Goal: Task Accomplishment & Management: Manage account settings

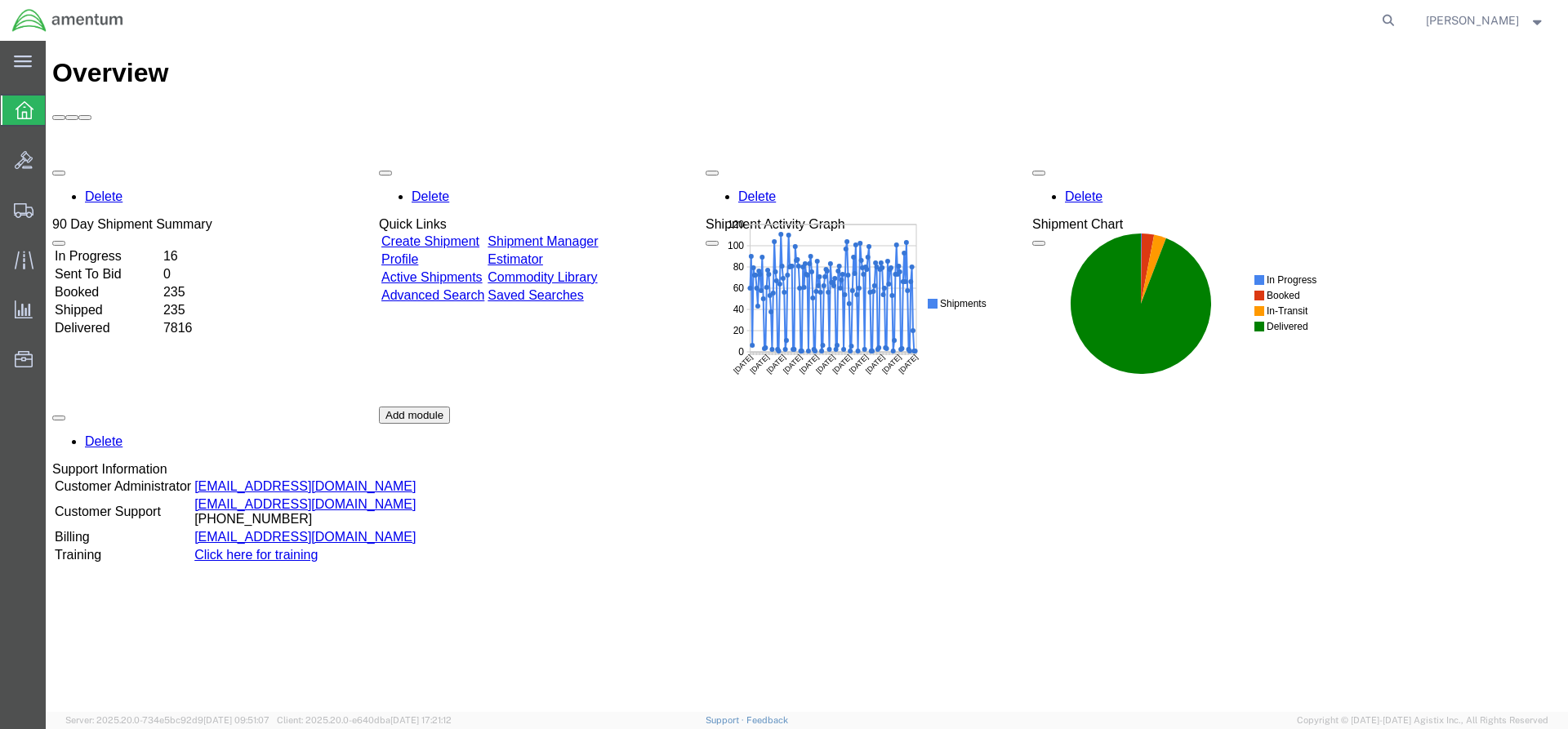
click at [564, 234] on link "Shipment Manager" at bounding box center [543, 241] width 110 height 14
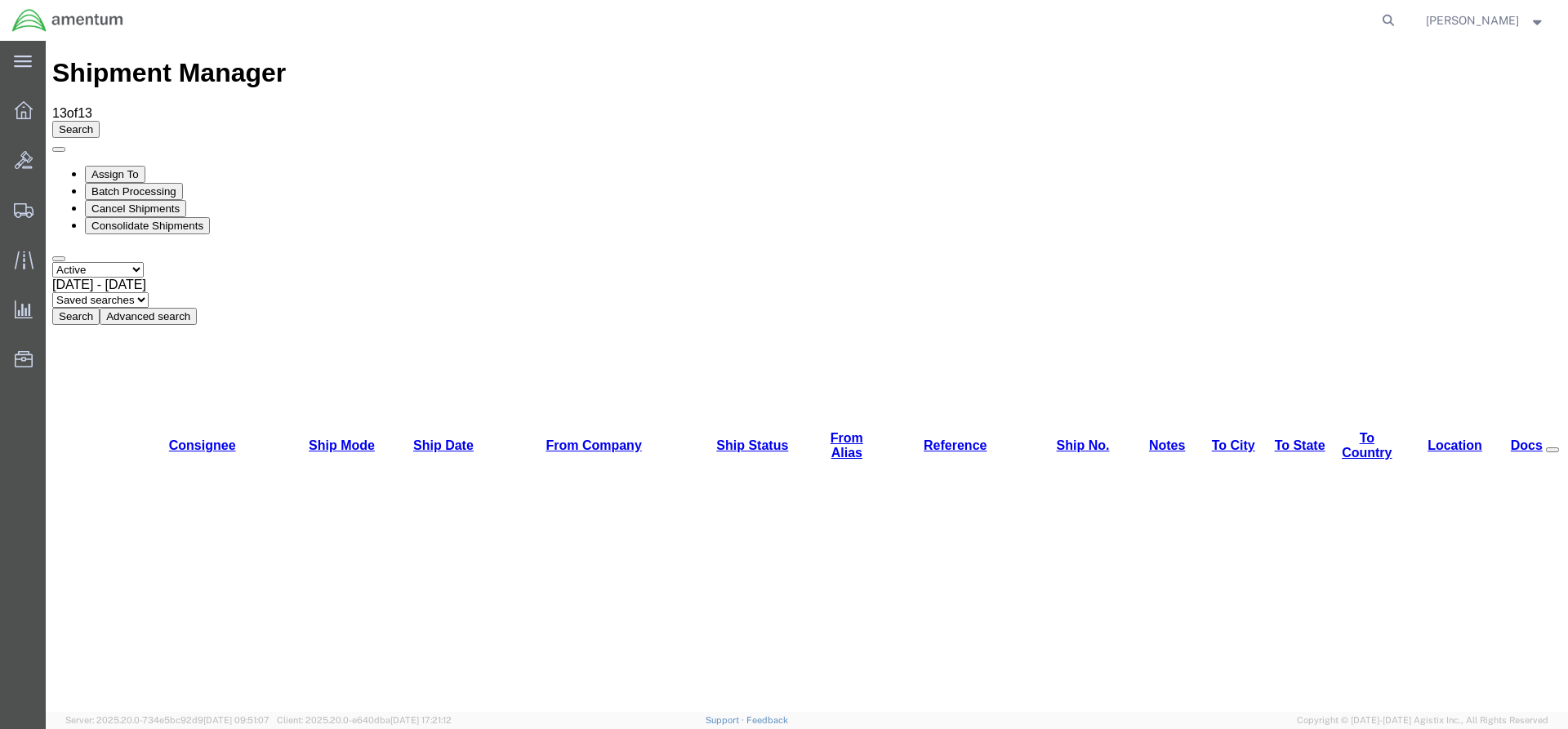
click at [99, 308] on button "Search" at bounding box center [76, 317] width 48 height 17
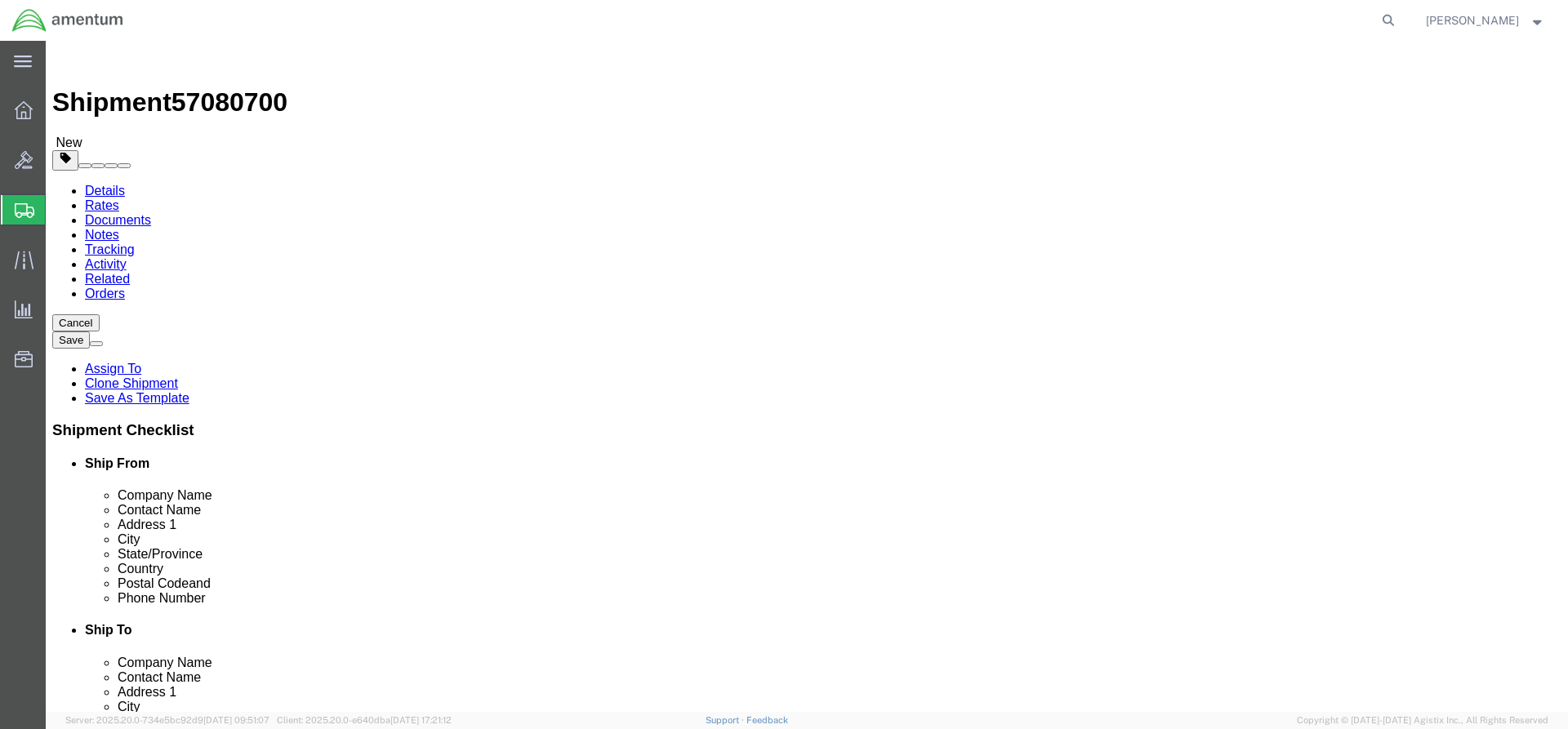
select select "42668"
select select "42737"
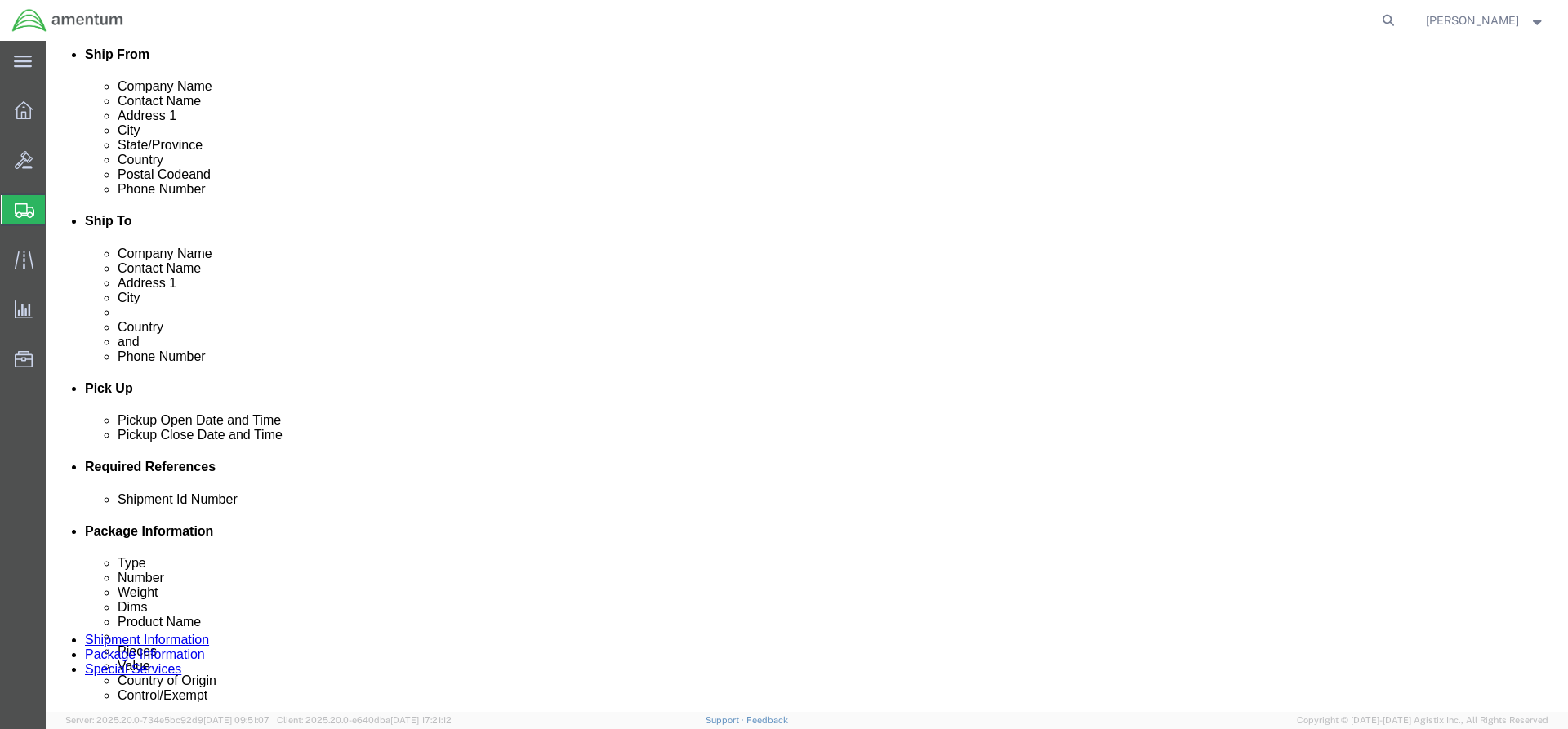
scroll to position [81, 0]
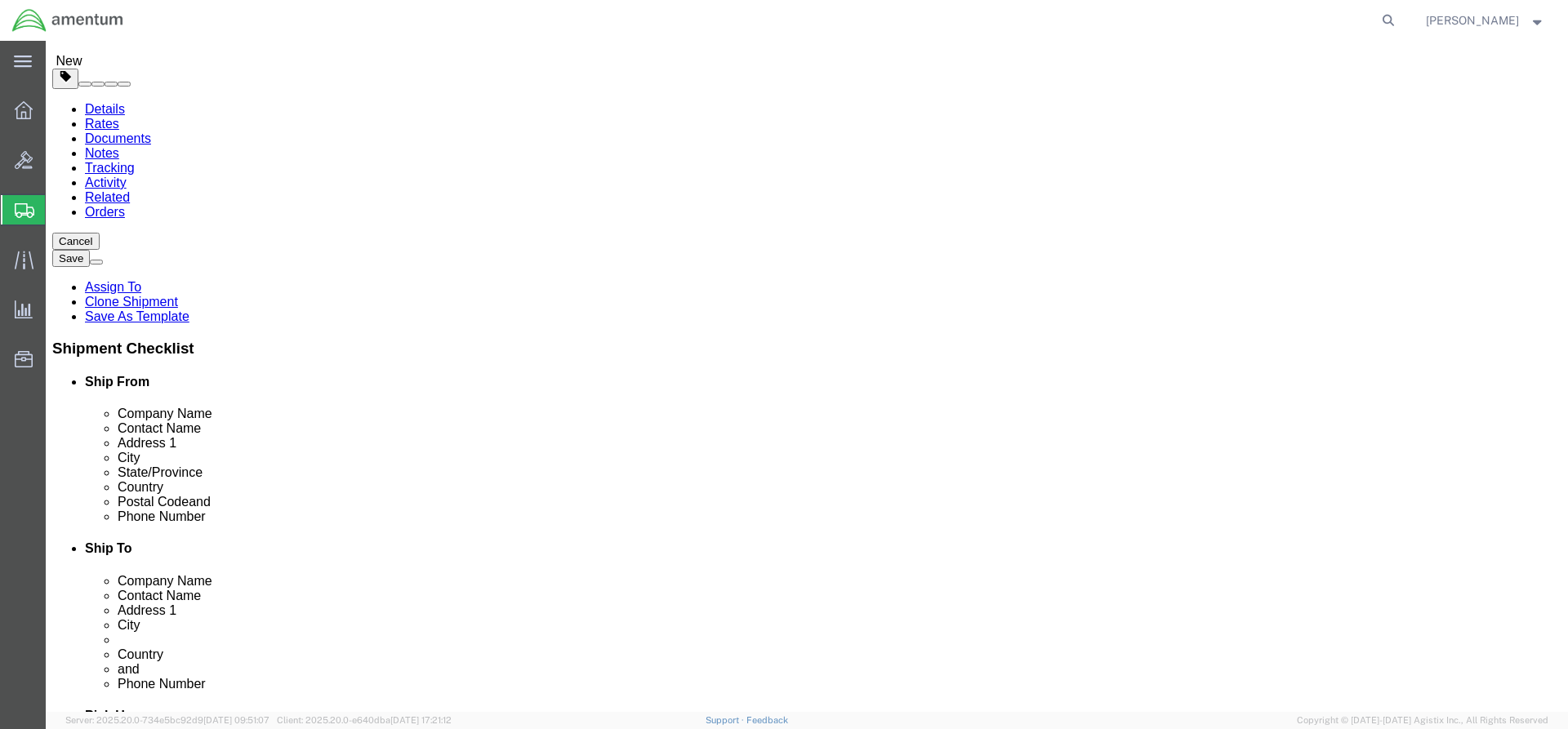
click link "Special Services"
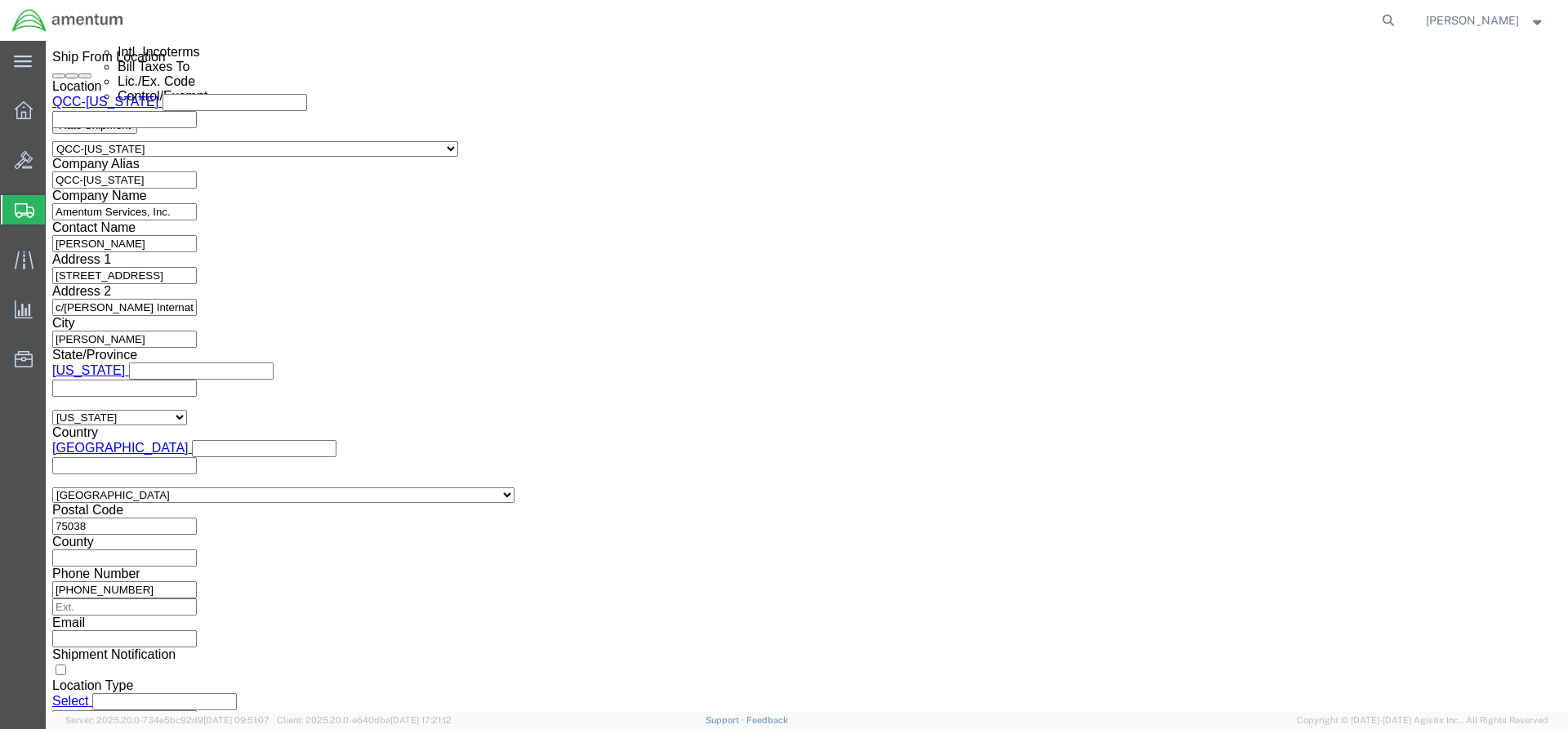
scroll to position [1143, 0]
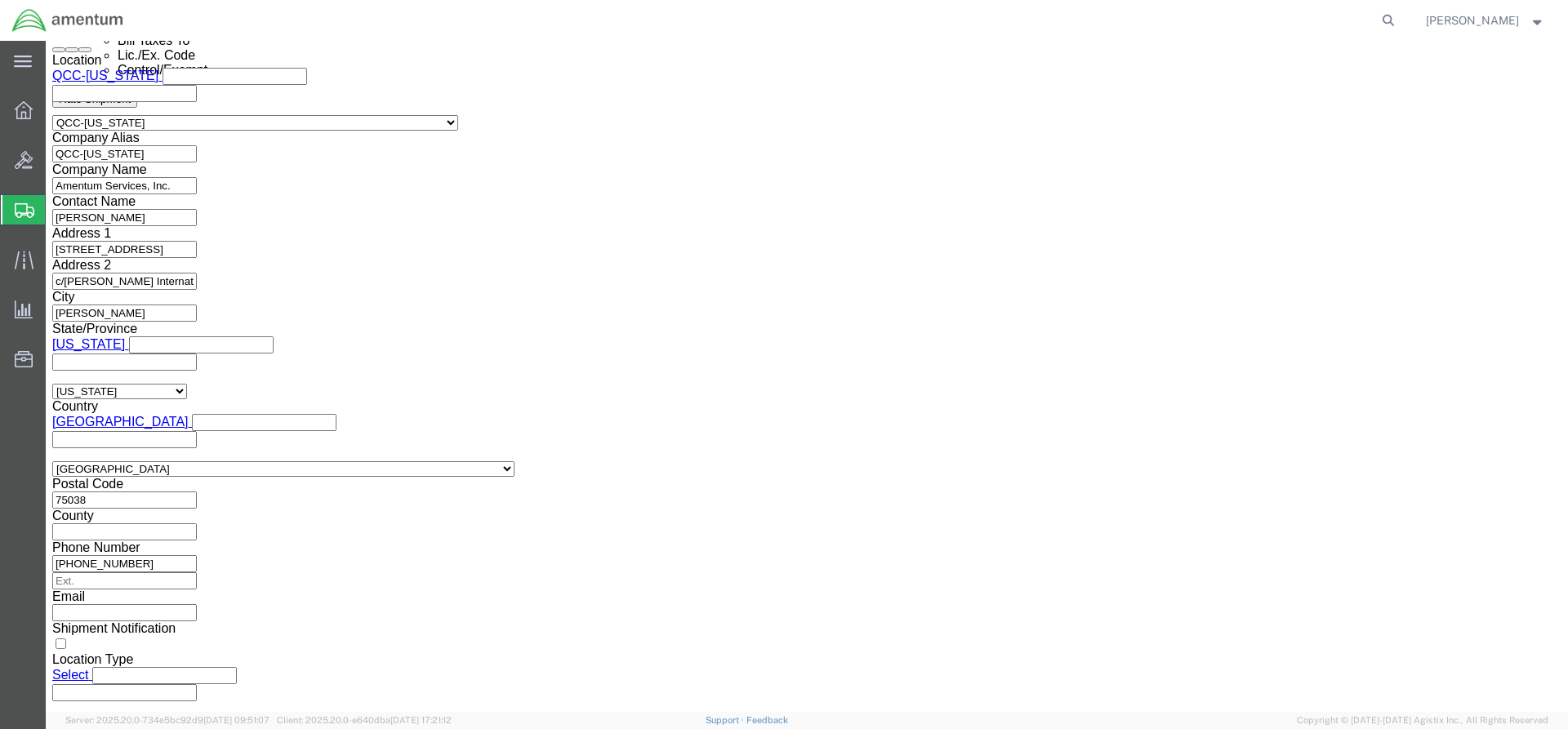
click select "Select AES-Direct EEI Carrier File EEI EEI Exempt"
select select "AESD"
click select "Select AES-Direct EEI Carrier File EEI EEI Exempt"
click button "Rate Shipment"
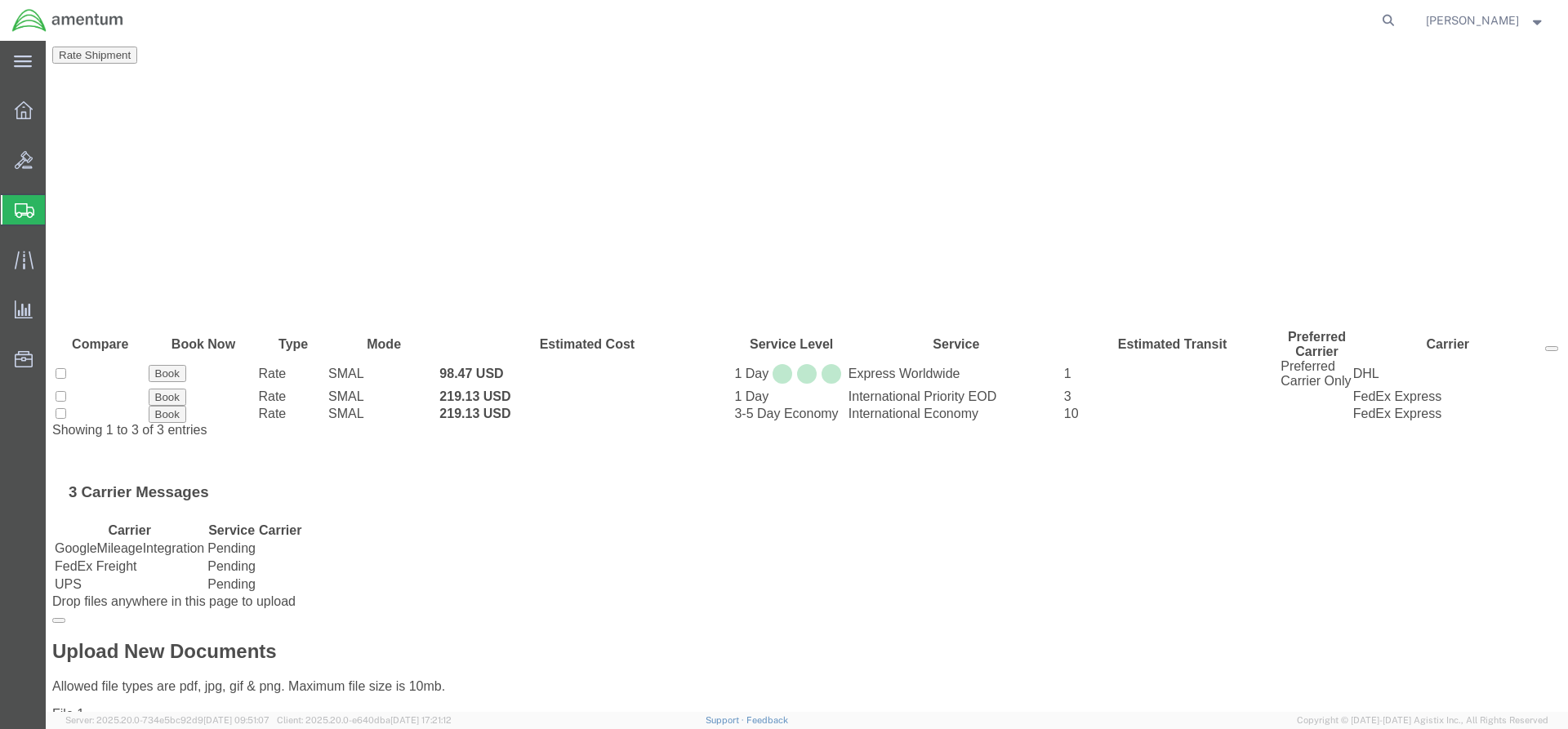
scroll to position [0, 0]
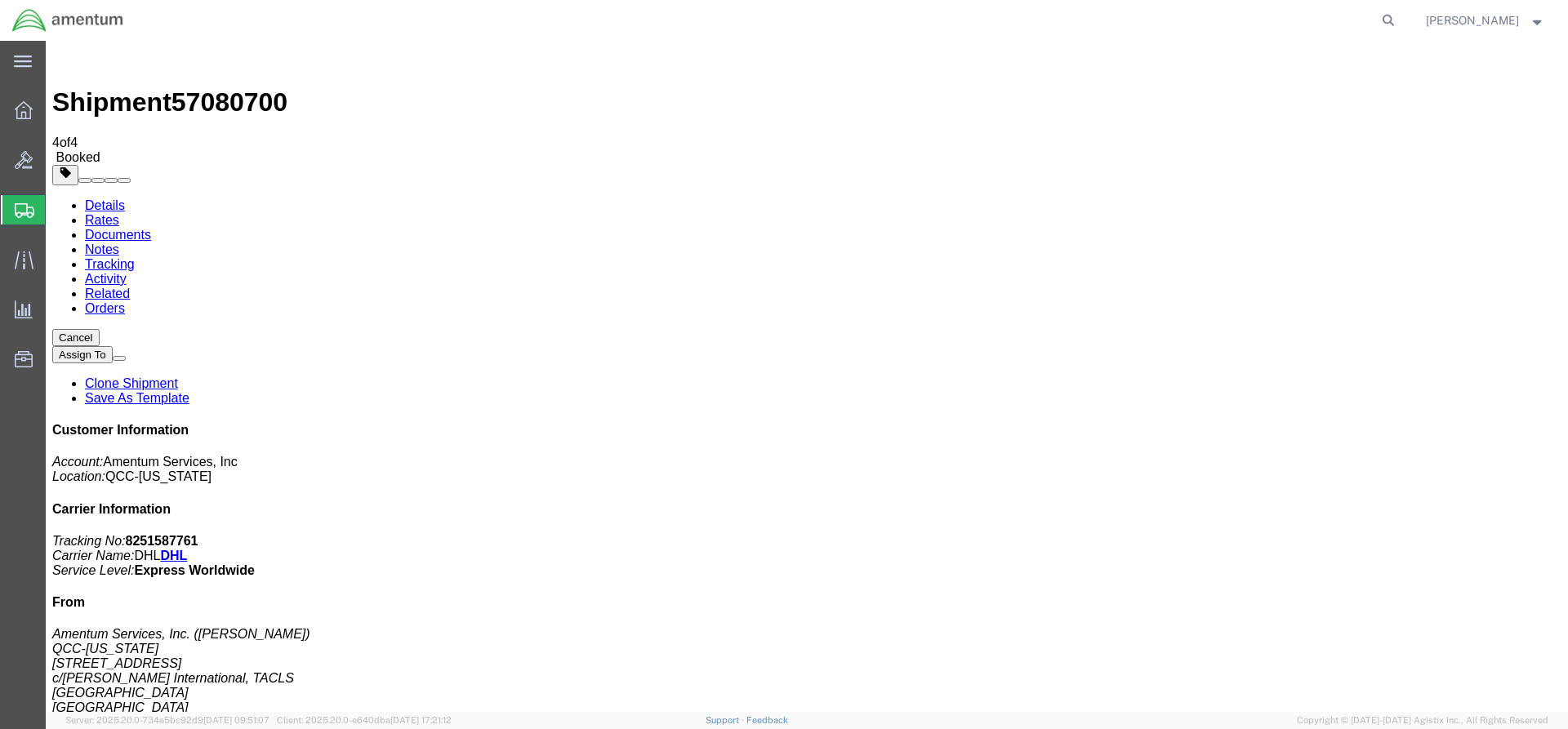
drag, startPoint x: 74, startPoint y: 370, endPoint x: 685, endPoint y: 327, distance: 612.5
click at [27, 110] on icon at bounding box center [23, 109] width 18 height 18
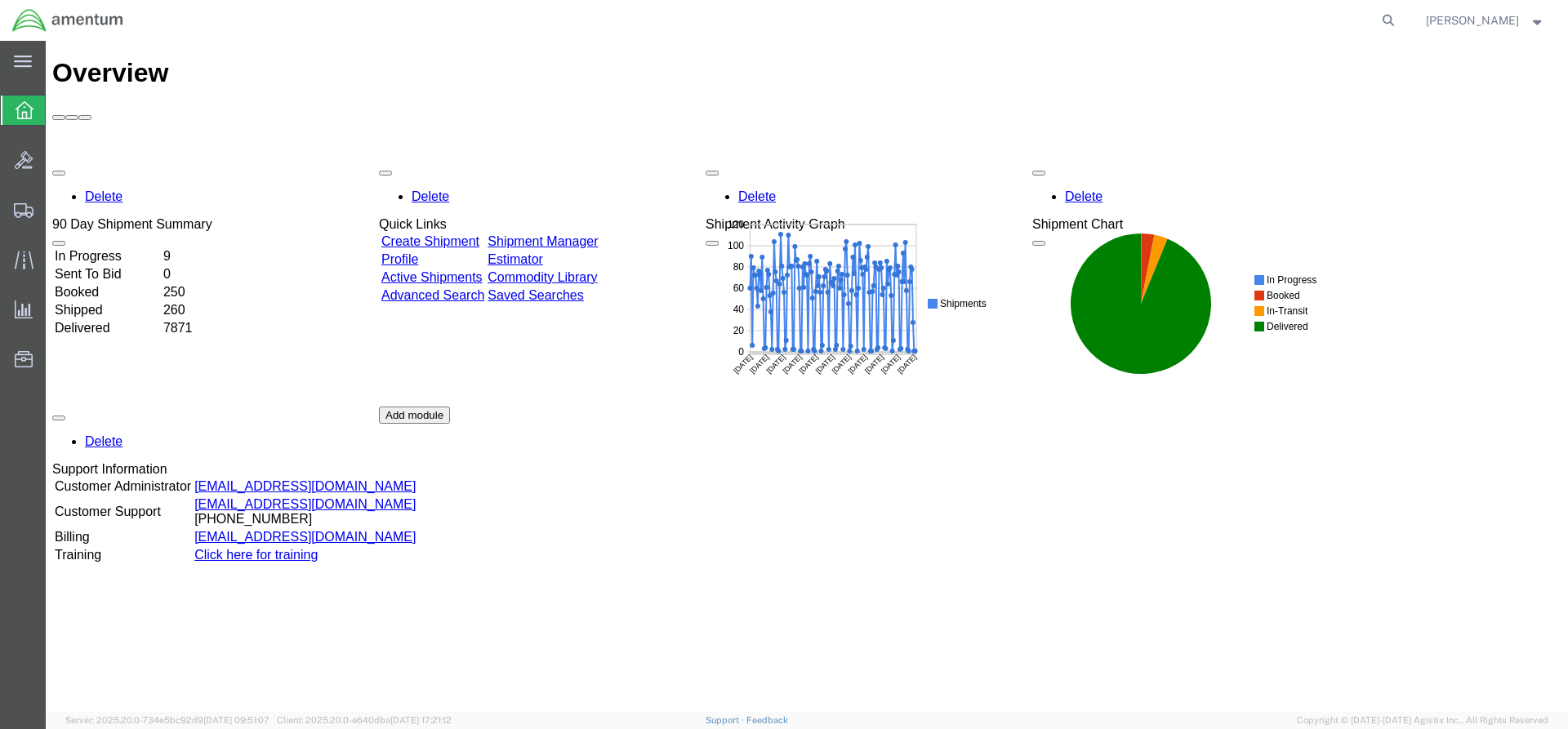
click at [584, 234] on link "Shipment Manager" at bounding box center [543, 241] width 110 height 14
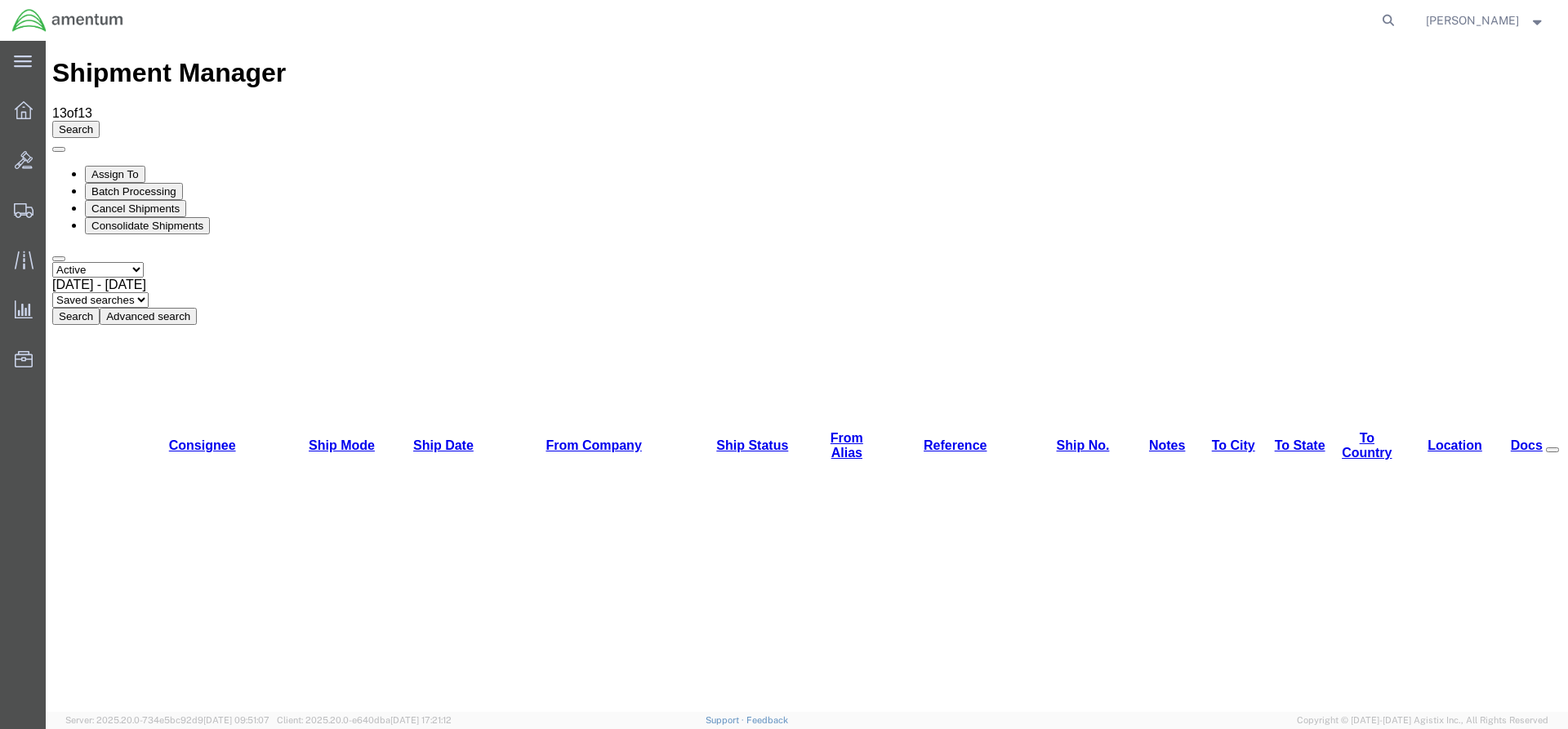
click at [99, 308] on button "Search" at bounding box center [76, 317] width 48 height 17
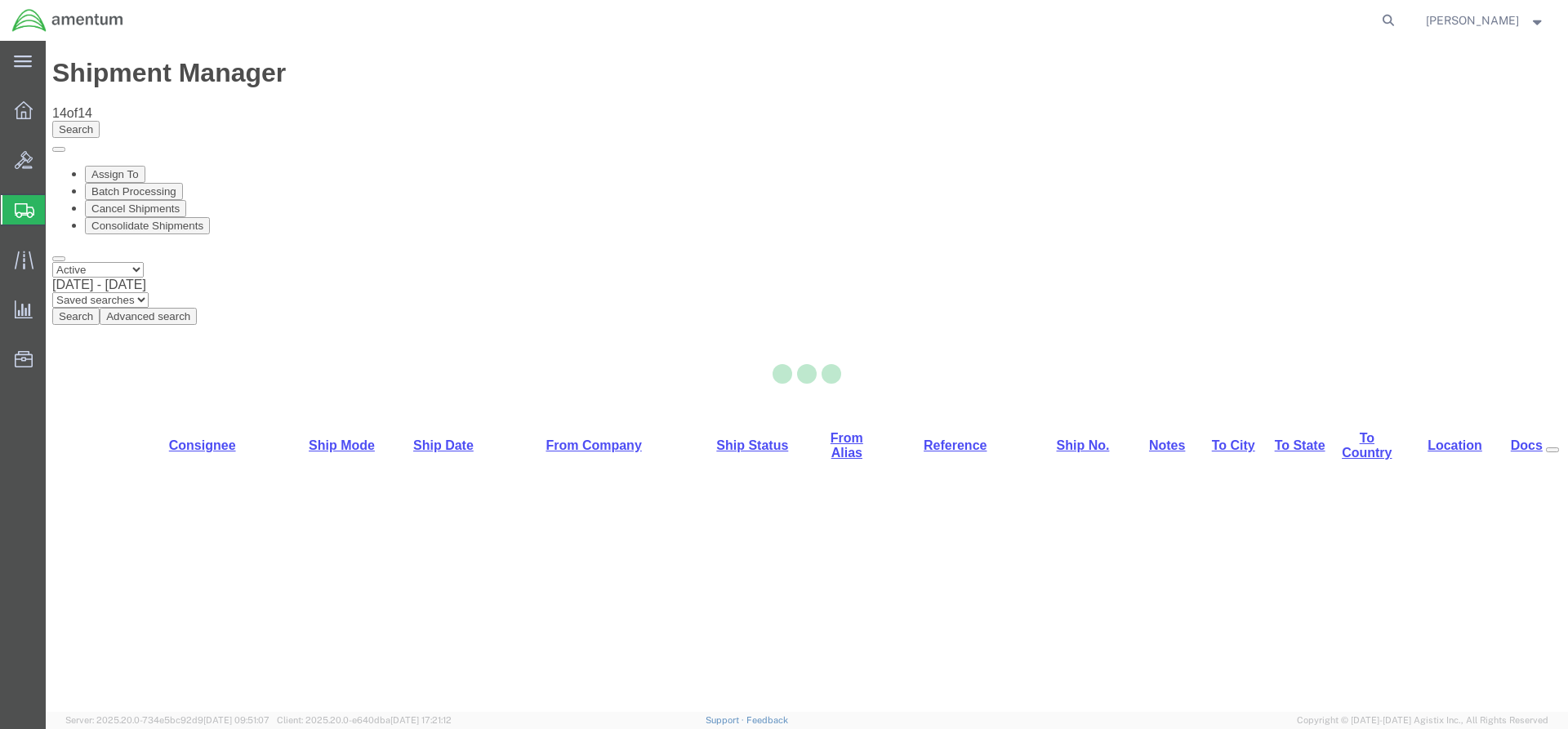
select select "42668"
select select "42677"
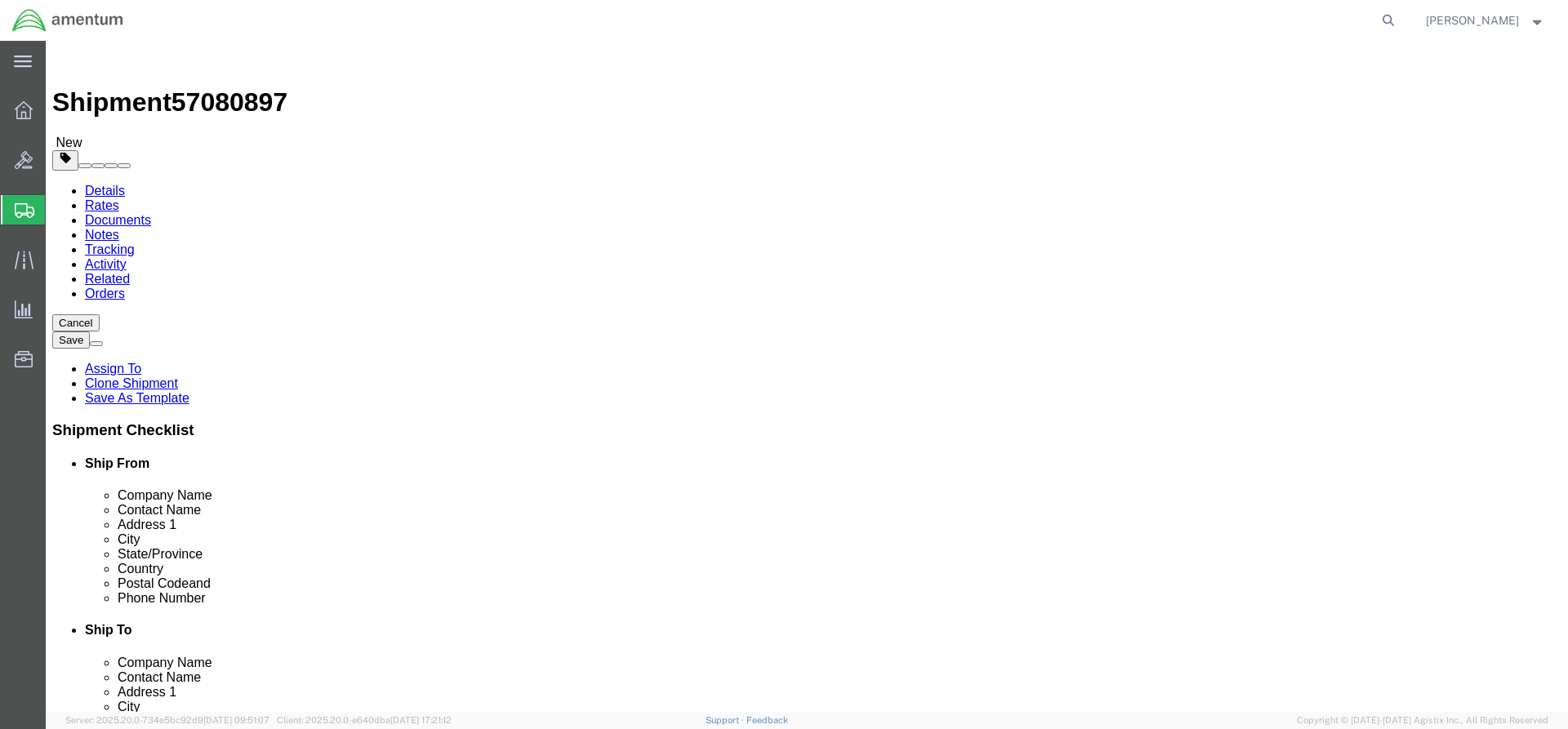
click icon
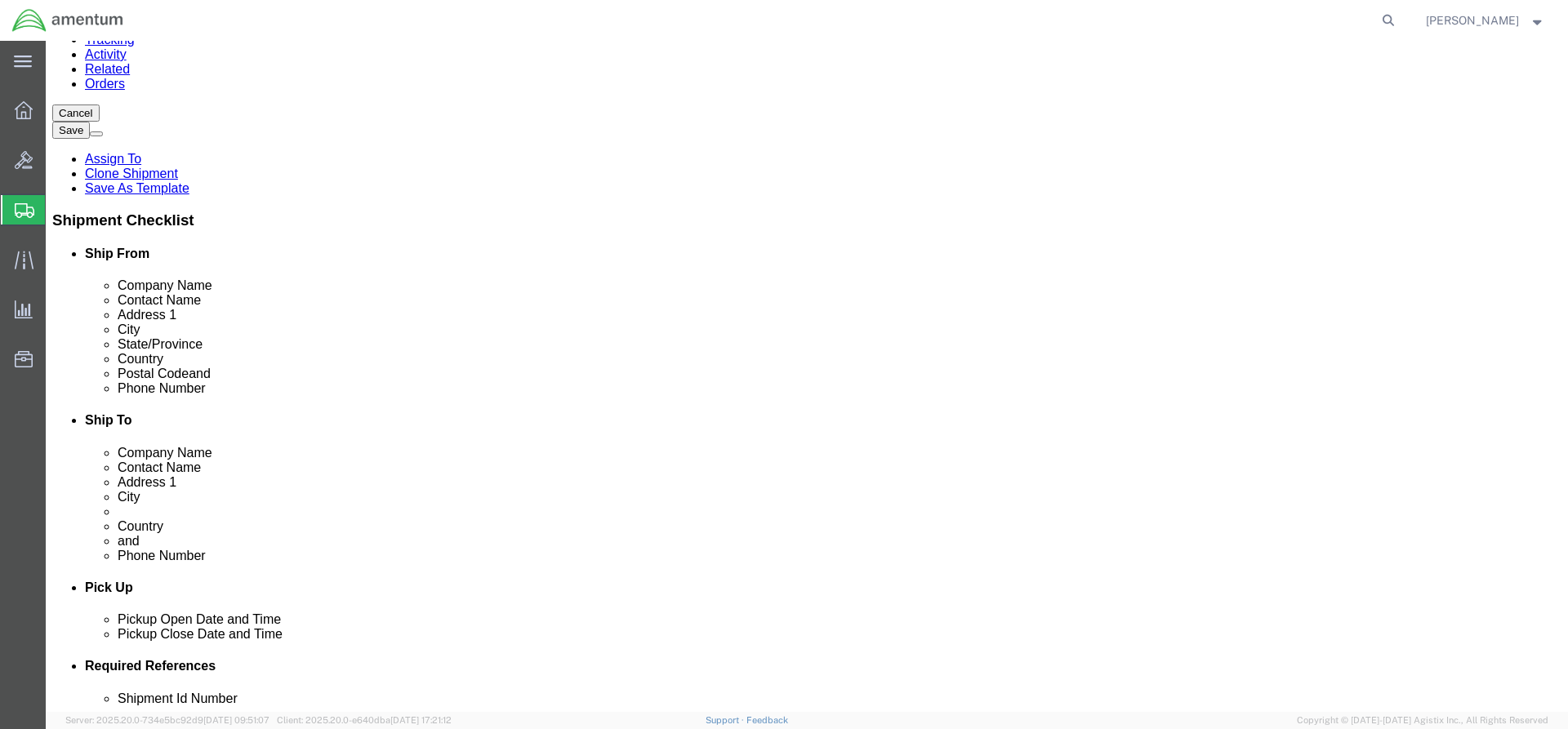
scroll to position [327, 0]
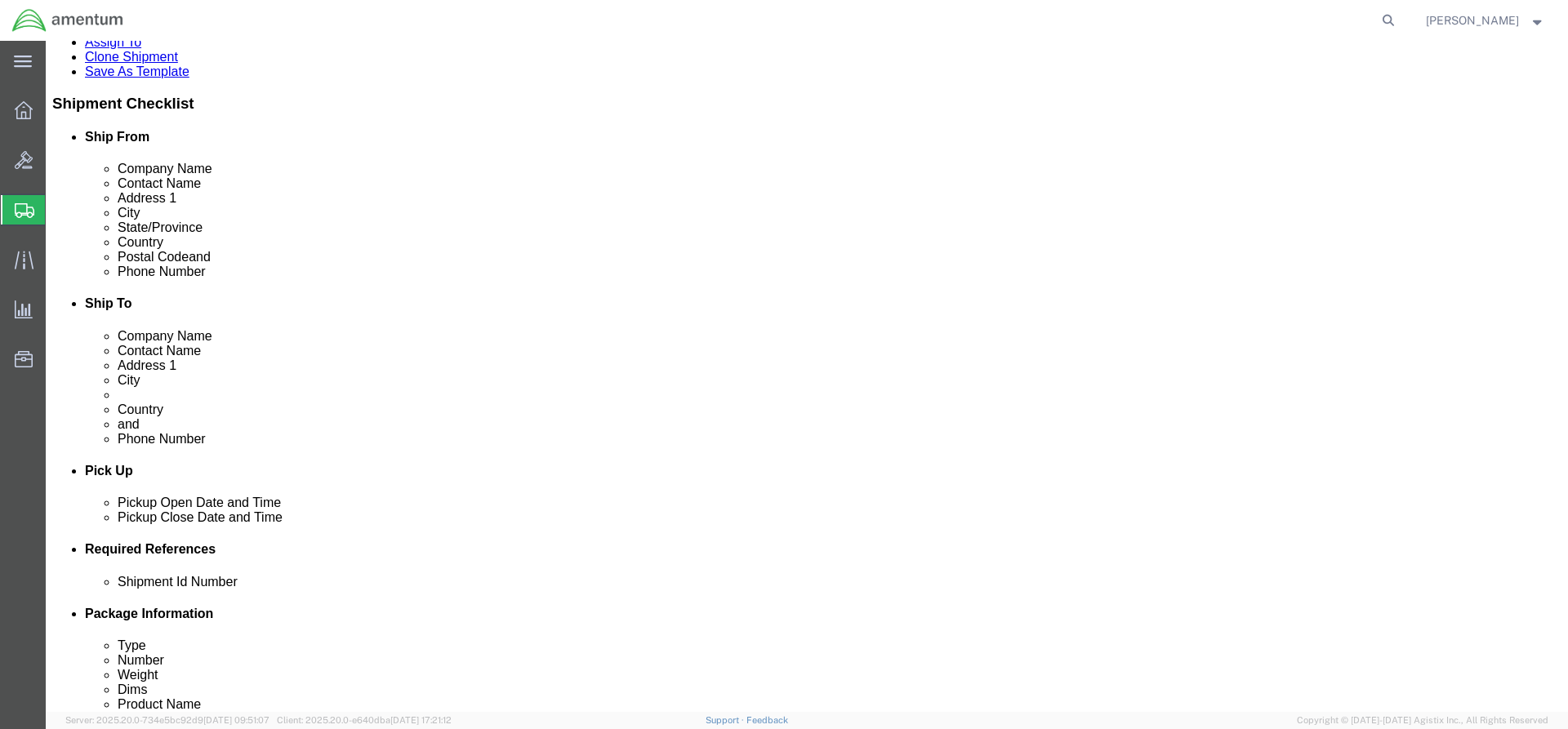
click div "ADDITIONAL INFORMATION"
click button "Add"
click select "Select EIN EORI TIN VAT Other"
select select "EORI"
click select "Select EIN EORI TIN VAT Other"
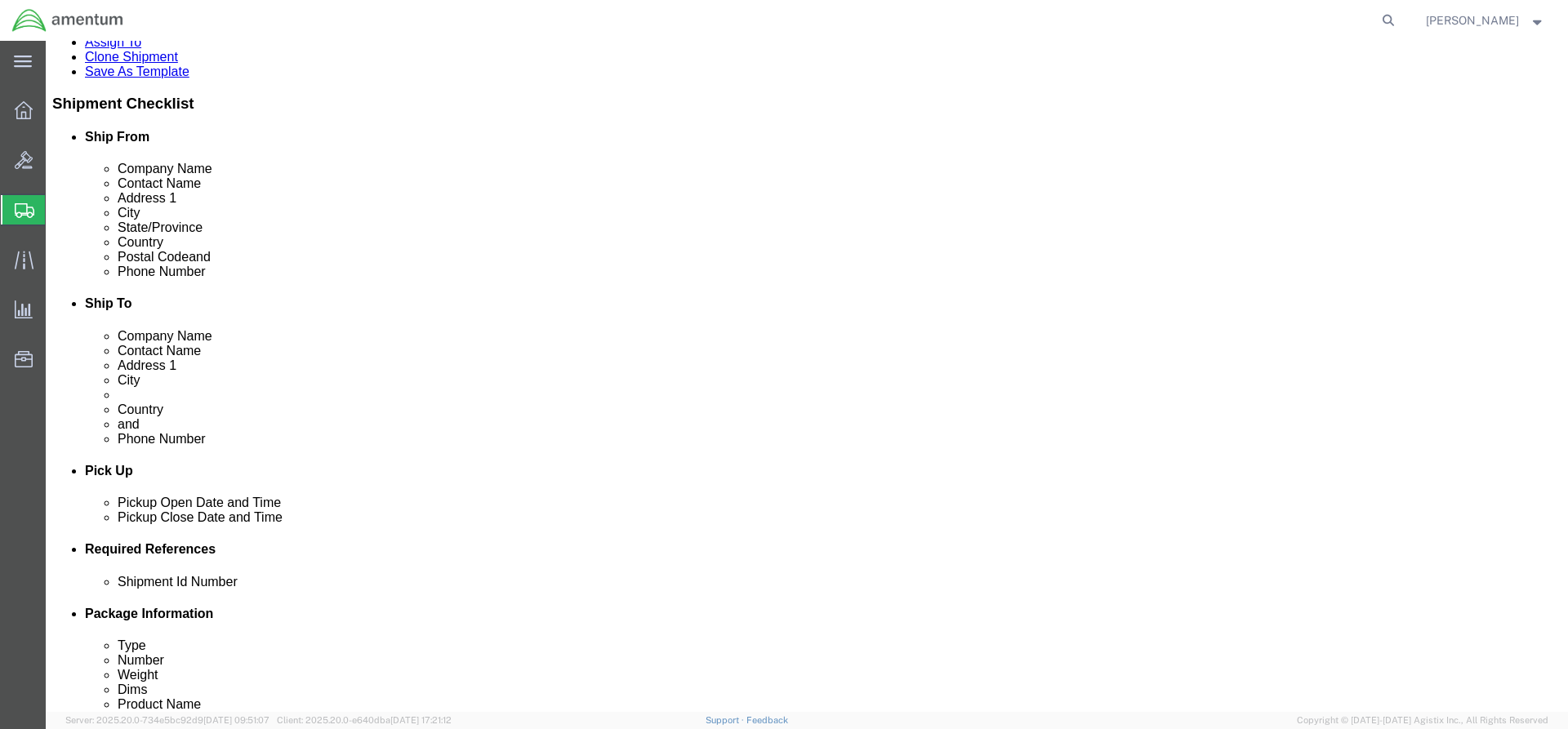
click input "text"
type input "DE326998639953594"
click link "Special Services"
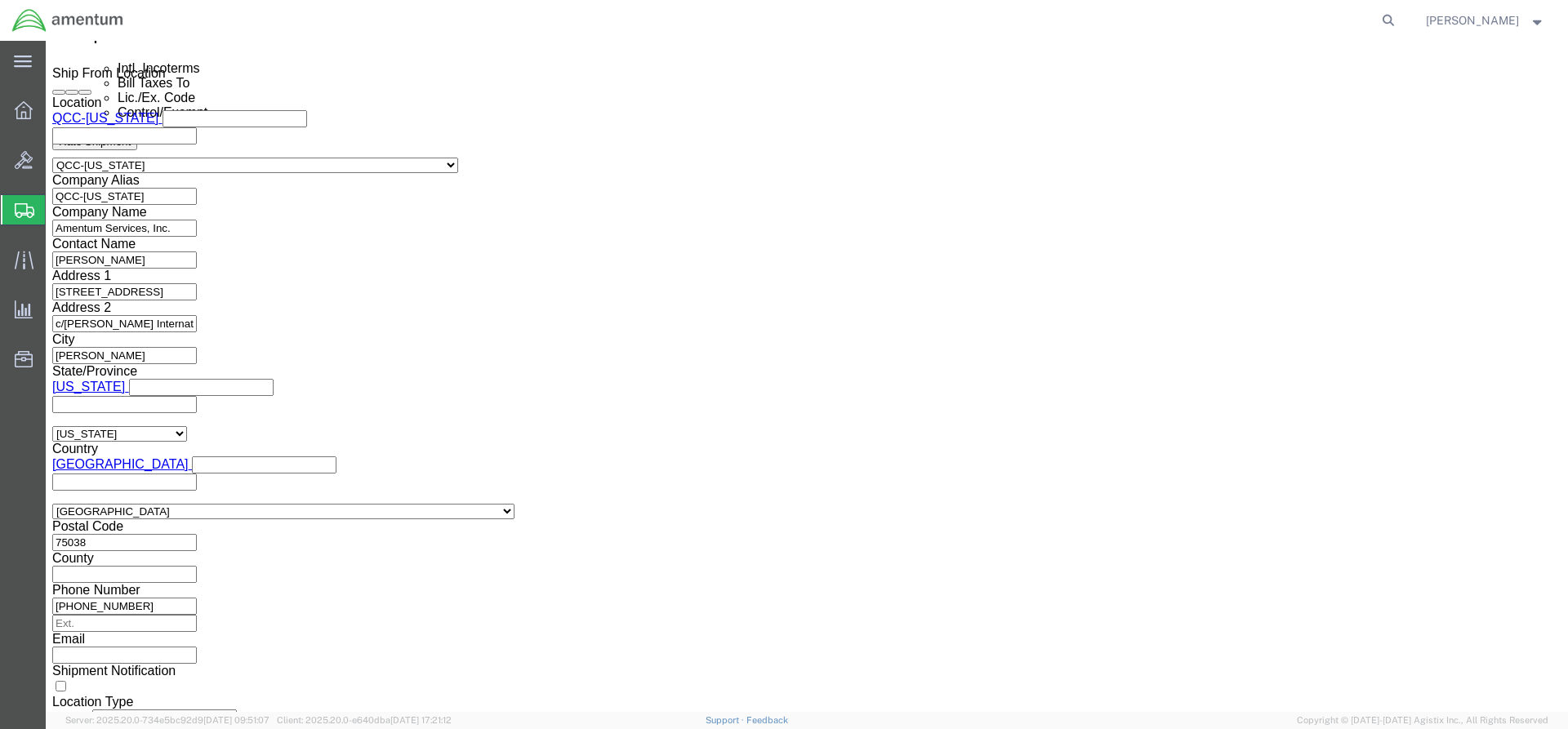
scroll to position [1143, 0]
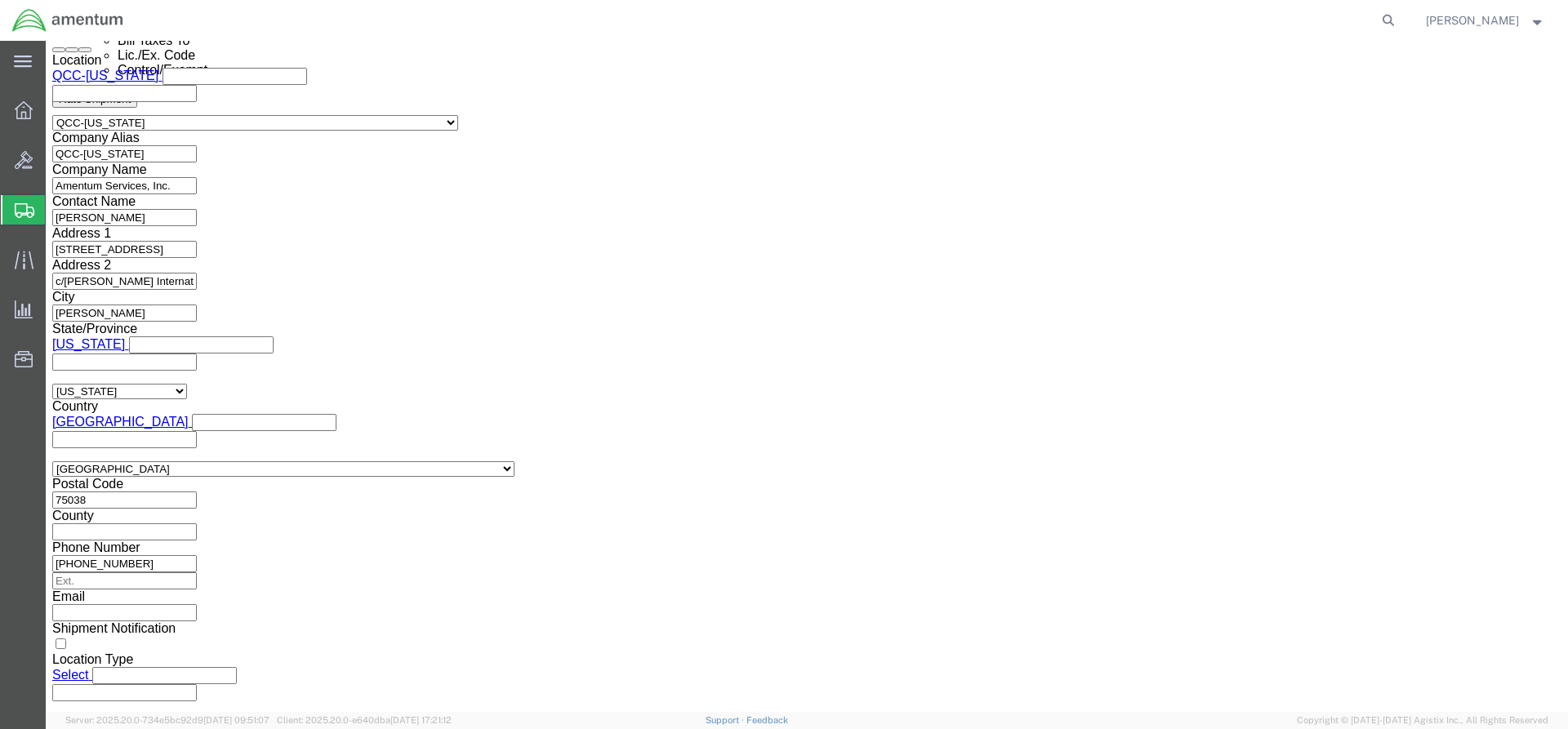
click select "Select AES-Direct EEI Carrier File EEI EEI Exempt"
select select "AESD"
click select "Select AES-Direct EEI Carrier File EEI EEI Exempt"
click button "Rate Shipment"
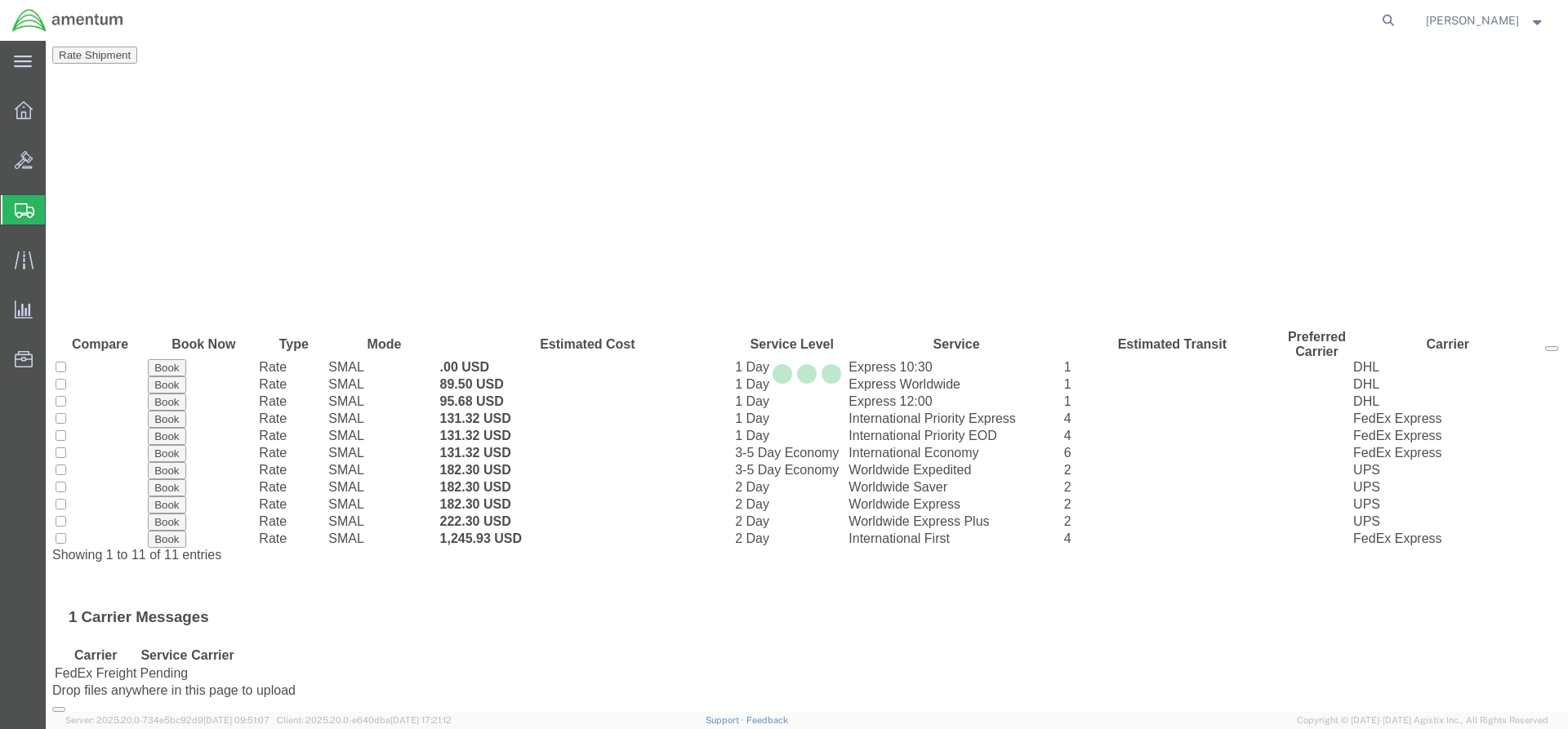
scroll to position [0, 0]
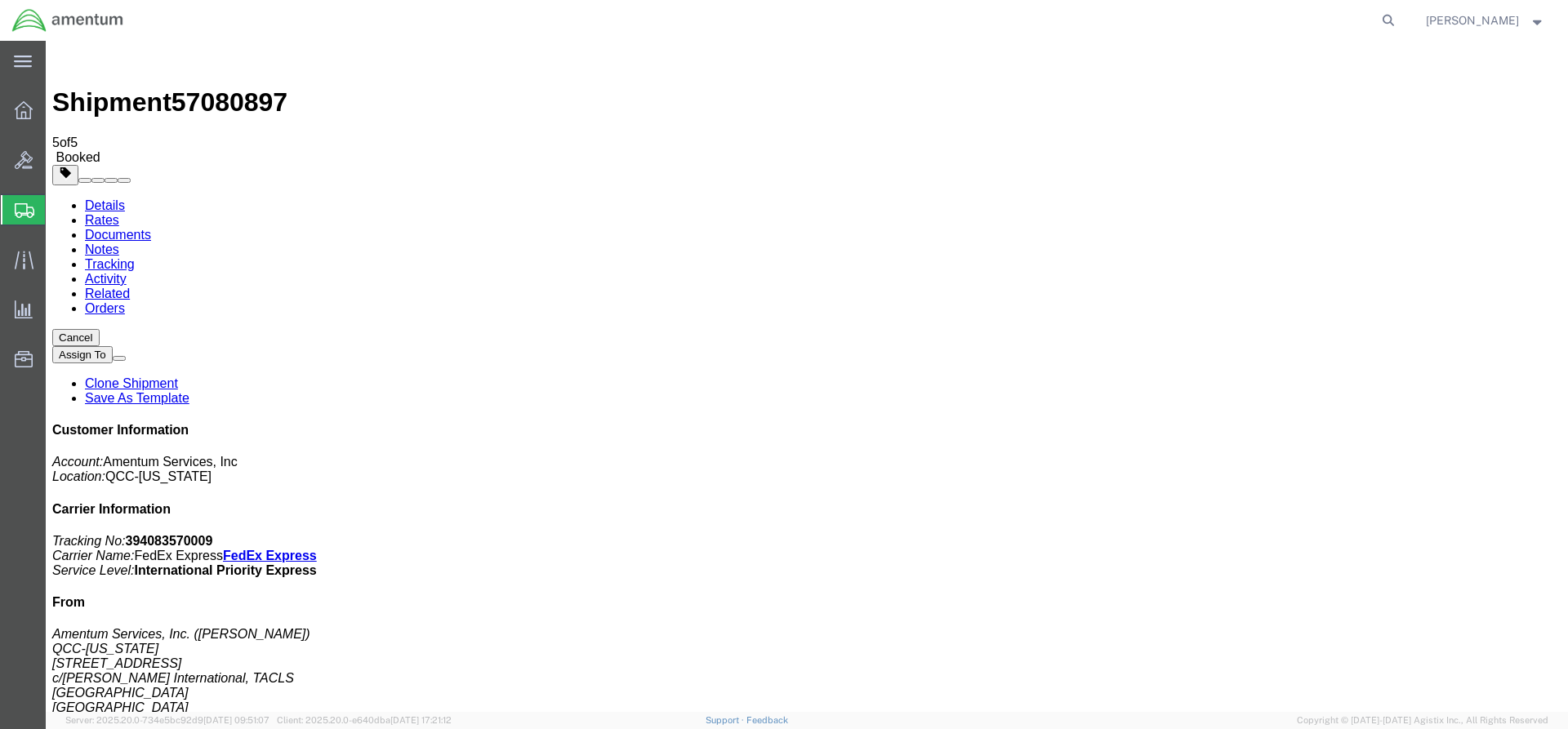
drag, startPoint x: 683, startPoint y: 361, endPoint x: 58, endPoint y: 361, distance: 625.0
click at [56, 113] on span "Overview" at bounding box center [50, 110] width 11 height 32
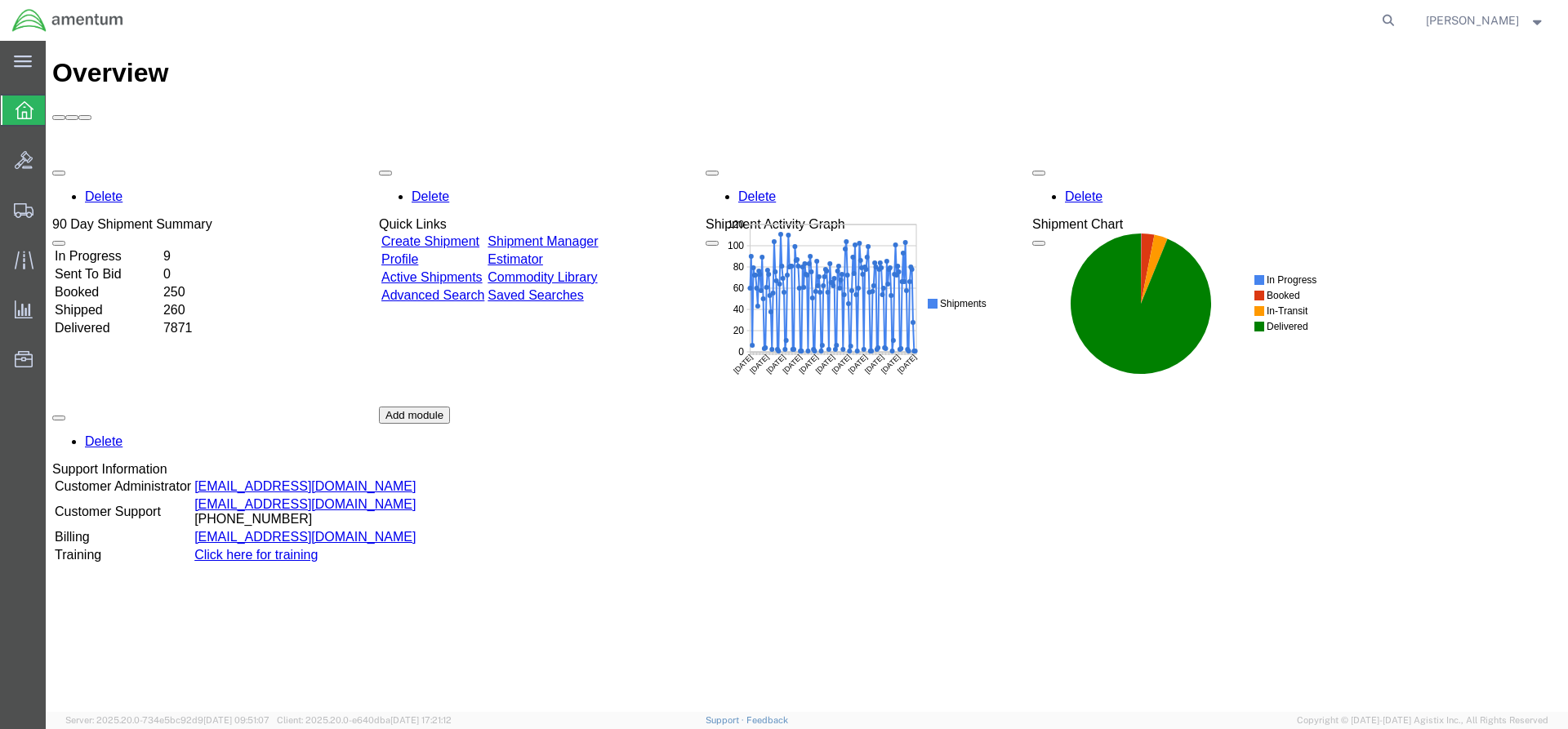
click at [564, 234] on link "Shipment Manager" at bounding box center [543, 241] width 110 height 14
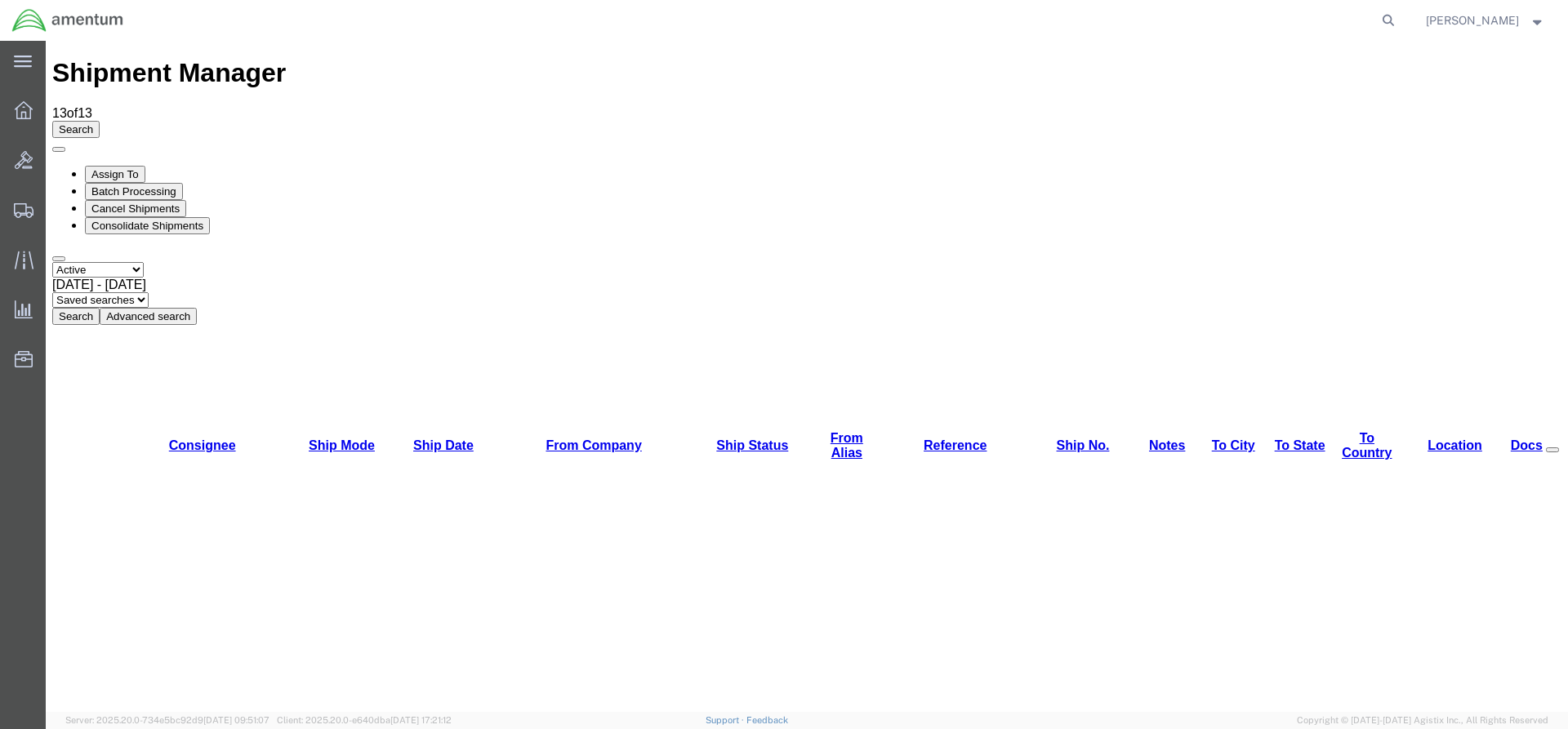
click at [99, 308] on button "Search" at bounding box center [76, 317] width 48 height 17
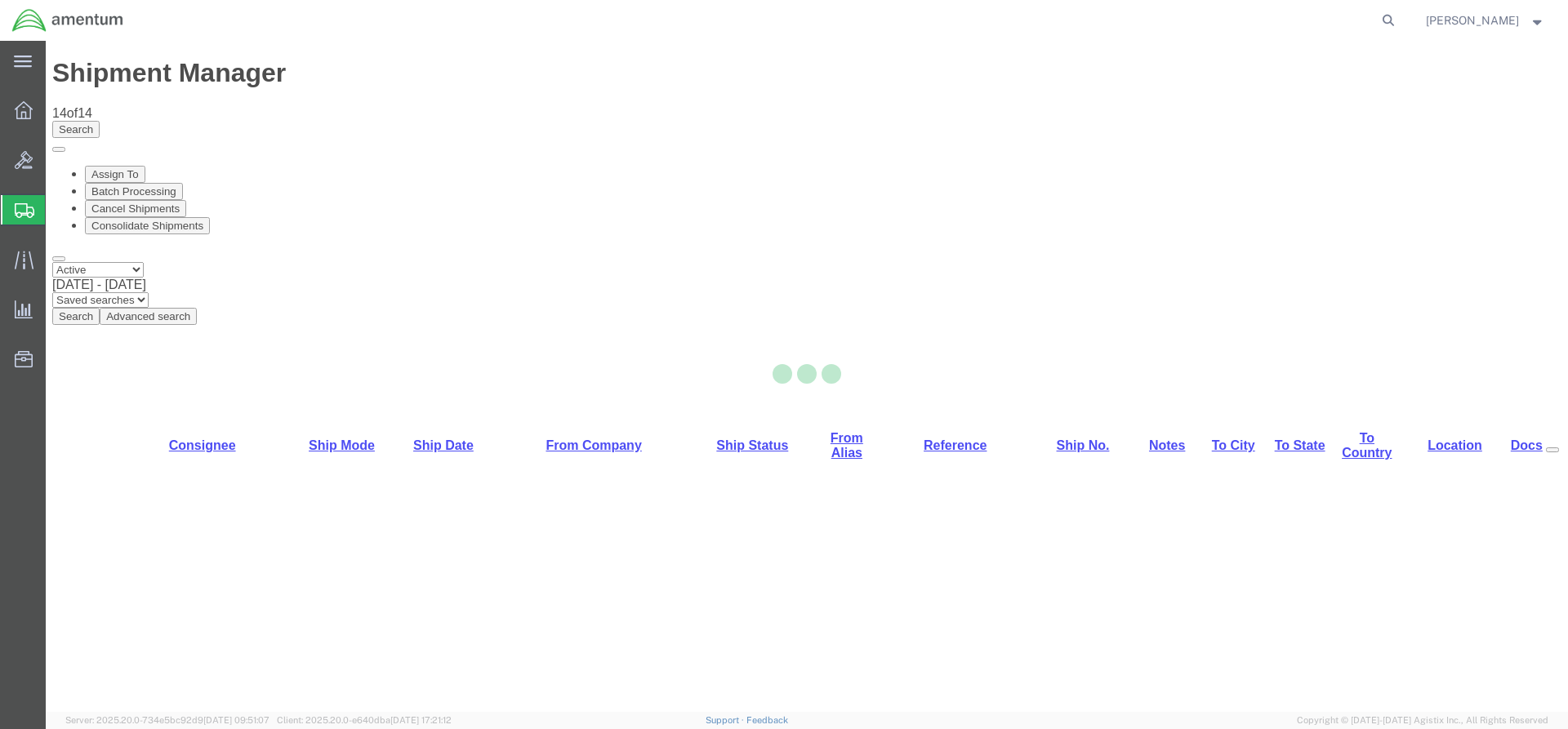
select select "42668"
select select "42681"
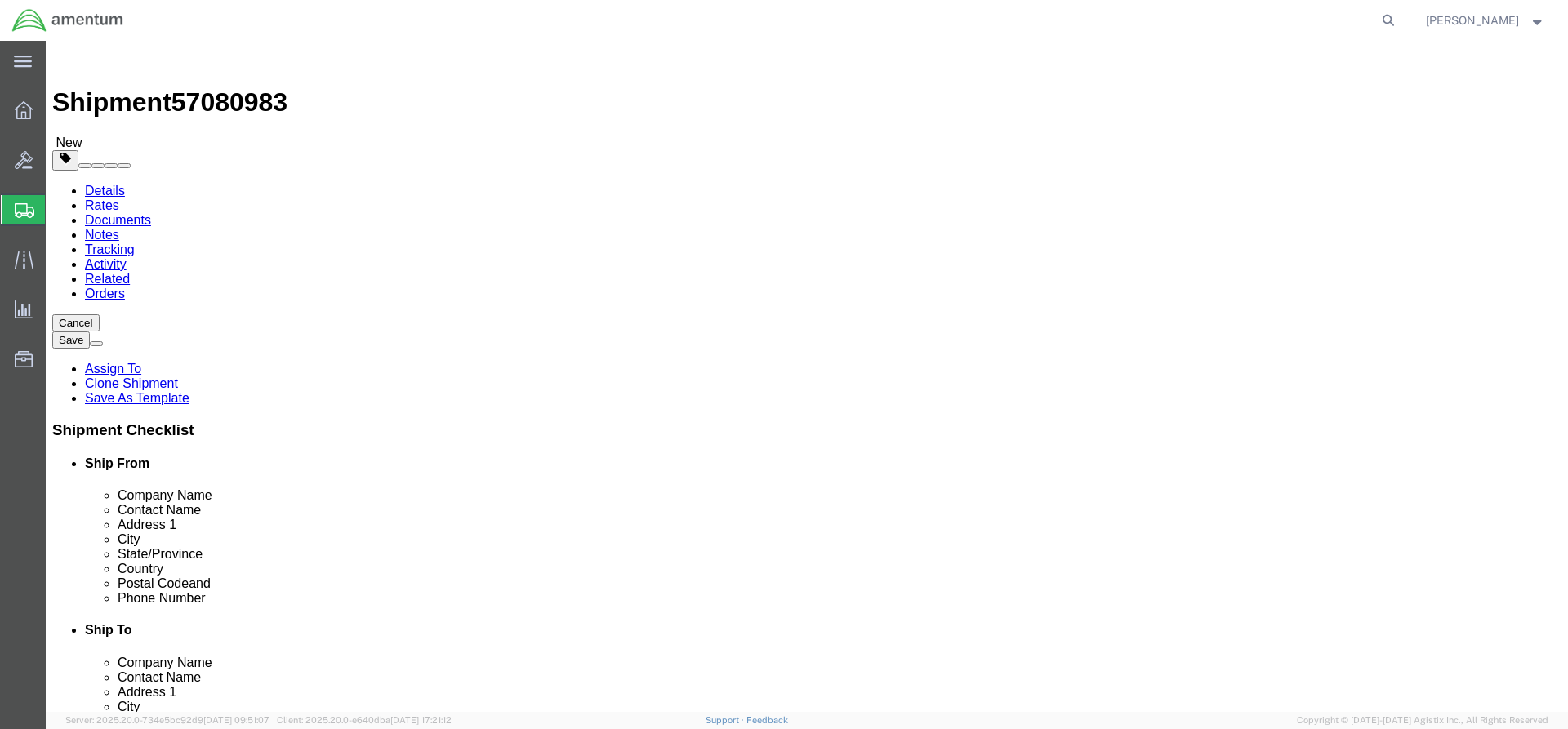
click link "Special Services"
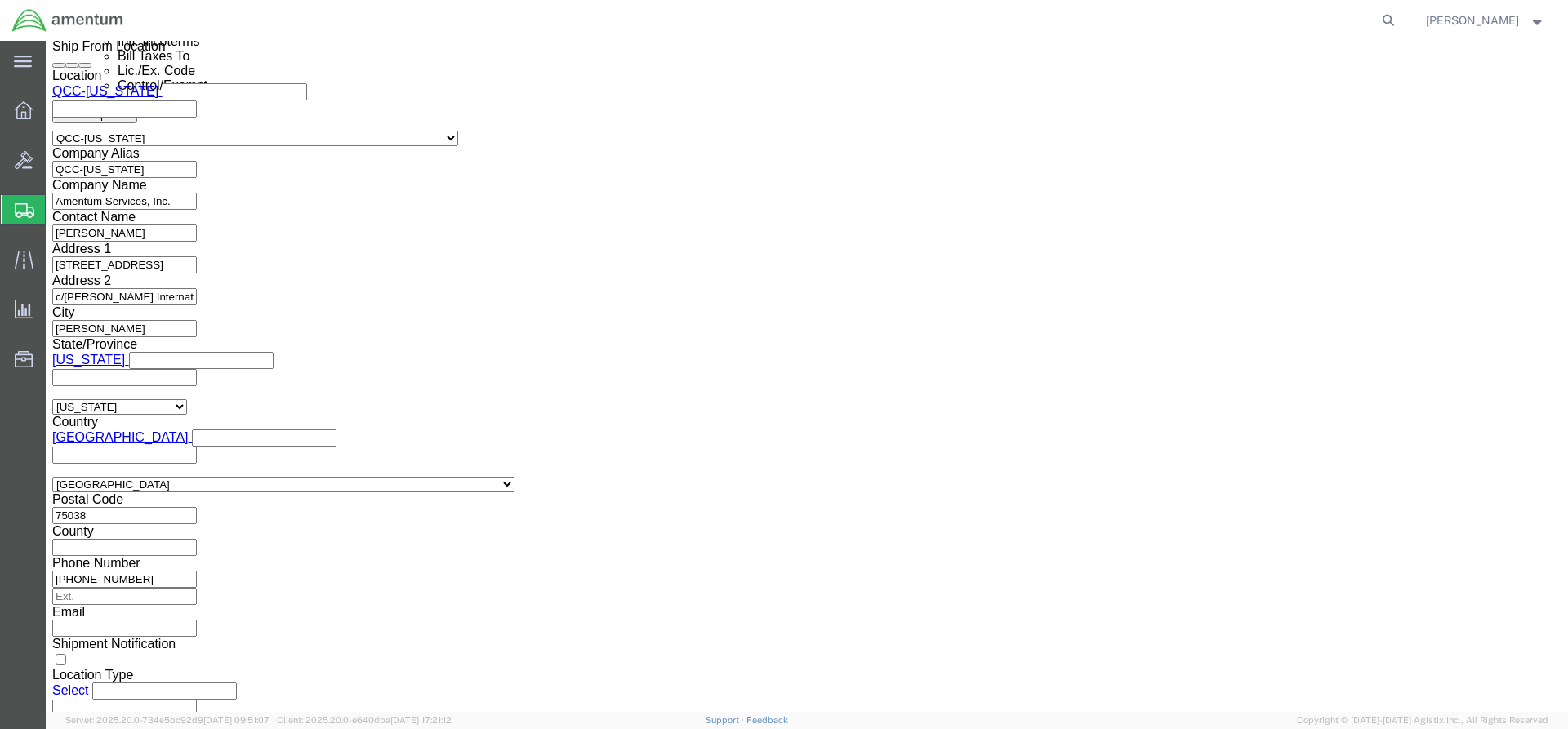
scroll to position [1143, 0]
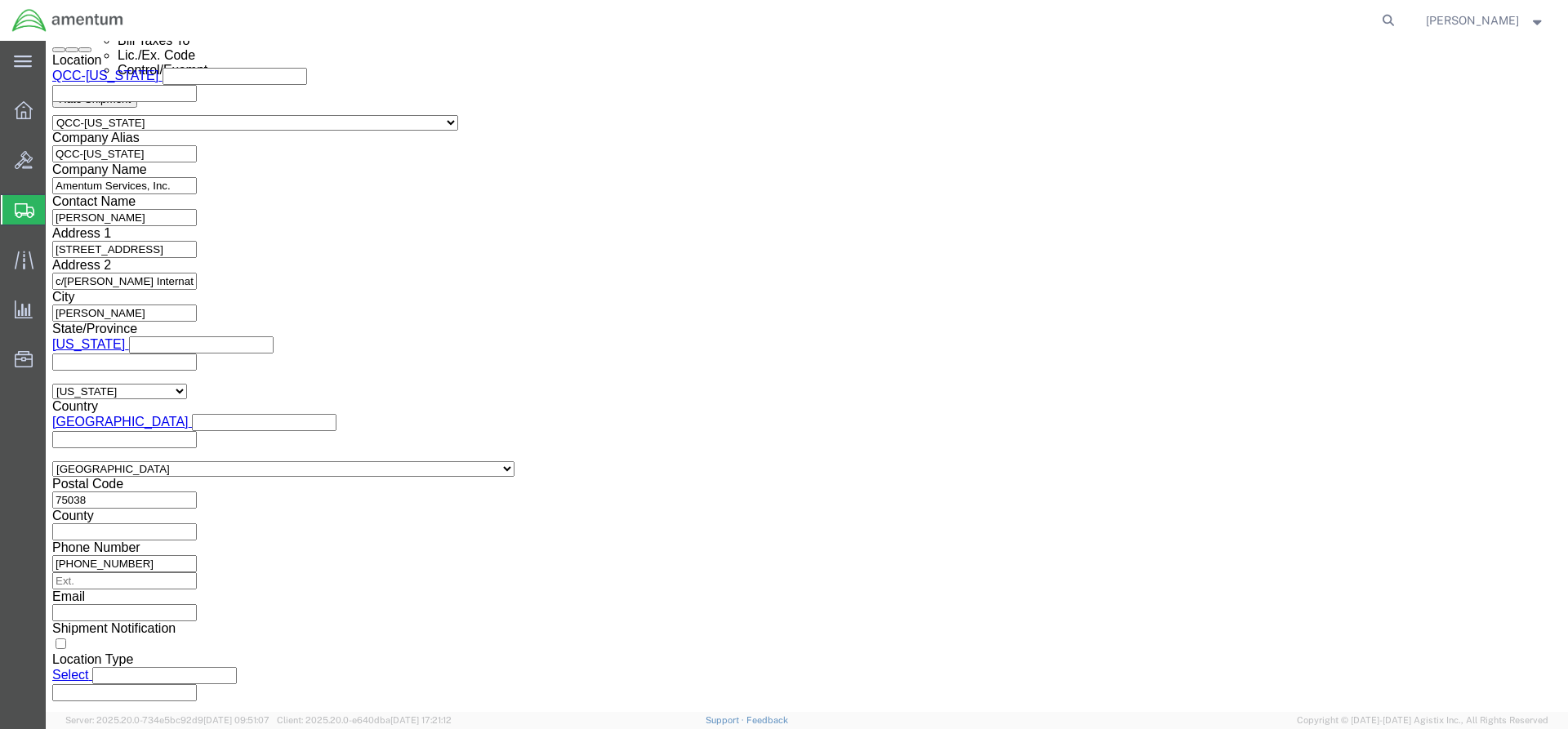
click select "Select AES-Direct EEI Carrier File EEI EEI Exempt"
select select "AESD"
click select "Select AES-Direct EEI Carrier File EEI EEI Exempt"
click button "Rate Shipment"
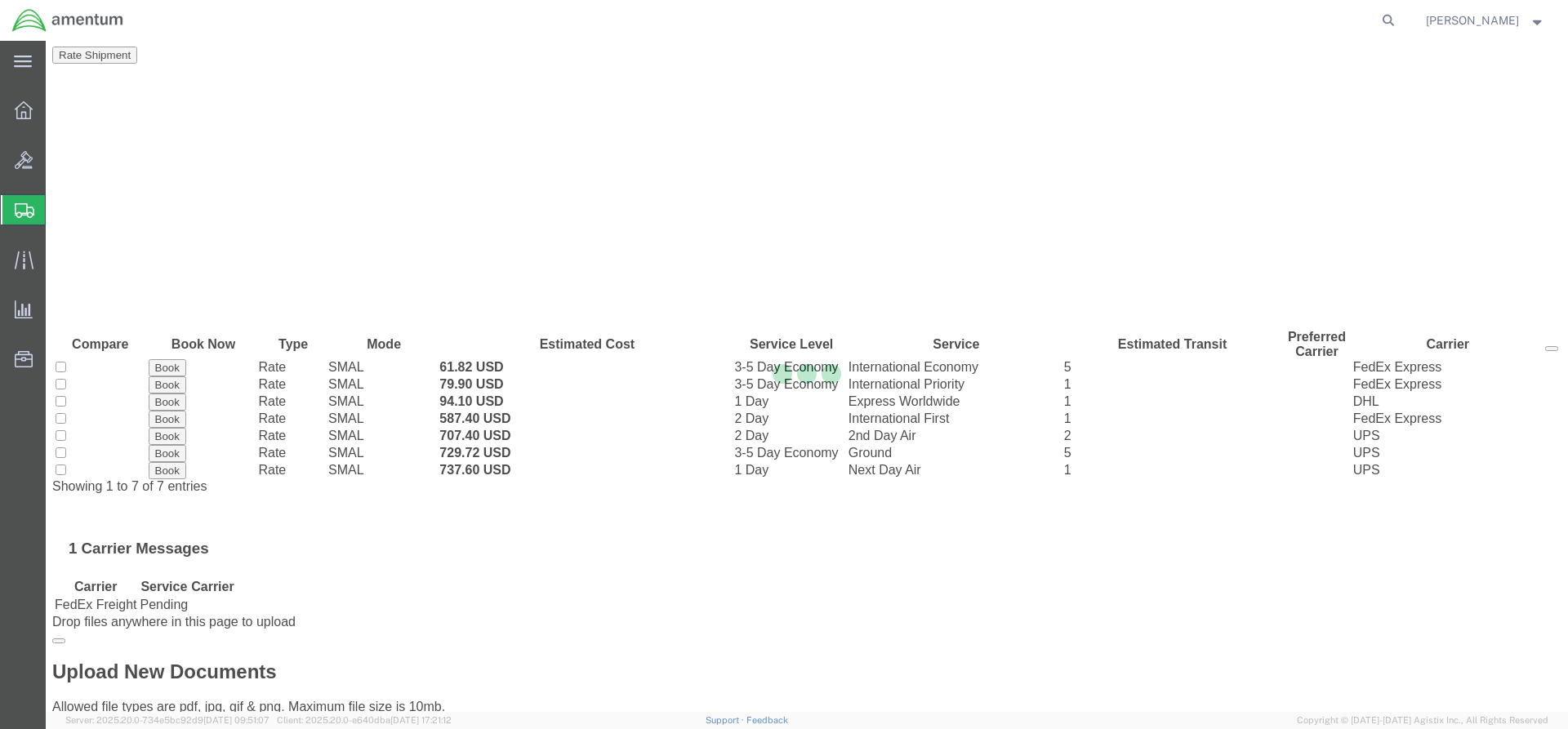
scroll to position [0, 0]
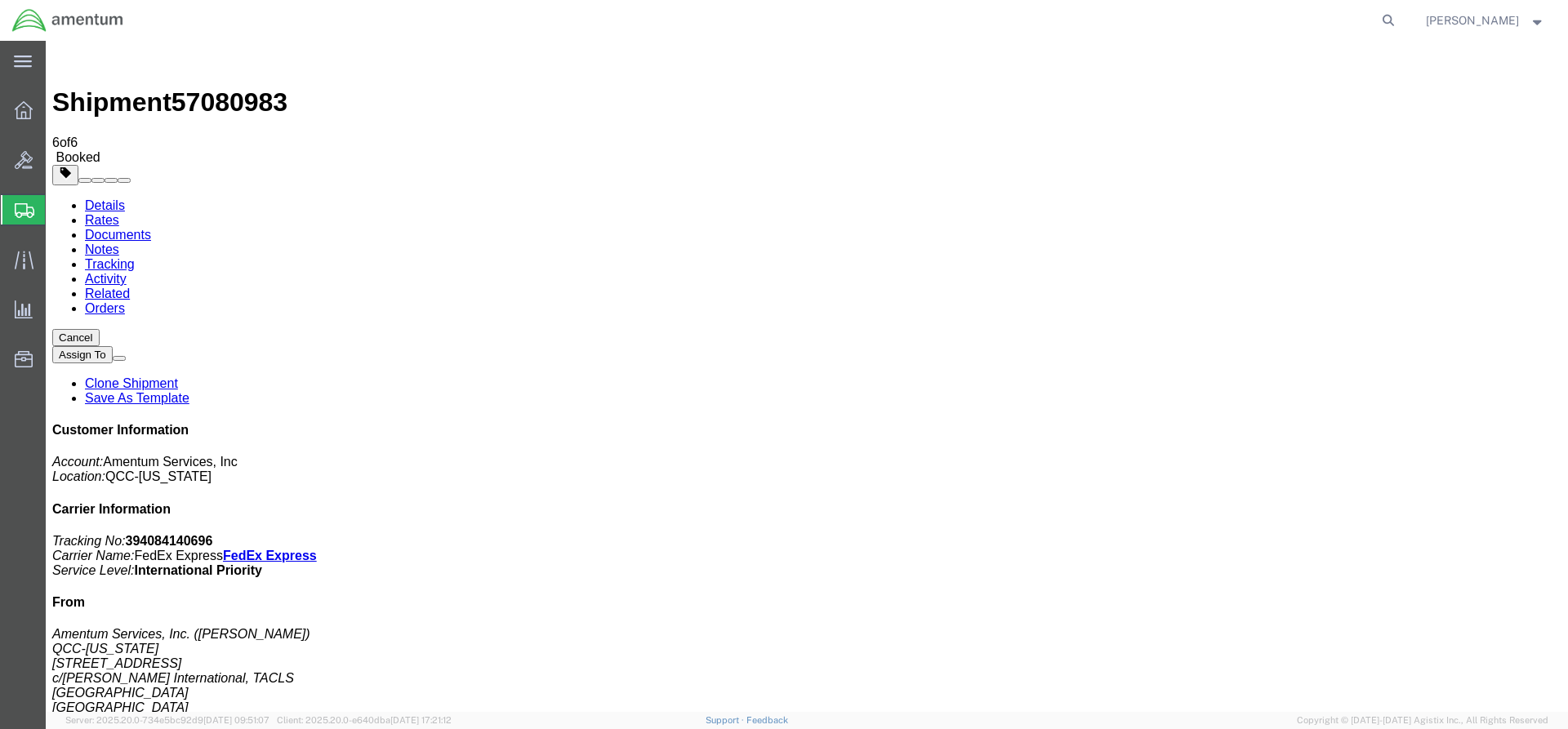
drag, startPoint x: 677, startPoint y: 360, endPoint x: 57, endPoint y: 388, distance: 620.6
drag, startPoint x: 680, startPoint y: 391, endPoint x: 73, endPoint y: 467, distance: 611.7
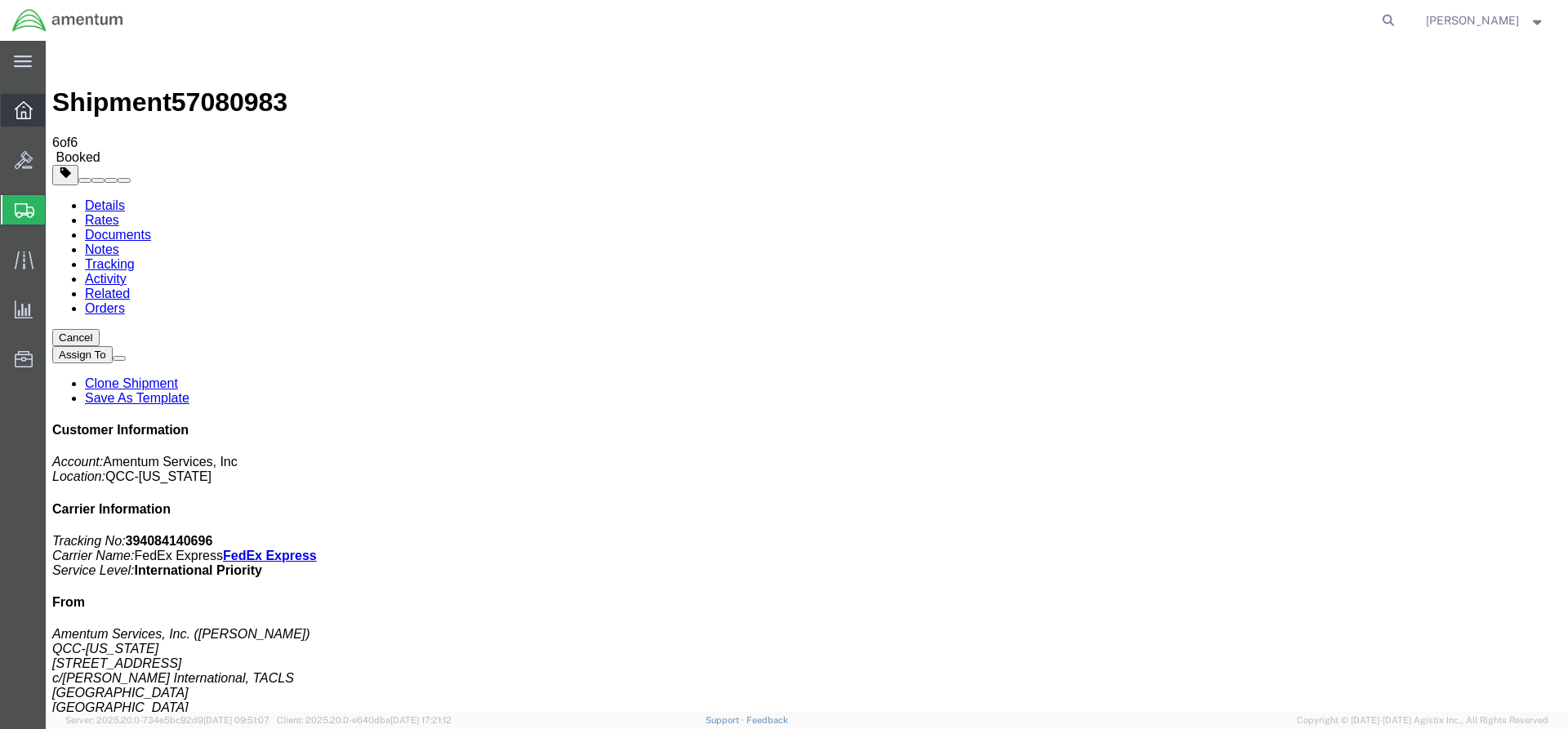
click at [36, 114] on div at bounding box center [24, 110] width 46 height 32
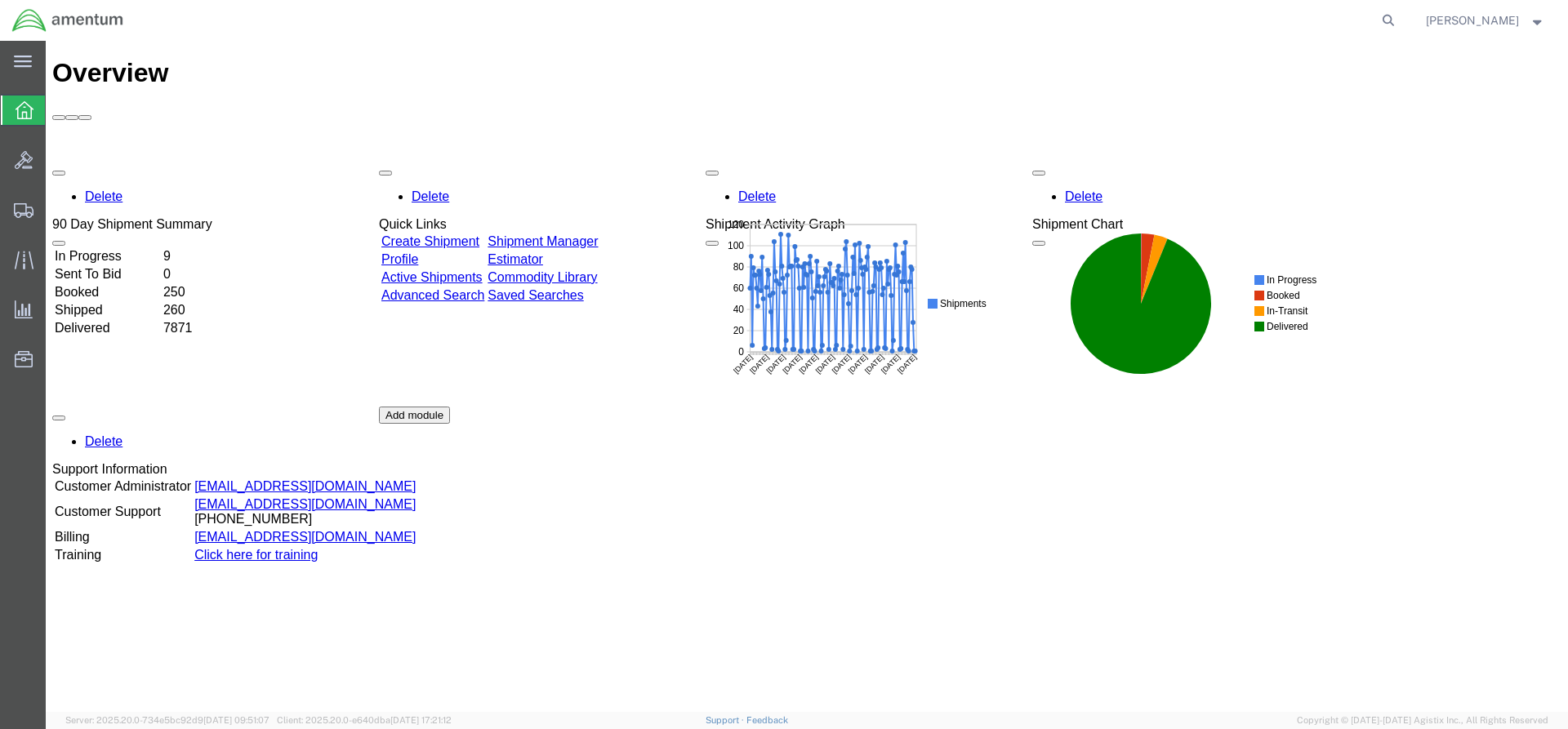
click at [576, 234] on link "Shipment Manager" at bounding box center [543, 241] width 110 height 14
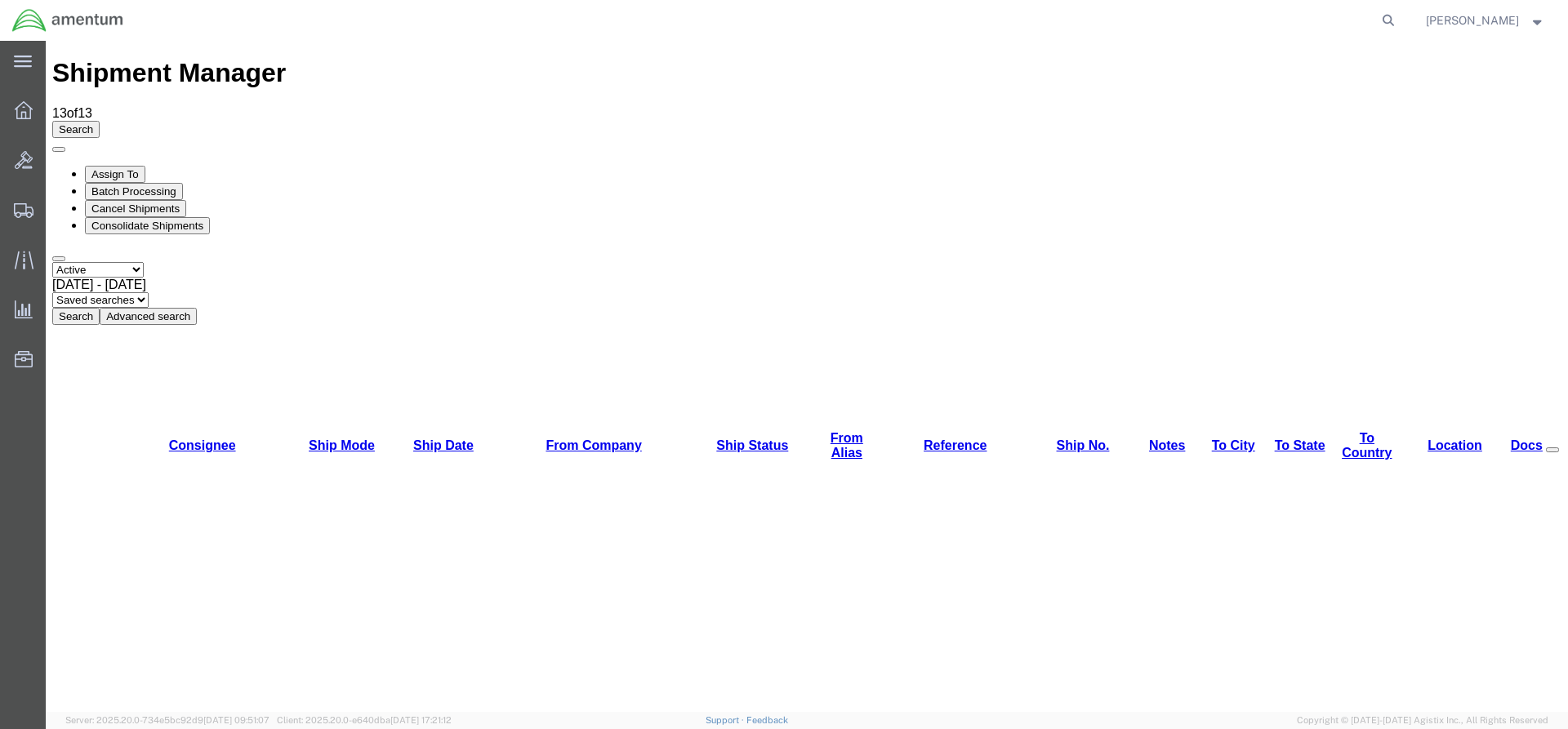
click at [99, 308] on button "Search" at bounding box center [76, 317] width 48 height 17
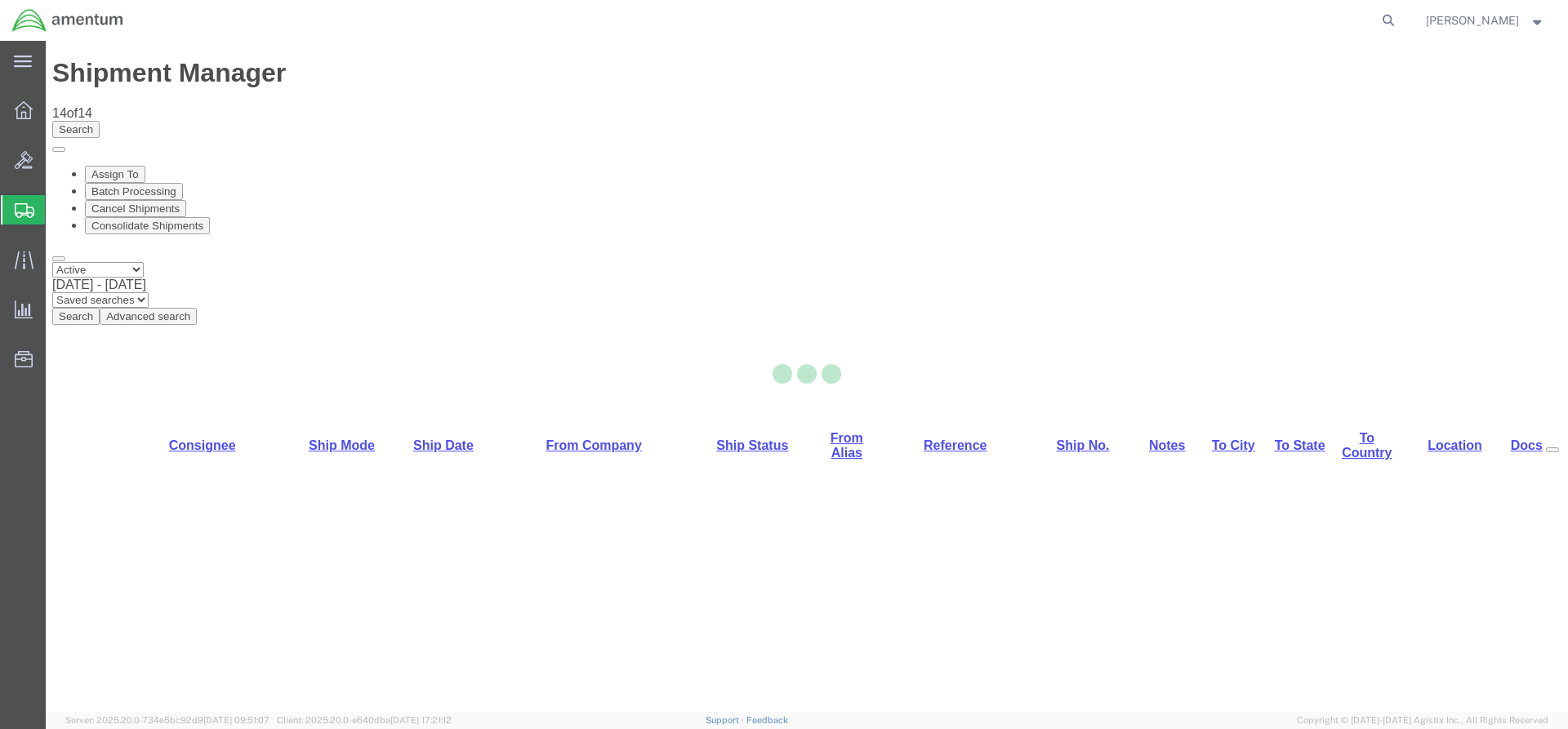
select select "42668"
select select "42739"
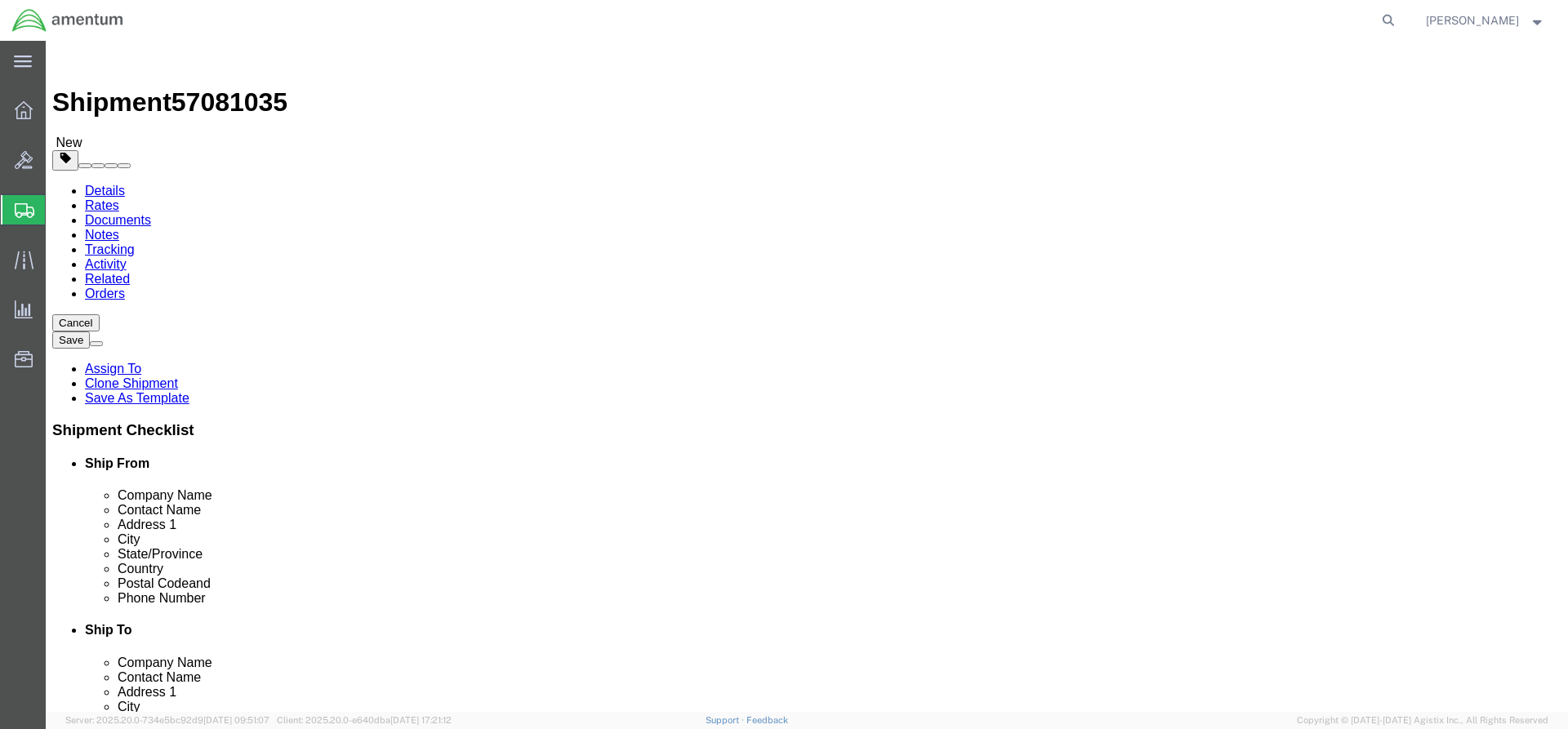
click icon
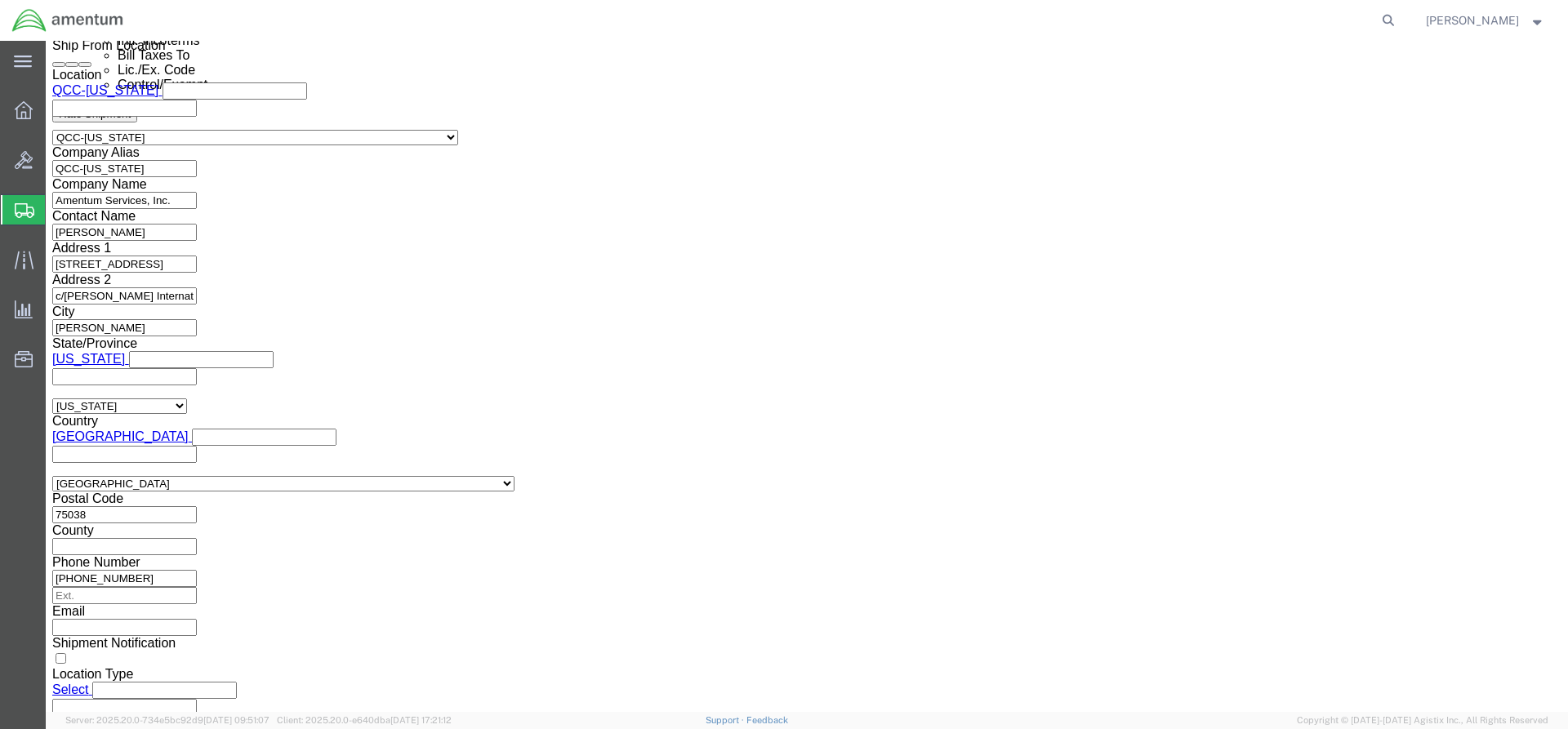
scroll to position [1307, 0]
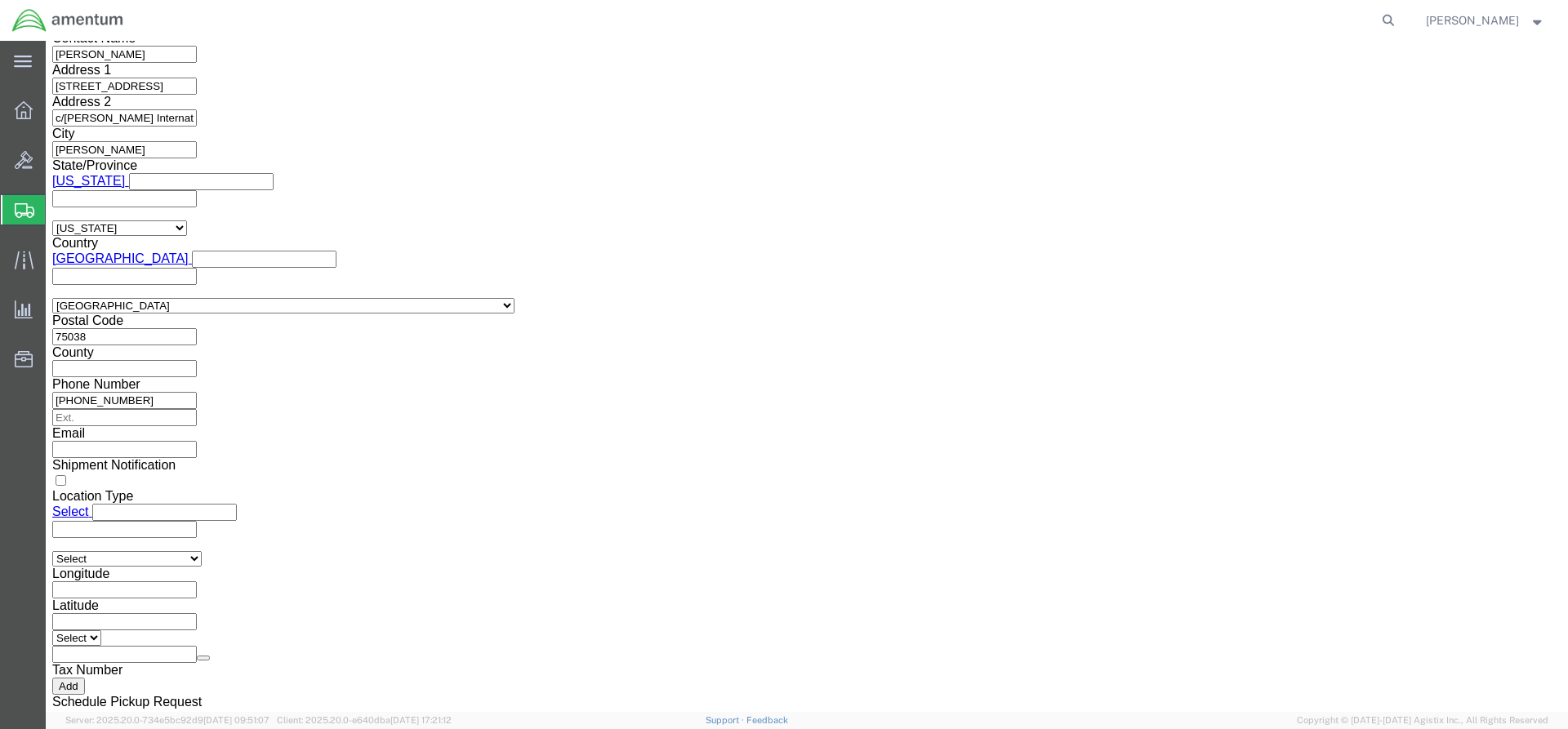
click select "Select AES-Direct EEI Carrier File EEI EEI Exempt"
select select "EXEM"
click select "Select AES-Direct EEI Carrier File EEI EEI Exempt"
drag, startPoint x: 856, startPoint y: 325, endPoint x: 811, endPoint y: 324, distance: 45.0
click input "30.37A"
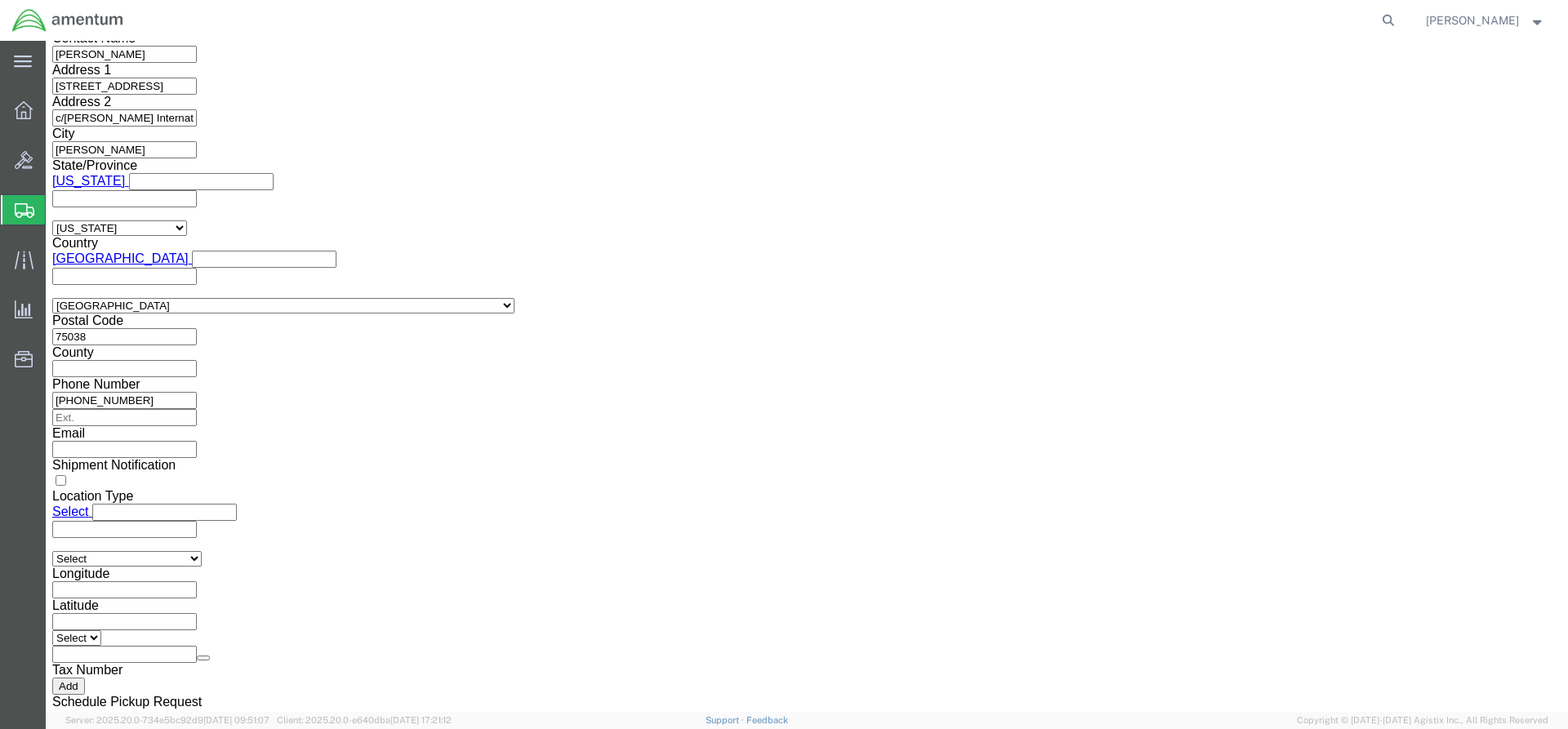
click select "Select ATF BIS DEA EPA FDA FTR ITAR OFAC Other (OPA)"
select select "FTR"
click select "Select ATF BIS DEA EPA FDA FTR ITAR OFAC Other (OPA)"
click select "Select 30.2(d)(2) 30.36 30.37(a) 30.37(f) 30.37(g) 30.37(h) 30.37(i) 30.37(j) 3…"
select select "30.37(a)"
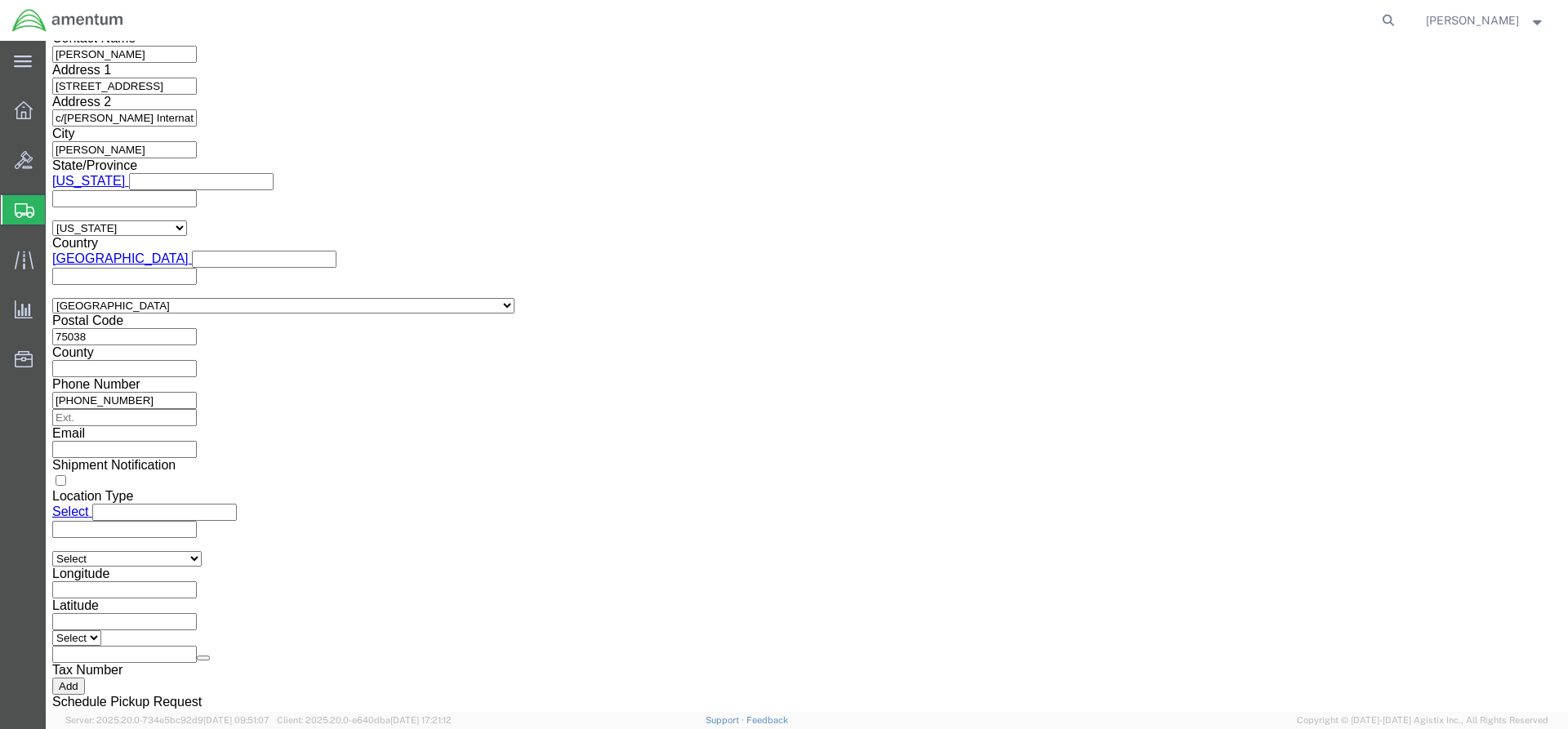
click select "Select 30.2(d)(2) 30.36 30.37(a) 30.37(f) 30.37(g) 30.37(h) 30.37(i) 30.37(j) 3…"
click button "Rate Shipment"
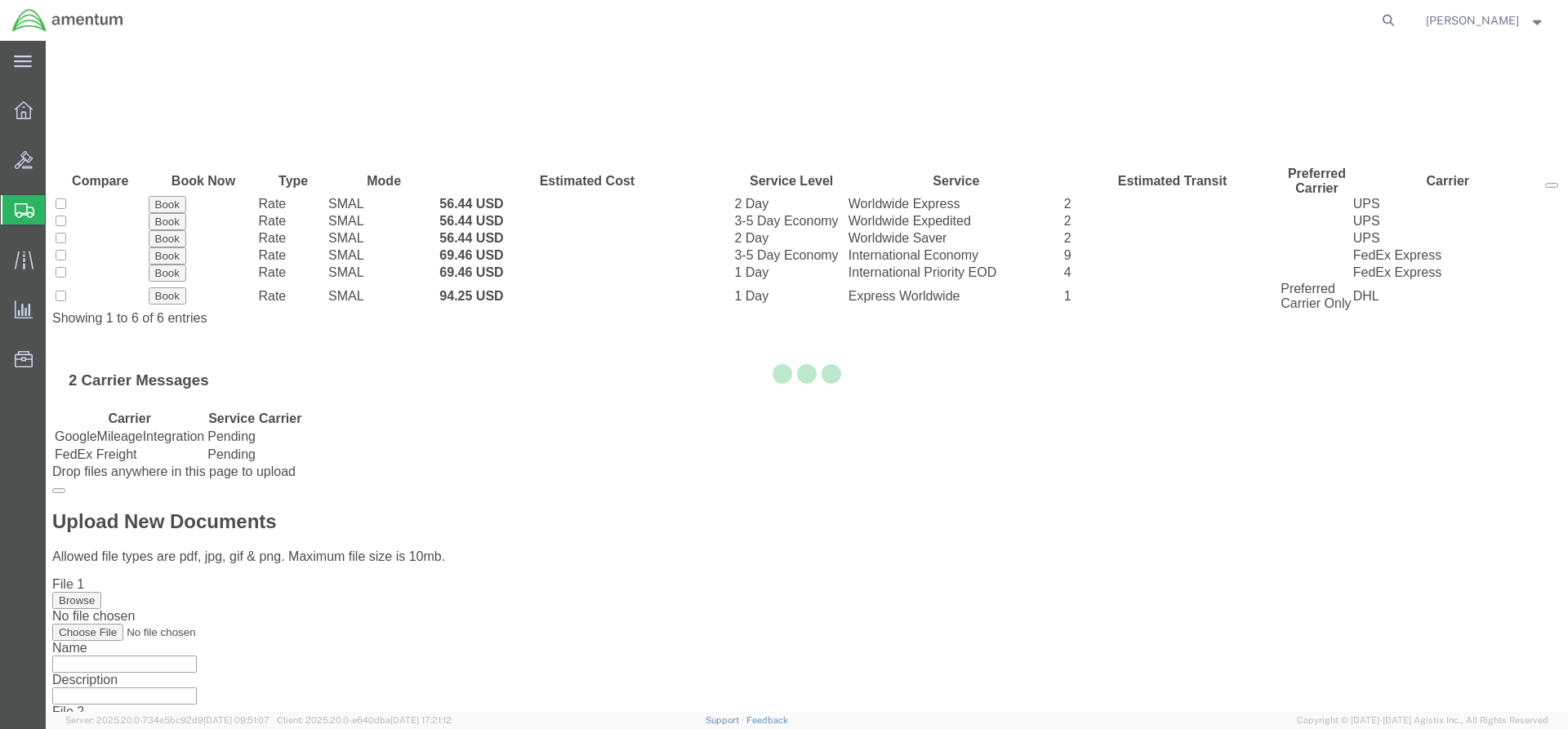
scroll to position [0, 0]
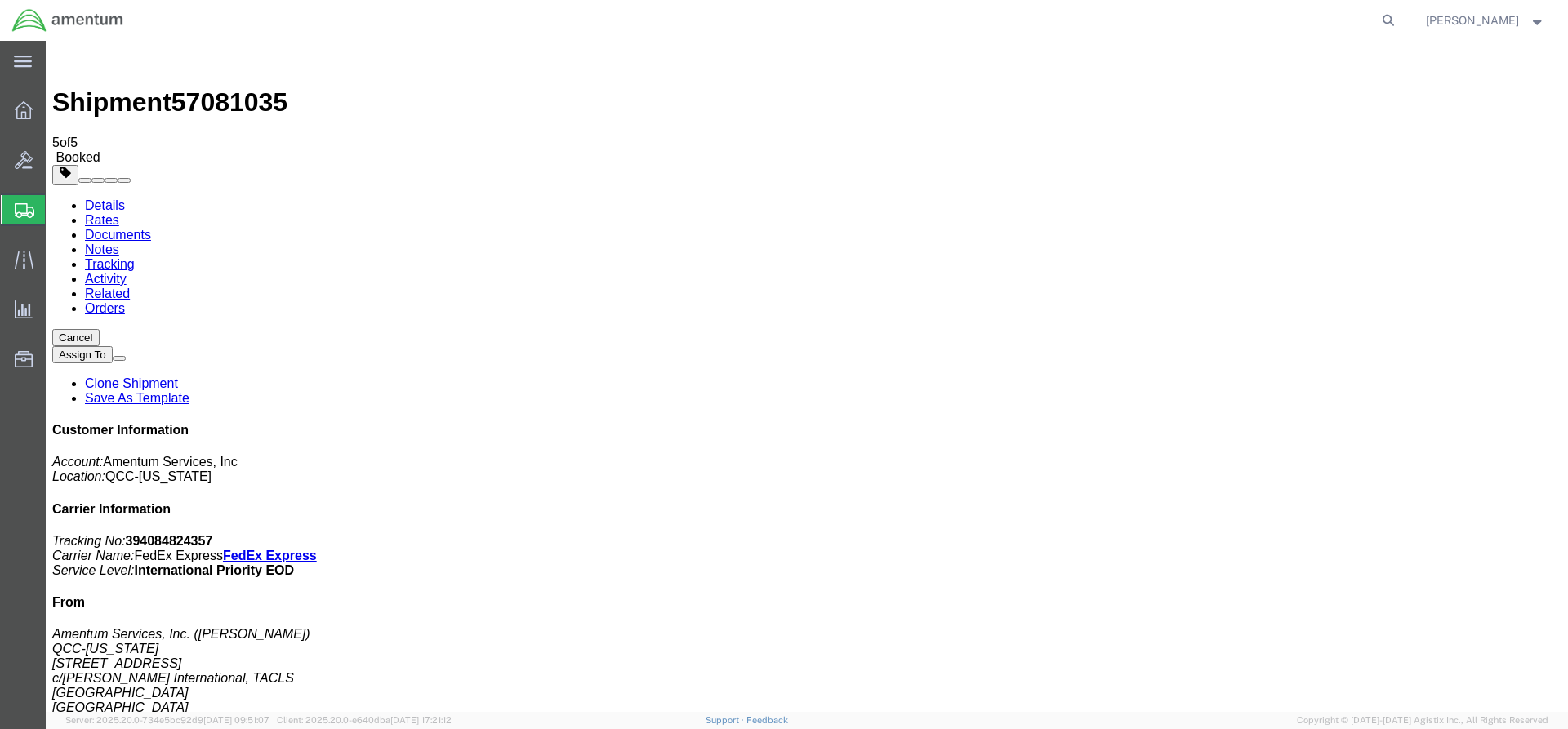
drag, startPoint x: 680, startPoint y: 362, endPoint x: 53, endPoint y: 359, distance: 627.0
drag, startPoint x: 682, startPoint y: 261, endPoint x: 641, endPoint y: 232, distance: 50.2
click at [26, 109] on icon at bounding box center [23, 109] width 18 height 18
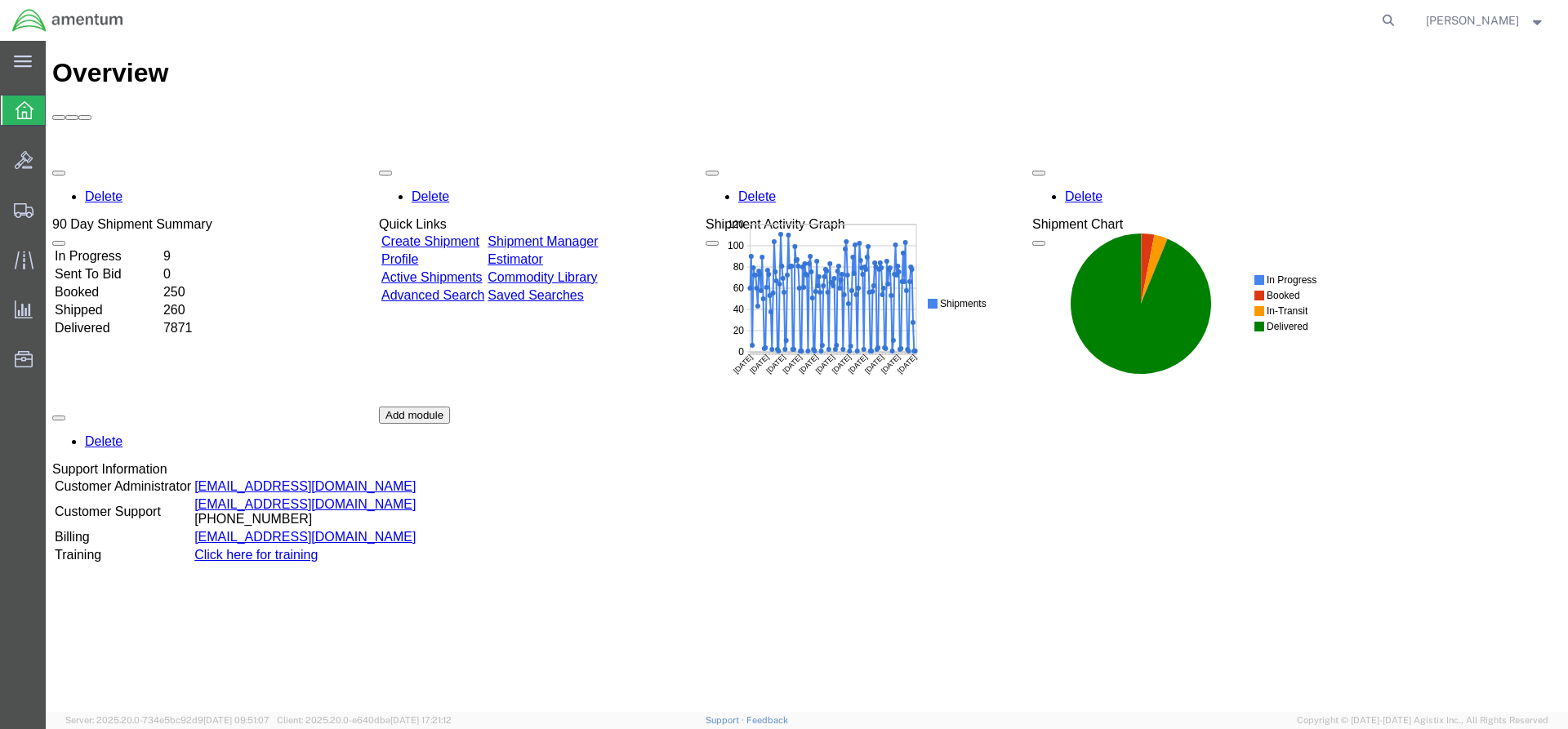
click at [582, 234] on link "Shipment Manager" at bounding box center [543, 241] width 110 height 14
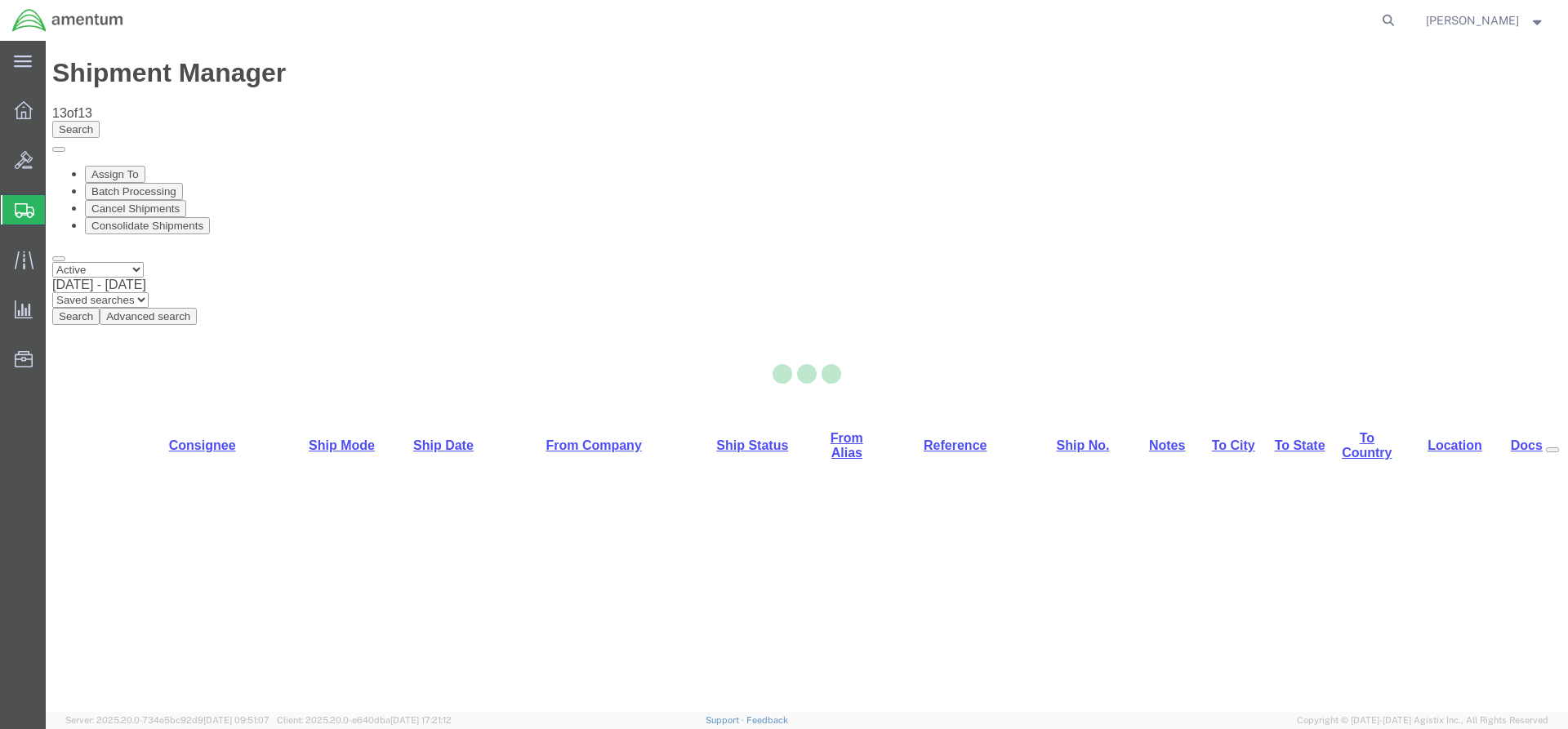
select select "42668"
select select "42682"
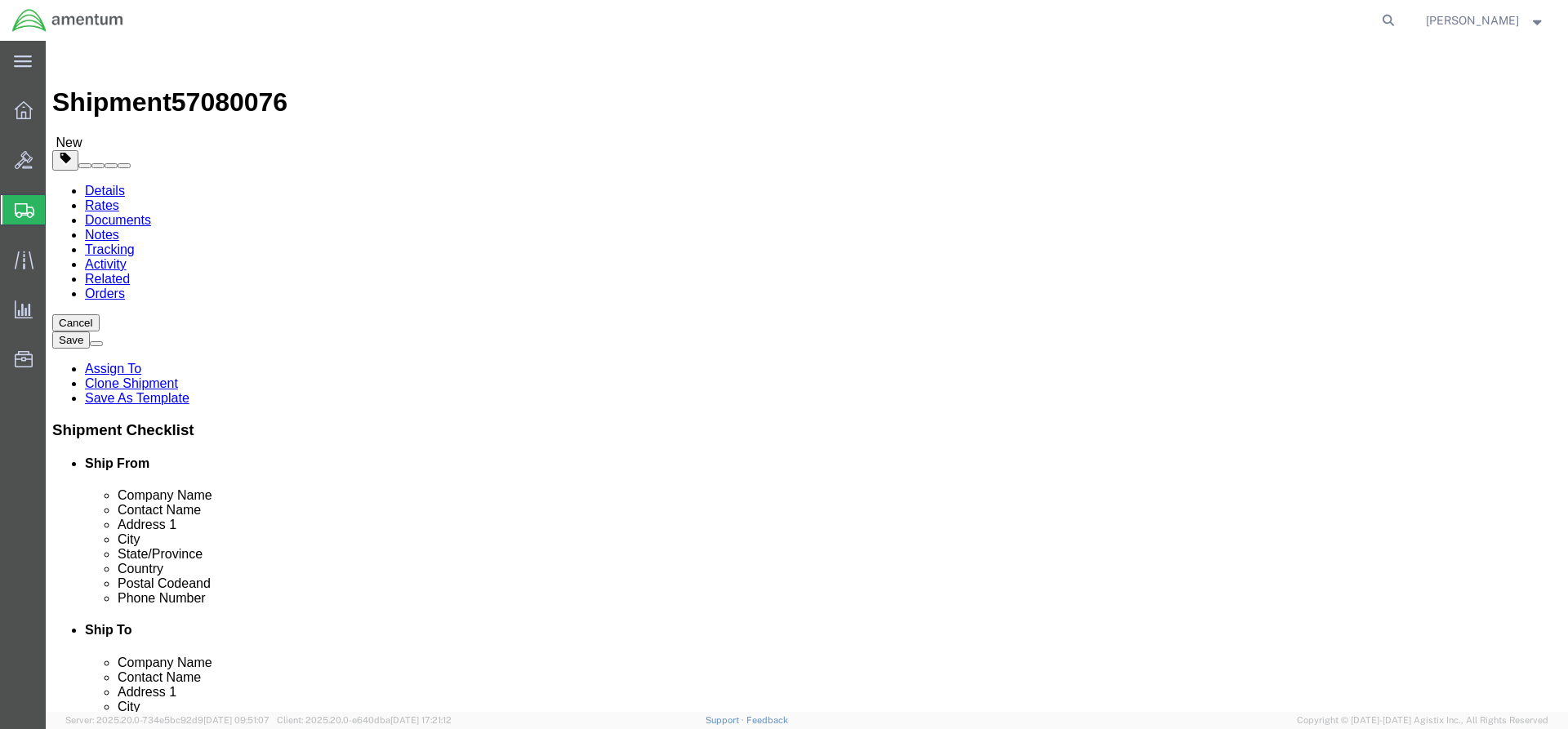
click link "Special Services"
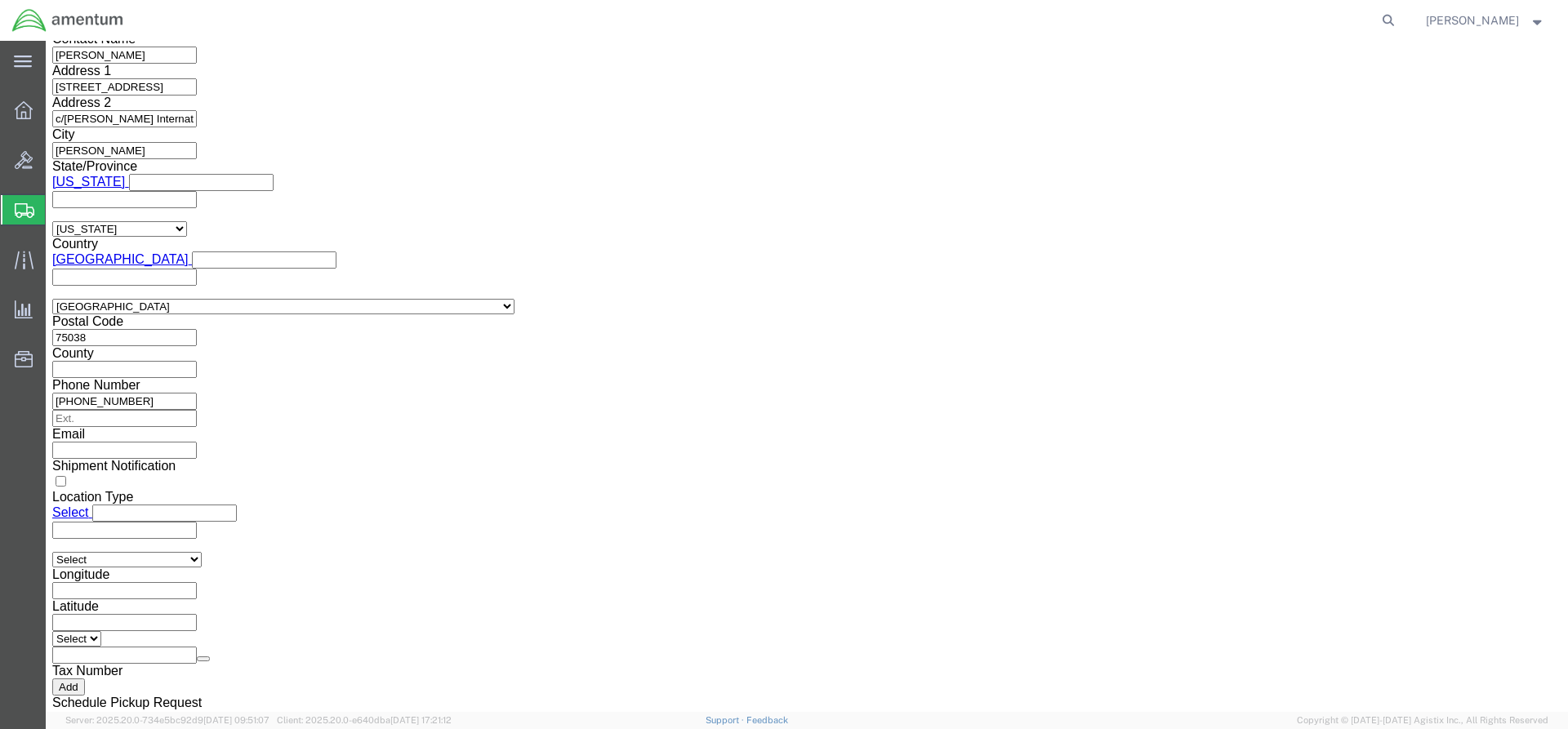
scroll to position [1307, 0]
click select "Select AES-Direct EEI Carrier File EEI EEI Exempt"
select select "EXEM"
click select "Select AES-Direct EEI Carrier File EEI EEI Exempt"
drag, startPoint x: 865, startPoint y: 318, endPoint x: 762, endPoint y: 318, distance: 103.0
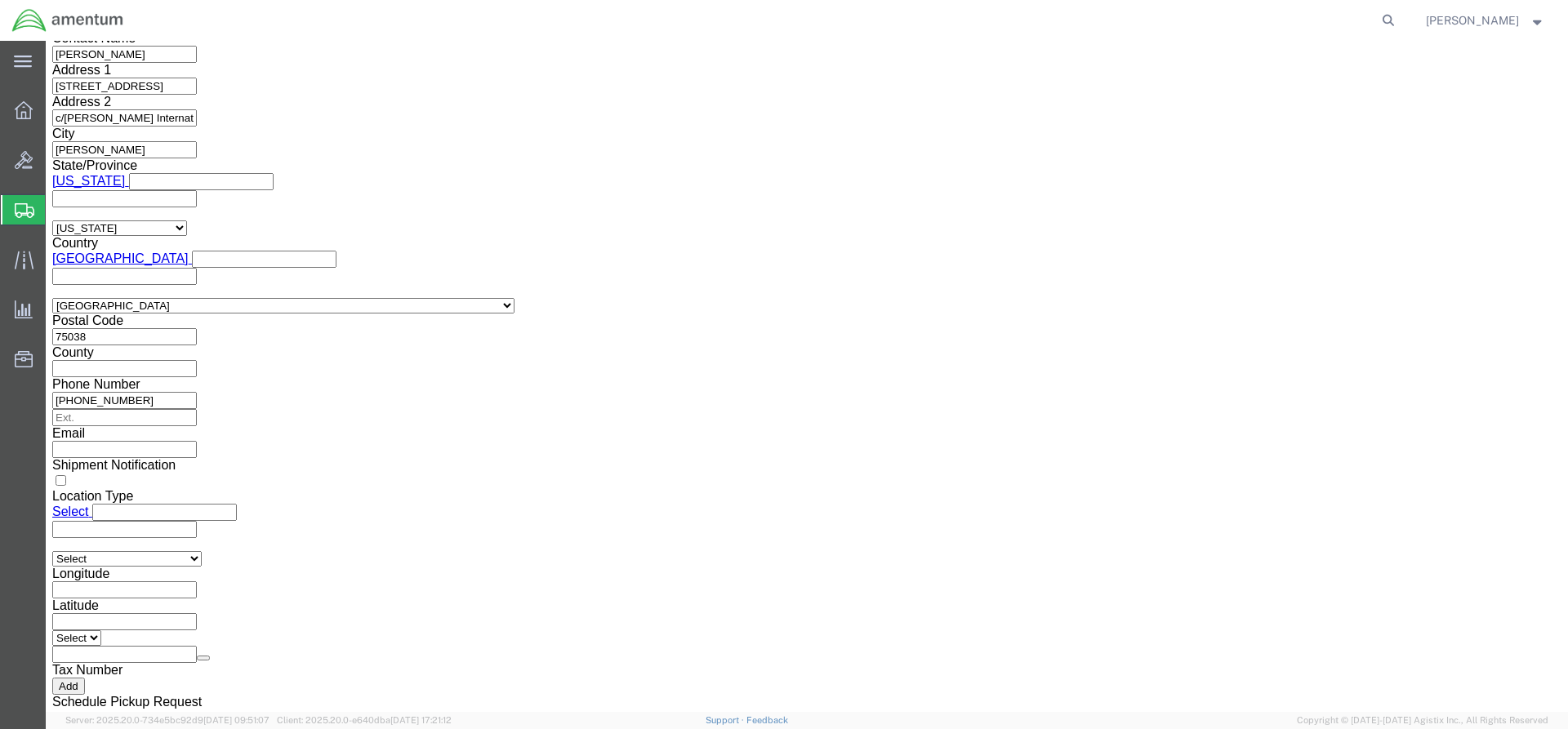
click div "ITN Number 30.37A"
click select "Select ATF BIS DEA EPA FDA FTR ITAR OFAC Other (OPA)"
select select "FTR"
click select "Select ATF BIS DEA EPA FDA FTR ITAR OFAC Other (OPA)"
drag, startPoint x: 294, startPoint y: 317, endPoint x: 297, endPoint y: 308, distance: 9.5
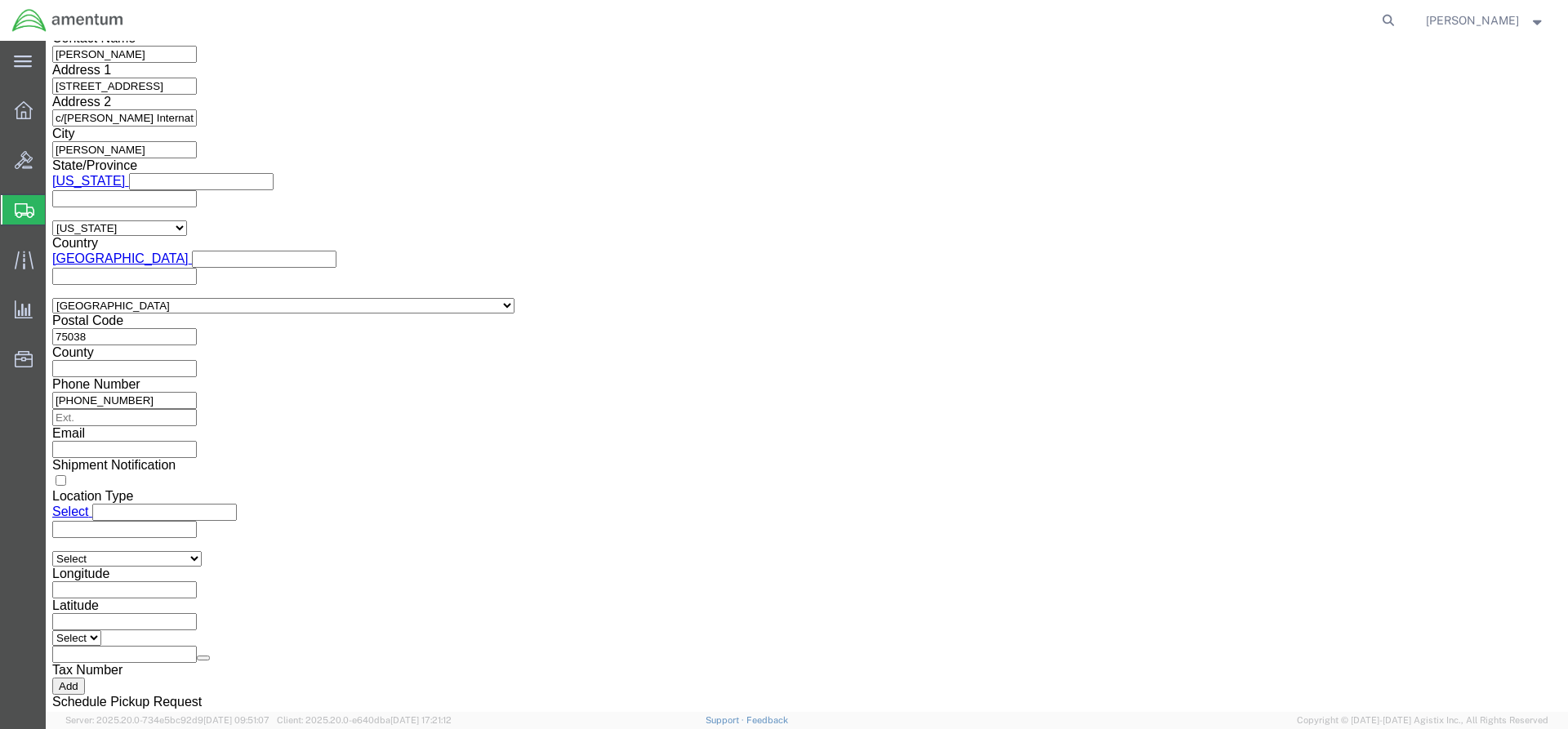
click select "Select 30.2(d)(2) 30.36 30.37(a) 30.37(f) 30.37(g) 30.37(h) 30.37(i) 30.37(j) 3…"
select select "30.37(a)"
click select "Select 30.2(d)(2) 30.36 30.37(a) 30.37(f) 30.37(g) 30.37(h) 30.37(i) 30.37(j) 3…"
click button "Rate Shipment"
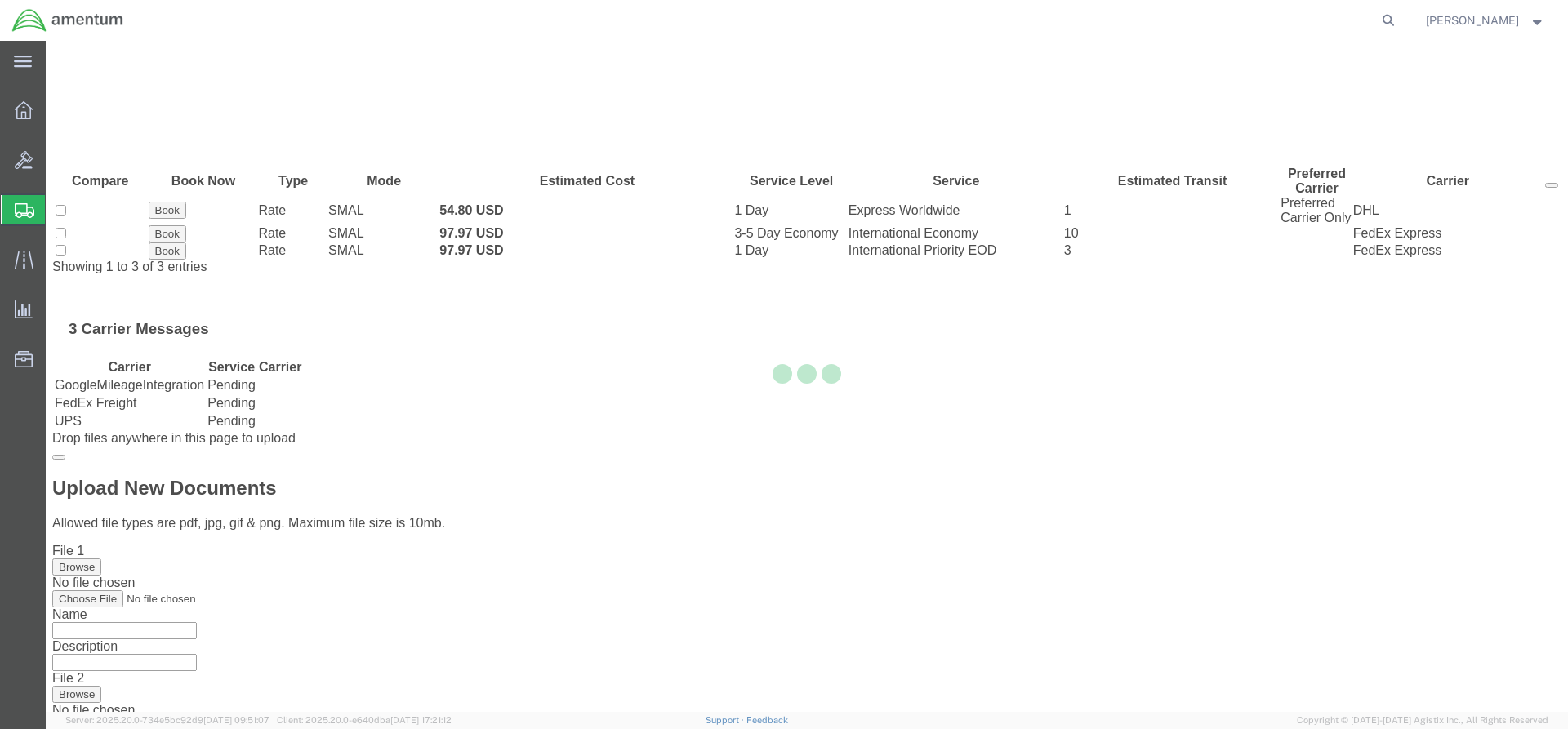
scroll to position [0, 0]
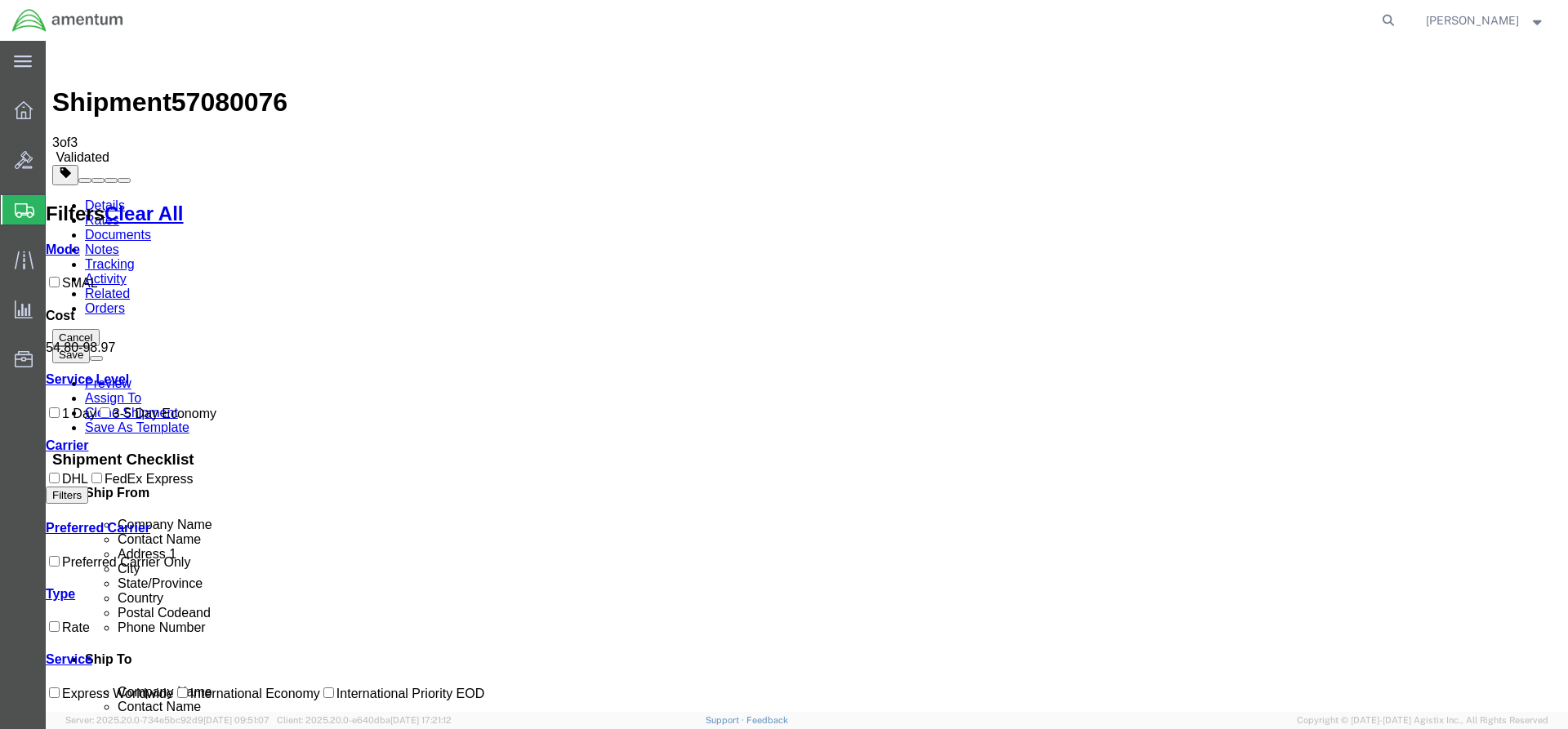
drag, startPoint x: 351, startPoint y: 275, endPoint x: 305, endPoint y: 235, distance: 61.0
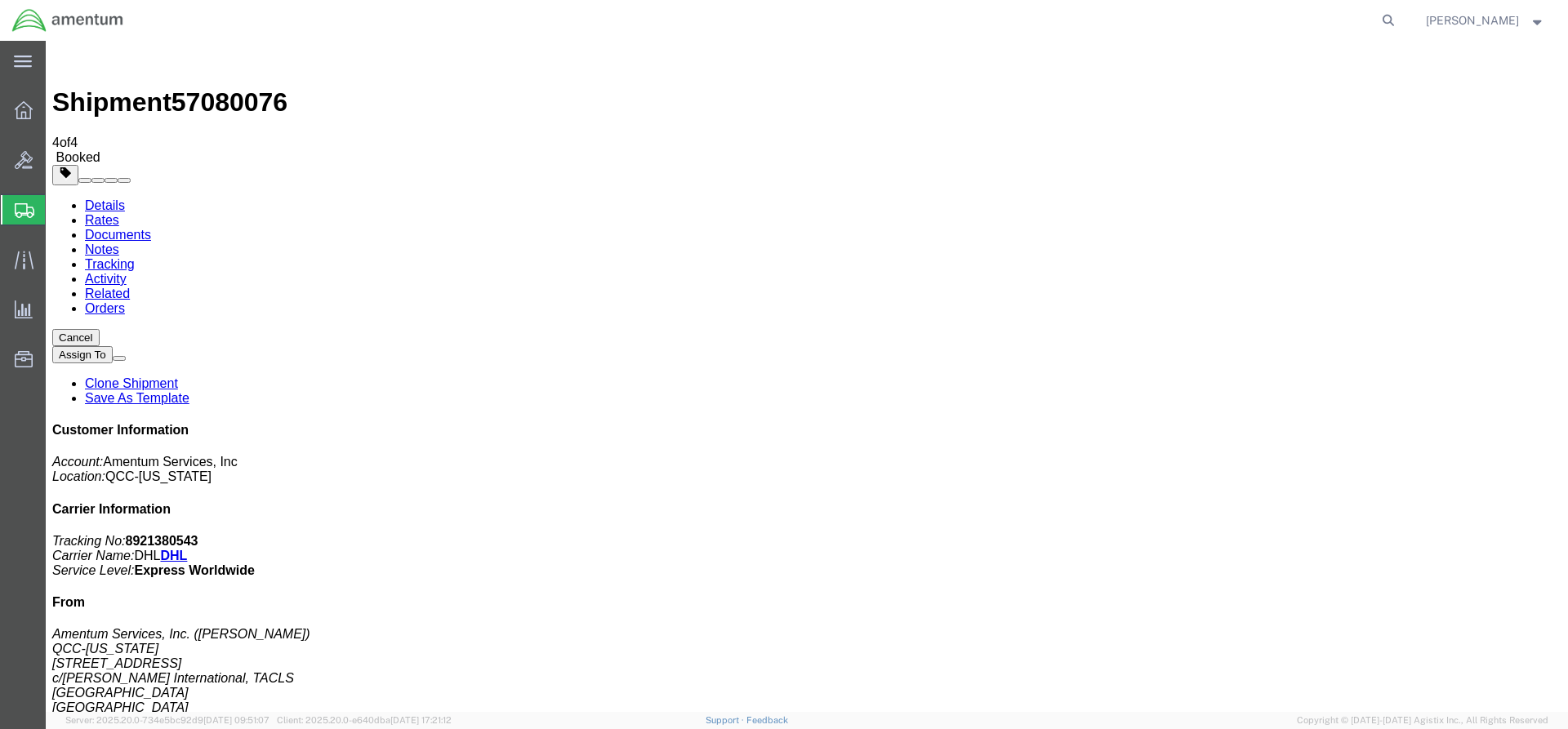
drag, startPoint x: 78, startPoint y: 374, endPoint x: 680, endPoint y: 325, distance: 604.0
click at [25, 109] on icon at bounding box center [23, 109] width 18 height 18
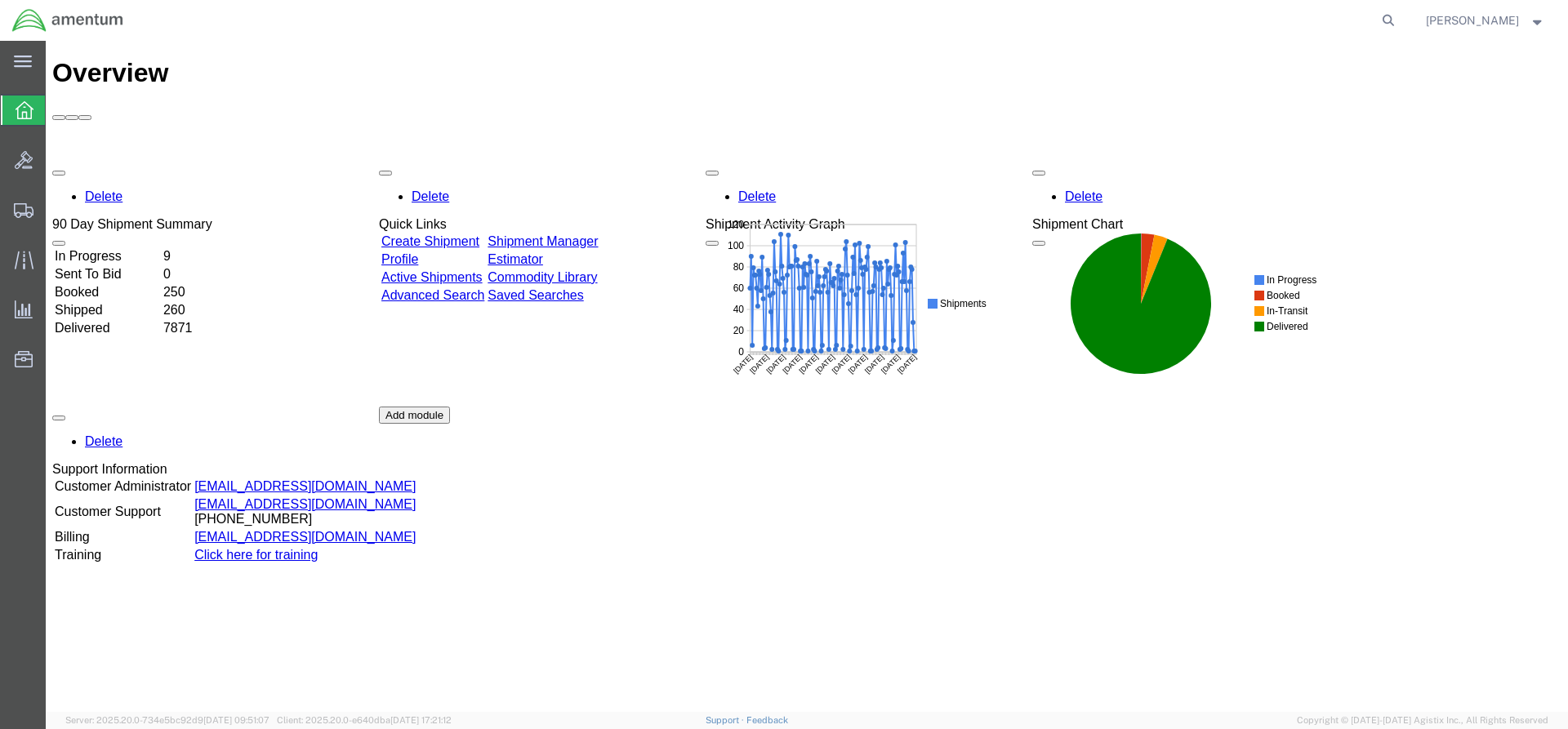
click at [597, 234] on link "Shipment Manager" at bounding box center [543, 241] width 110 height 14
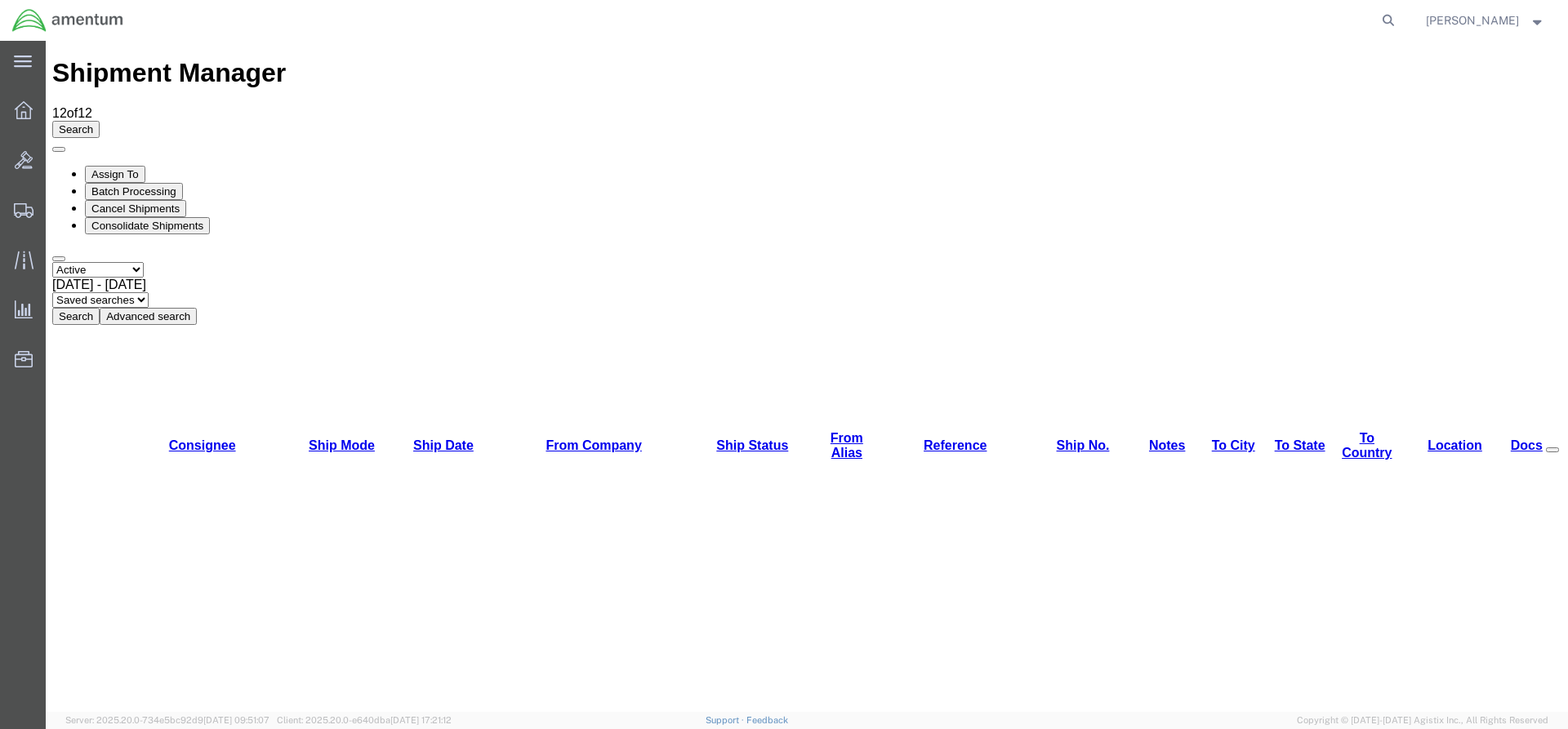
click at [99, 308] on button "Search" at bounding box center [76, 317] width 48 height 17
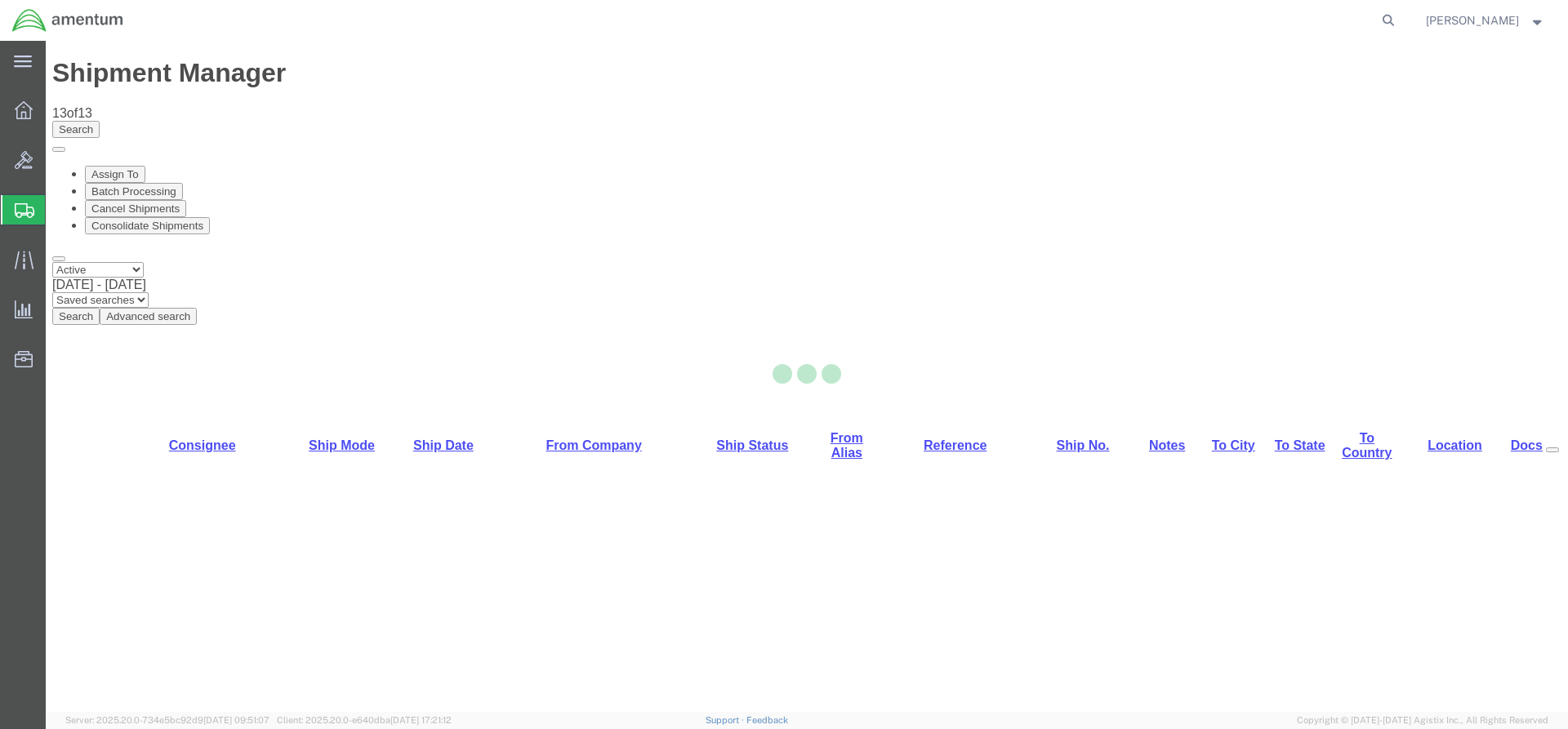
select select "42668"
select select "42693"
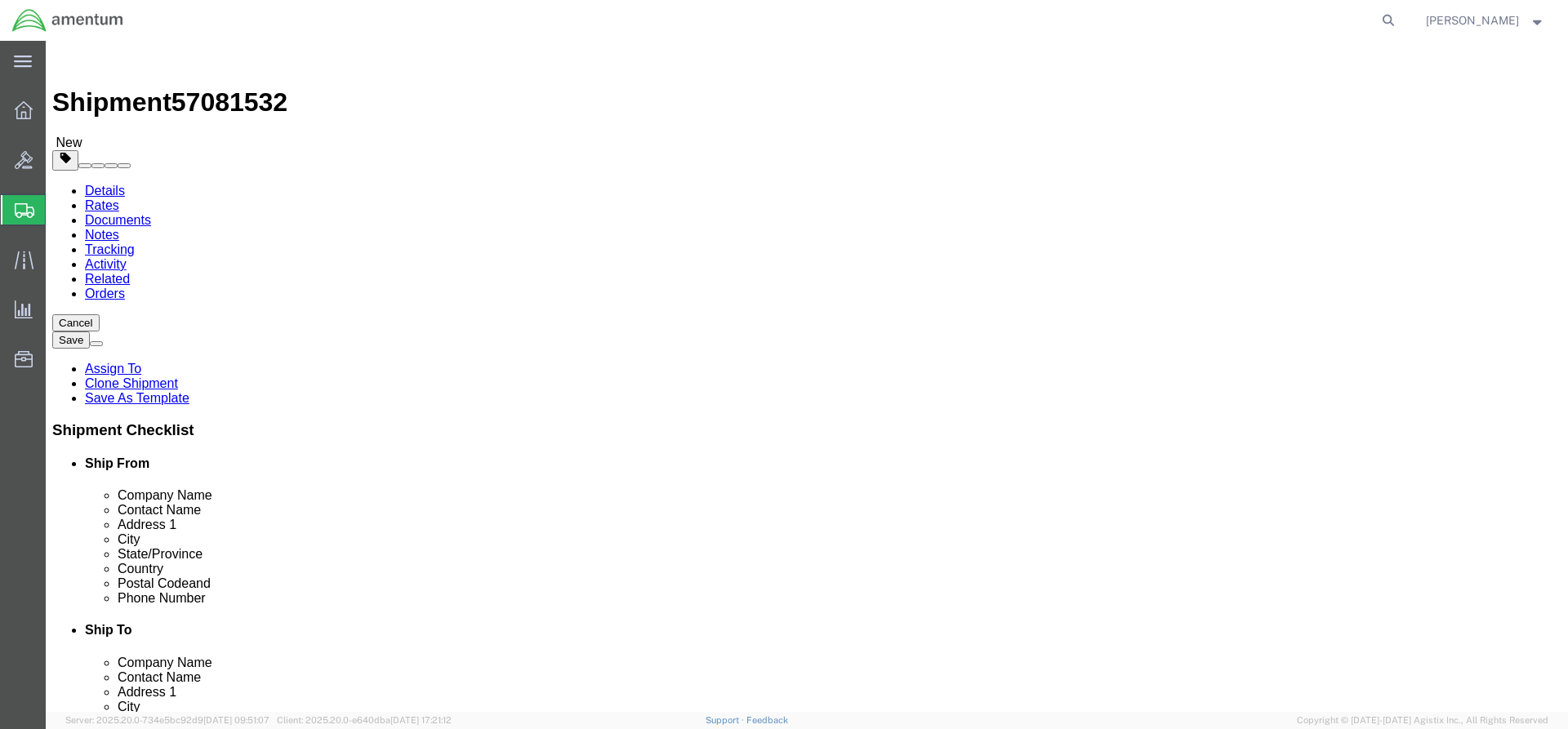
click button "Rate Shipment"
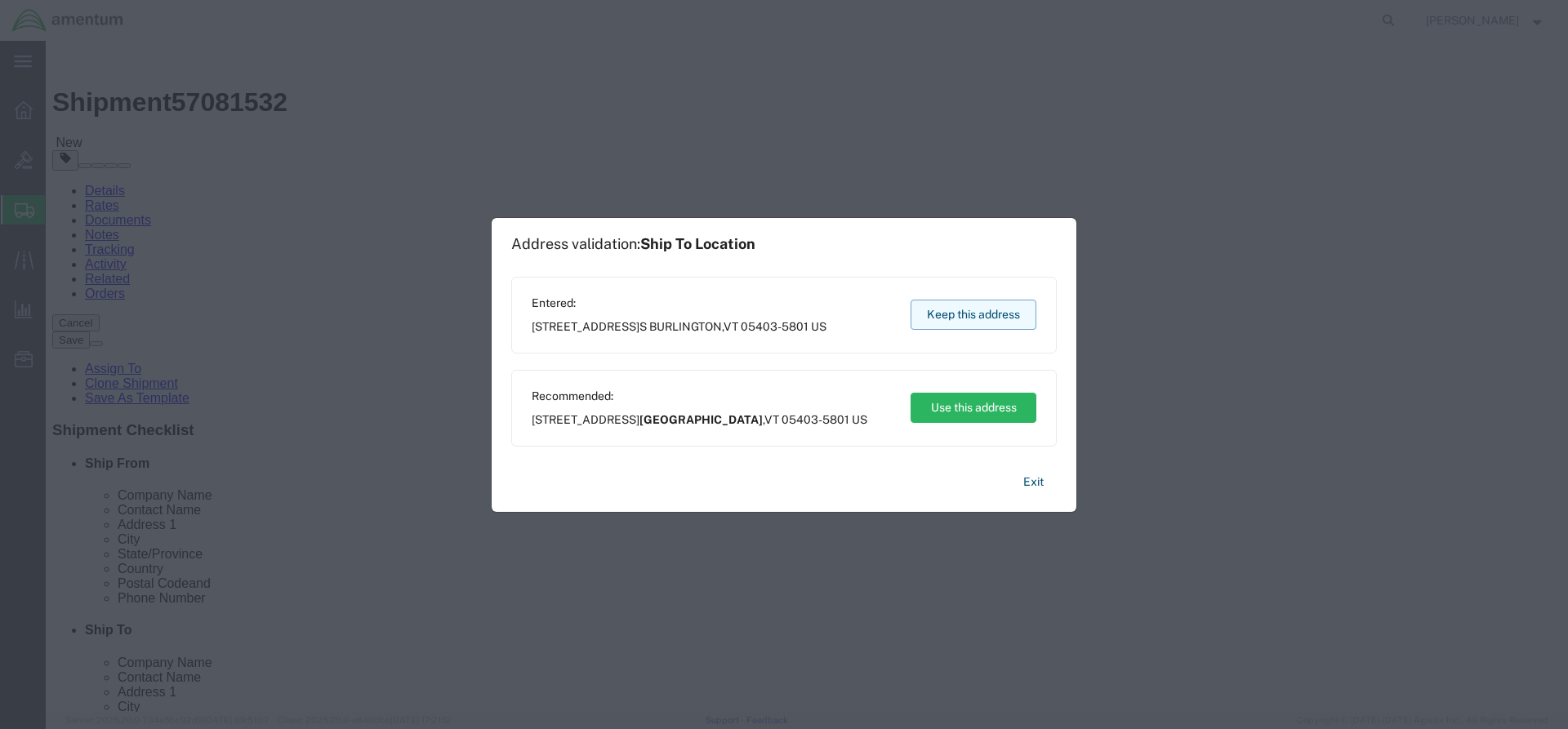
drag, startPoint x: 961, startPoint y: 320, endPoint x: 916, endPoint y: 280, distance: 60.2
click at [962, 321] on button "Keep this address" at bounding box center [973, 315] width 126 height 31
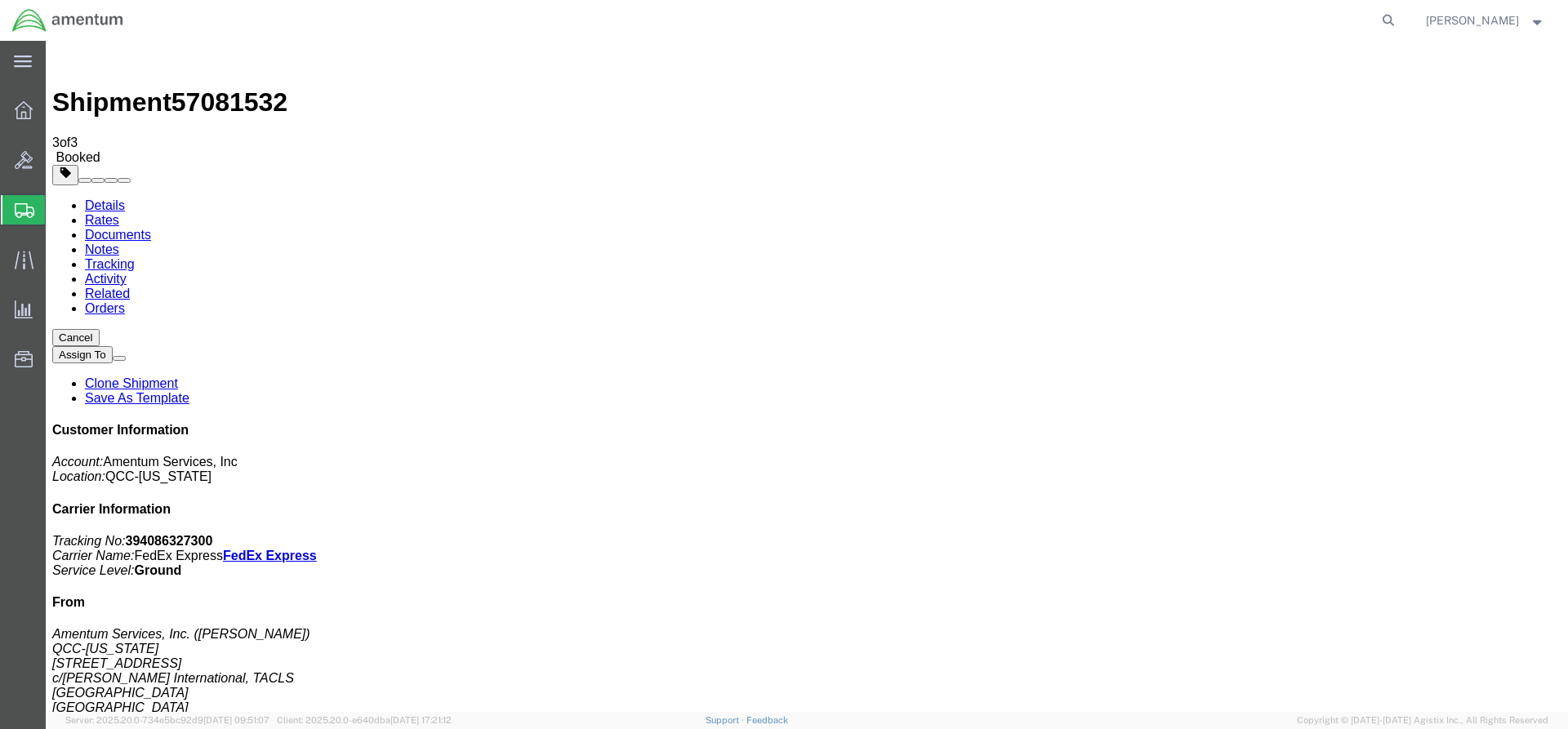
drag, startPoint x: 585, startPoint y: 294, endPoint x: 661, endPoint y: 294, distance: 76.0
copy td "394086327300"
drag, startPoint x: 685, startPoint y: 300, endPoint x: 62, endPoint y: 247, distance: 625.3
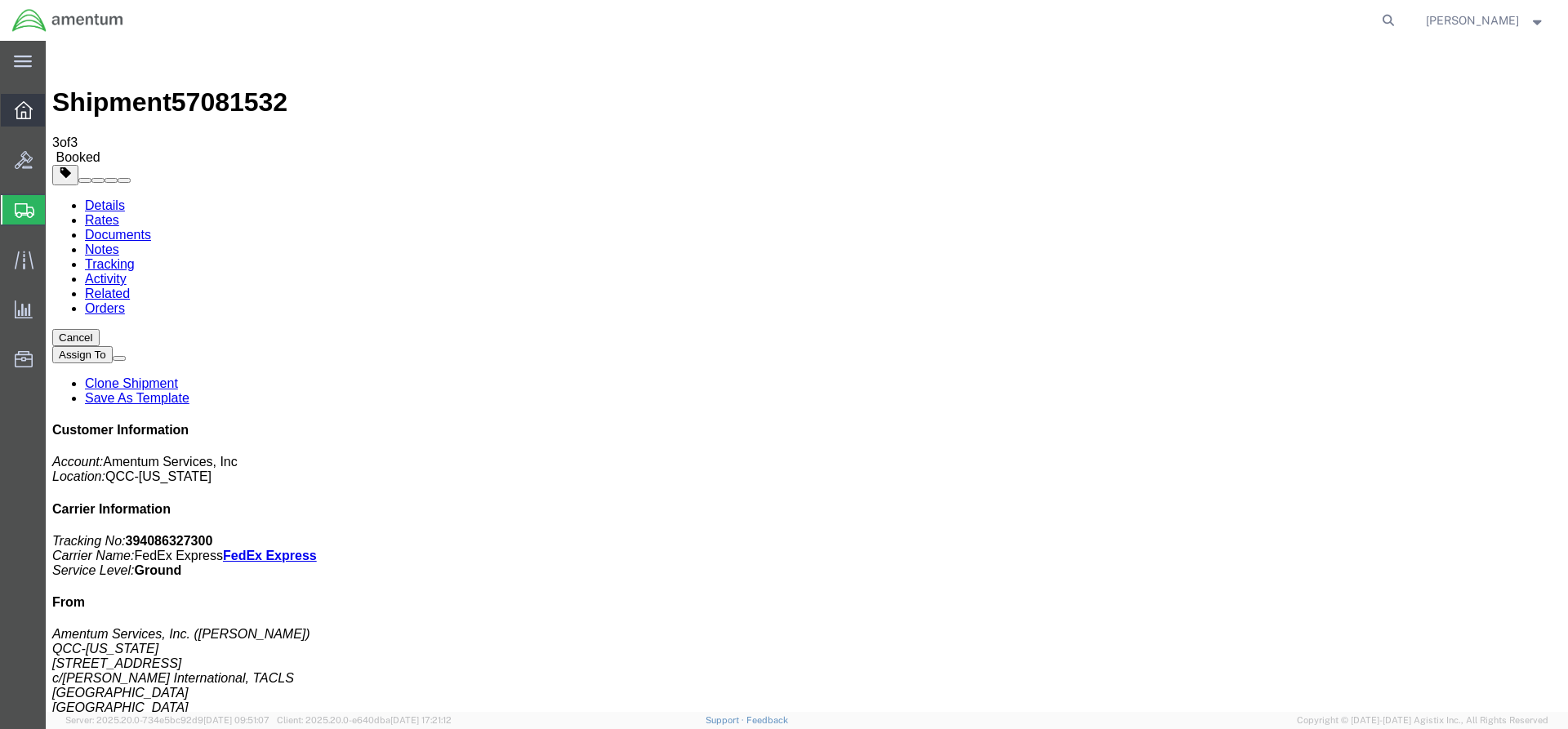
click at [23, 103] on icon at bounding box center [23, 109] width 18 height 18
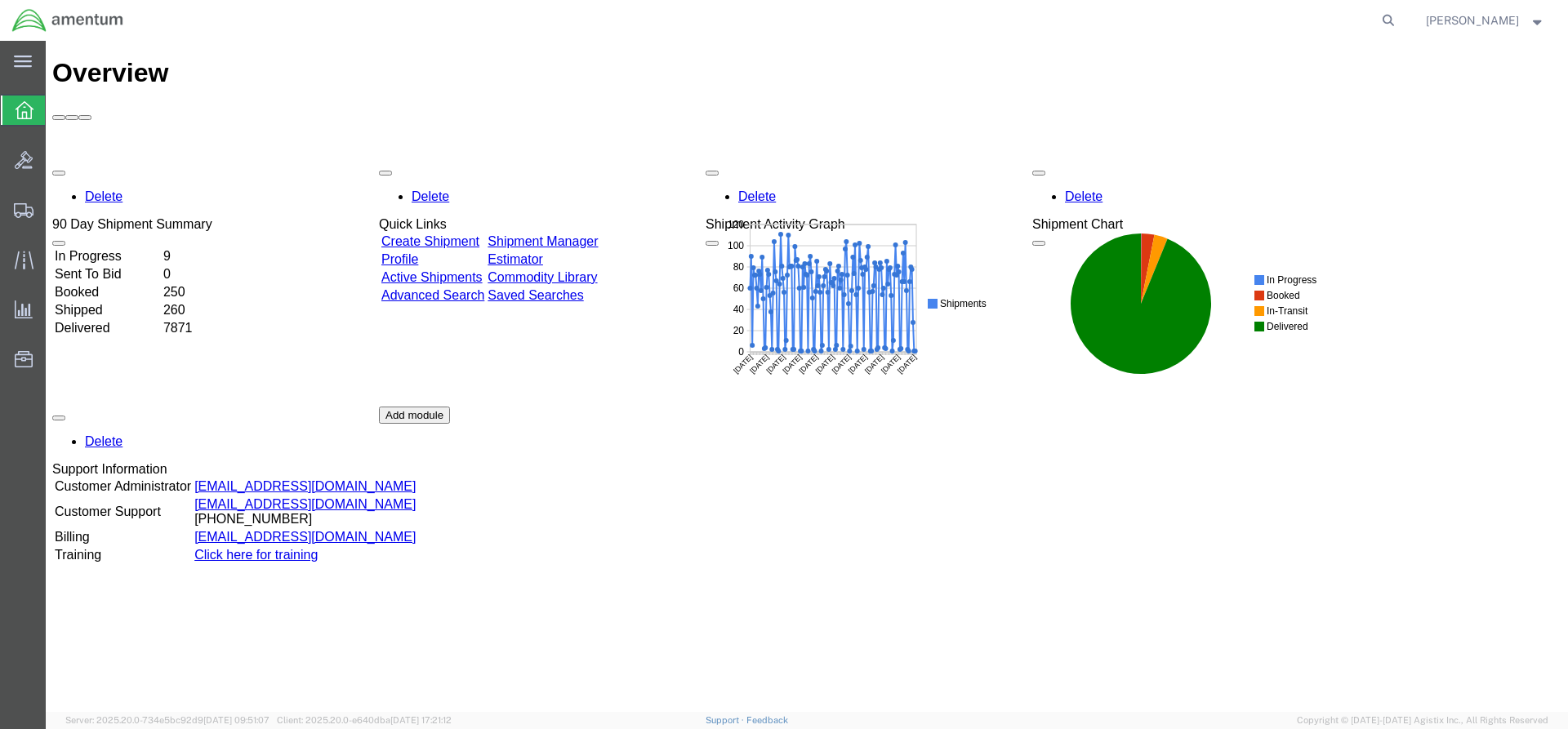
click at [633, 162] on div "Delete 90 Day Shipment Summary In Progress 9 Sent To Bid 0 Booked 250 Shipped 2…" at bounding box center [807, 407] width 1509 height 490
click at [613, 162] on div "Delete 90 Day Shipment Summary In Progress 9 Sent To Bid 0 Booked 250 Shipped 2…" at bounding box center [807, 407] width 1509 height 490
click at [597, 234] on link "Shipment Manager" at bounding box center [543, 241] width 110 height 14
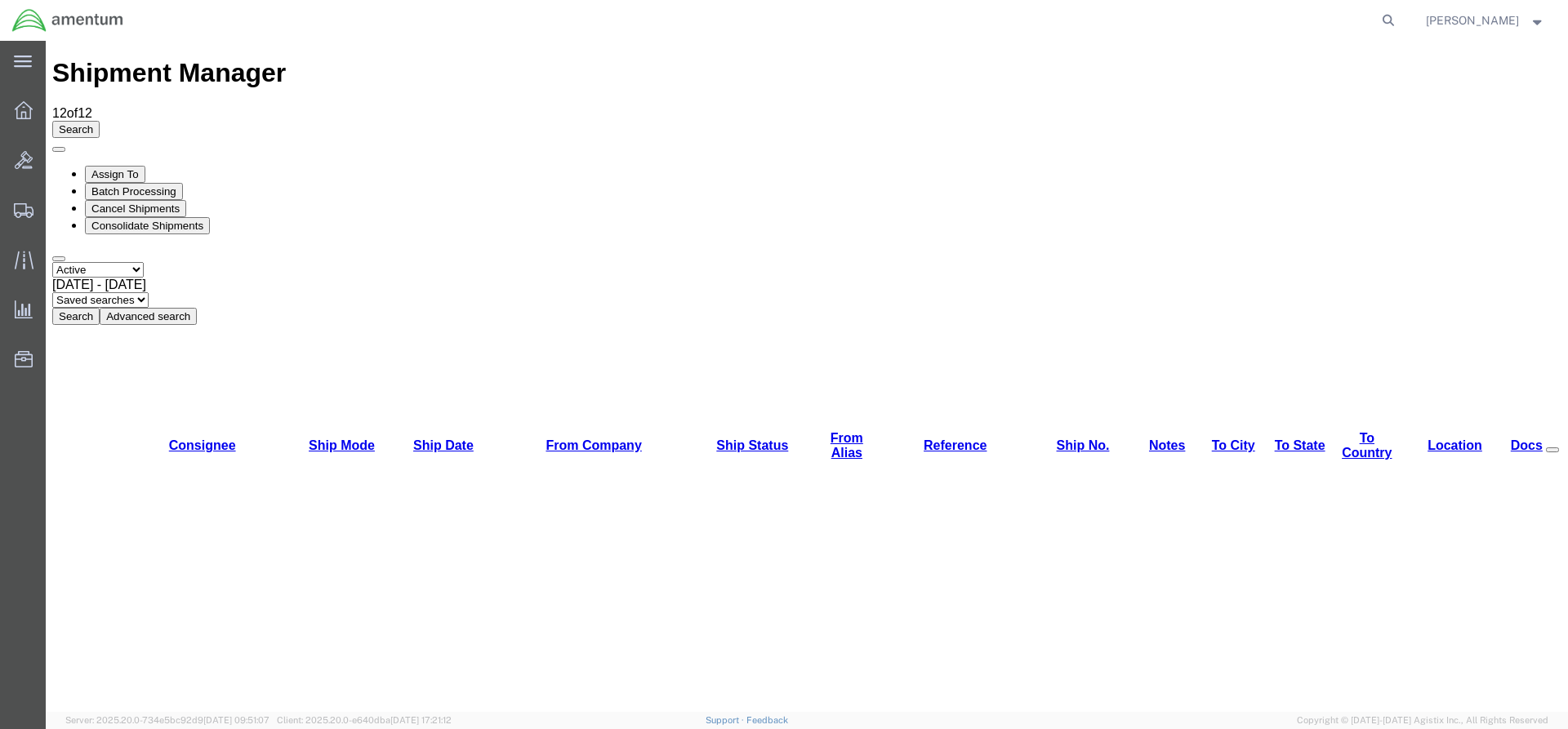
click at [99, 308] on button "Search" at bounding box center [76, 317] width 48 height 17
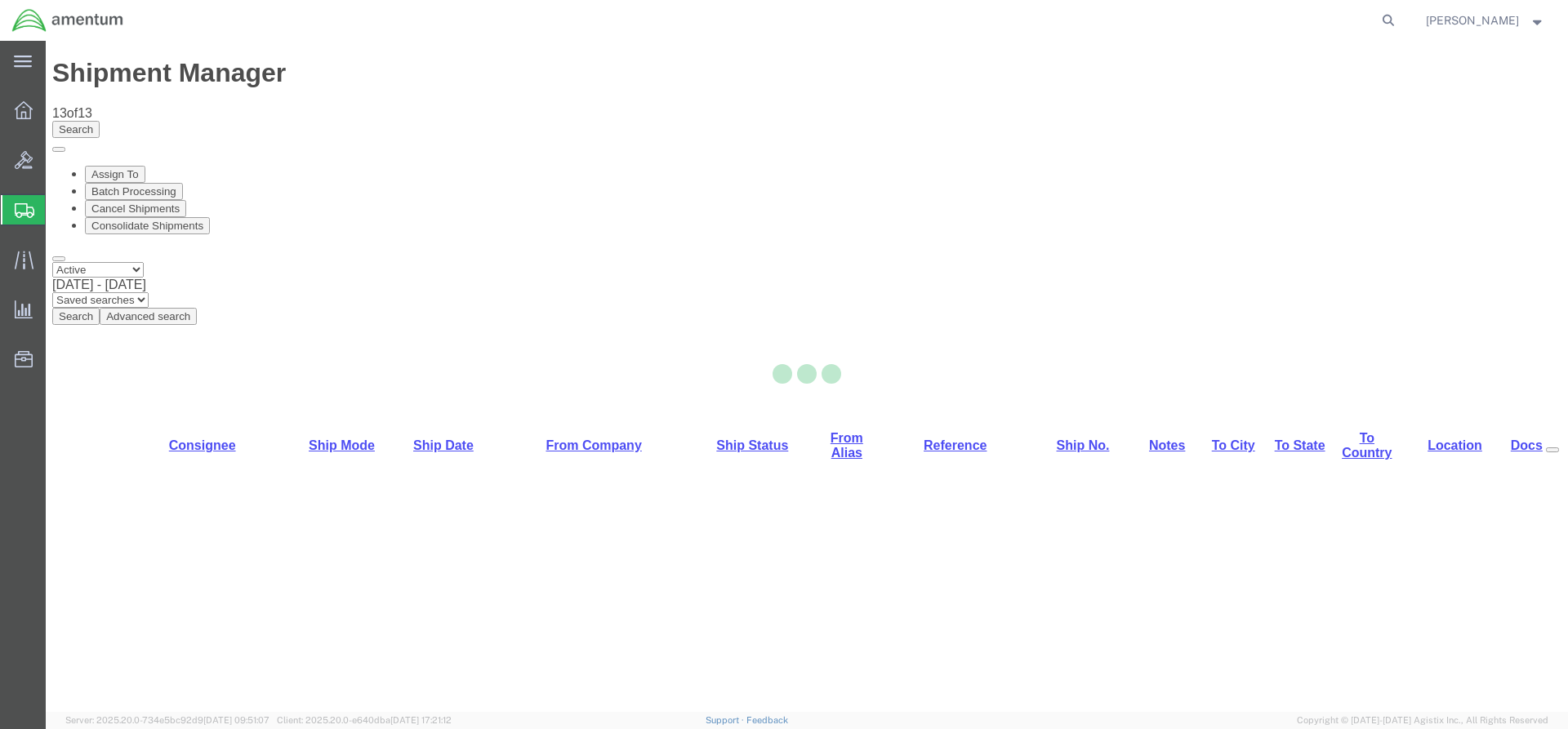
select select "42668"
select select "42712"
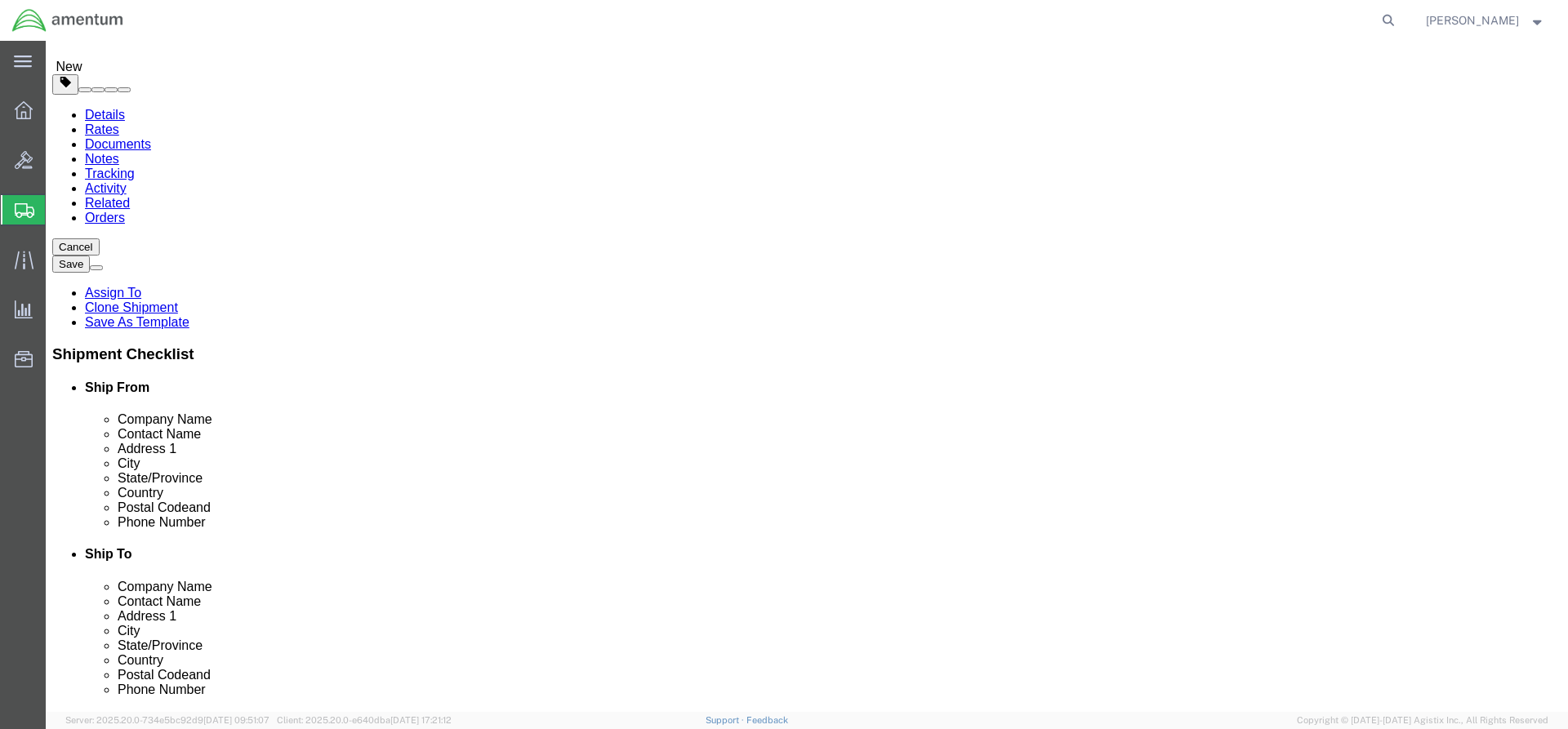
scroll to position [490, 0]
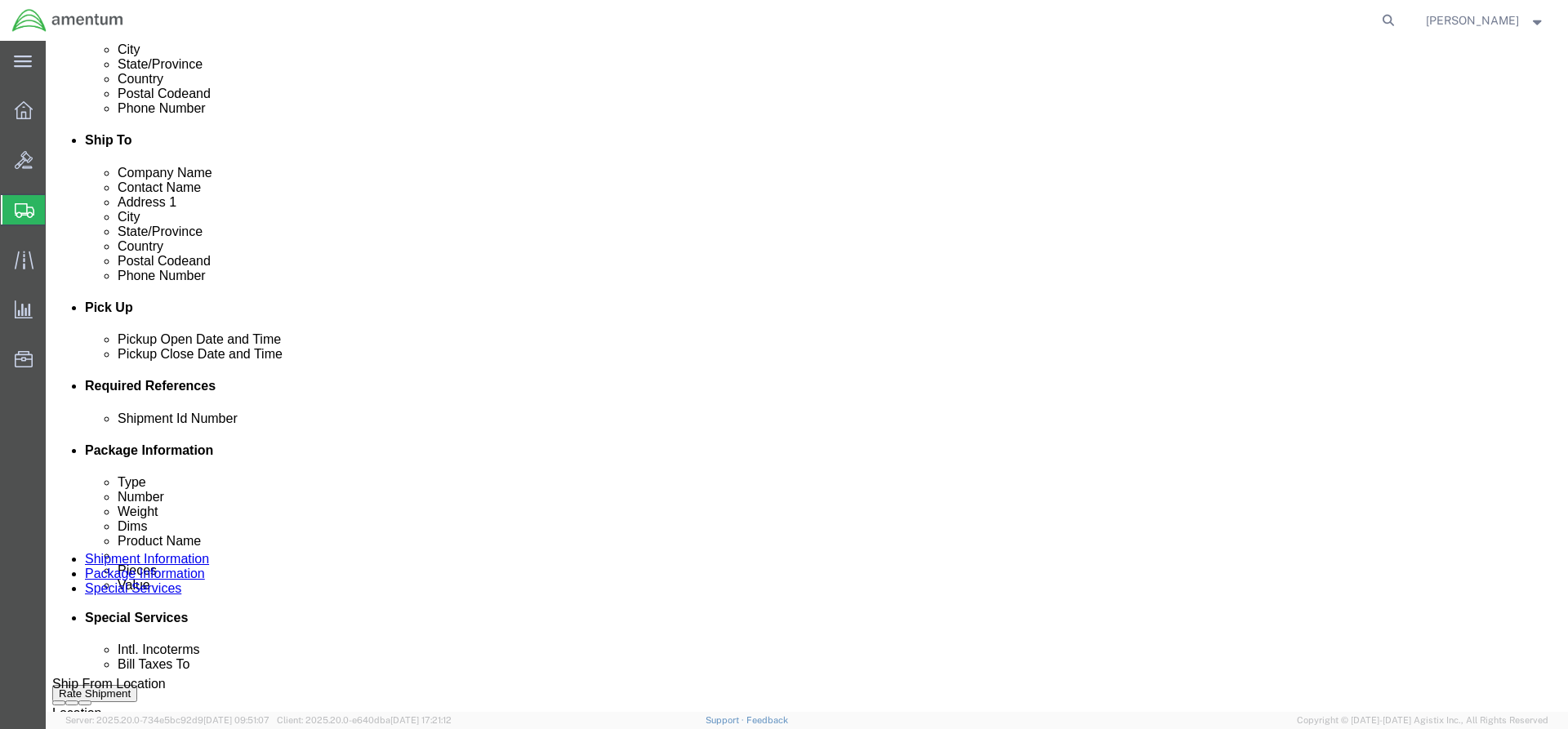
click button "Rate Shipment"
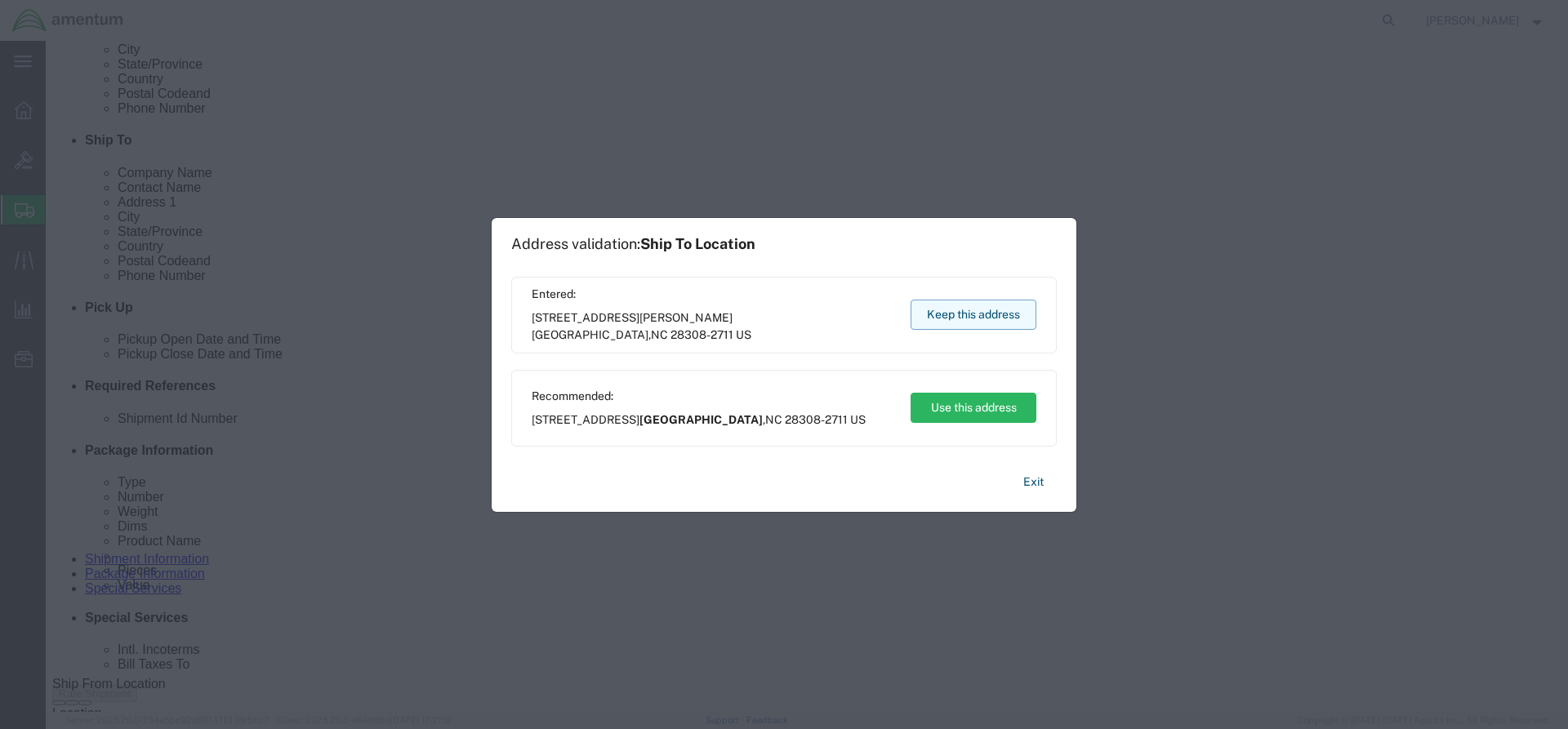
click at [938, 309] on button "Keep this address" at bounding box center [973, 315] width 126 height 31
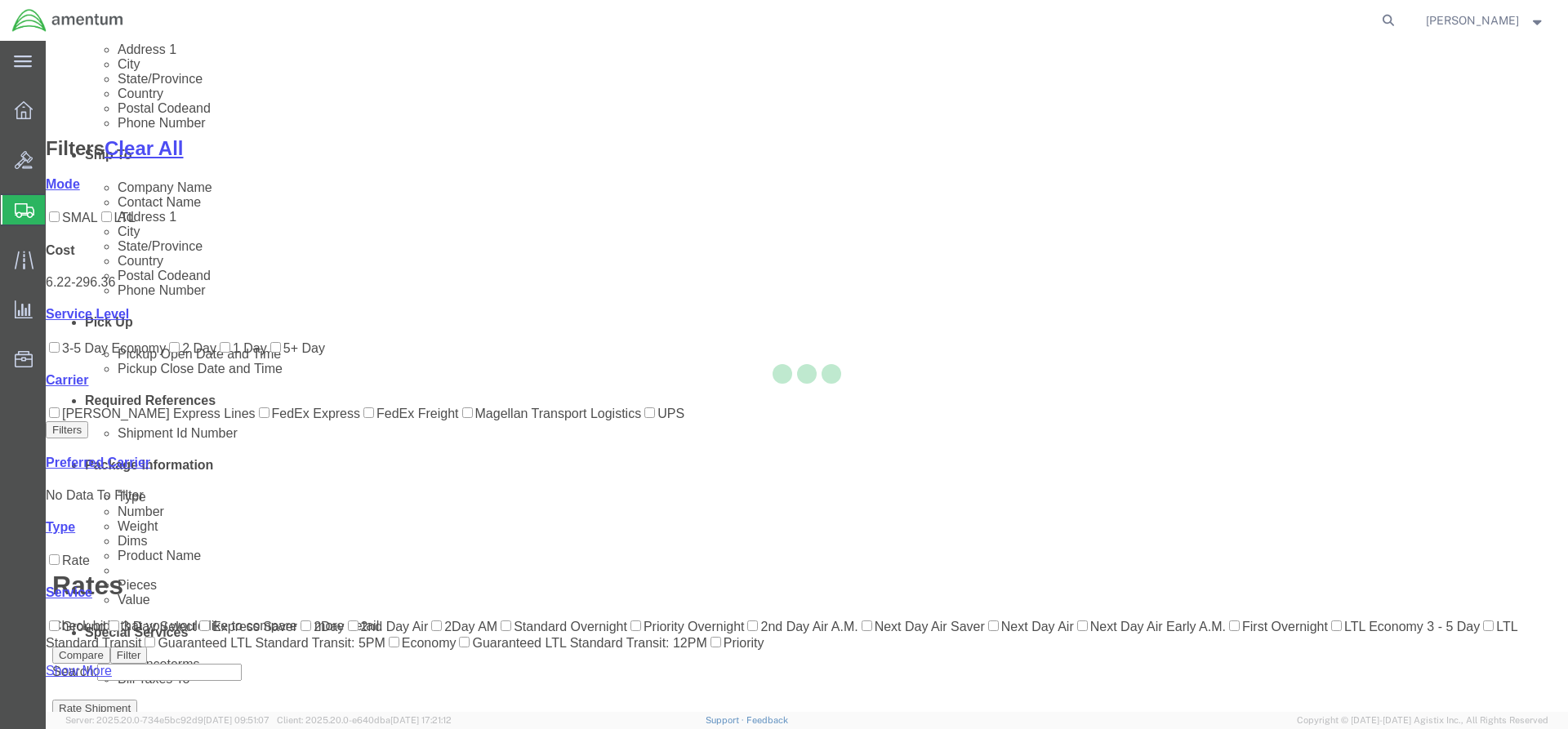
scroll to position [187, 0]
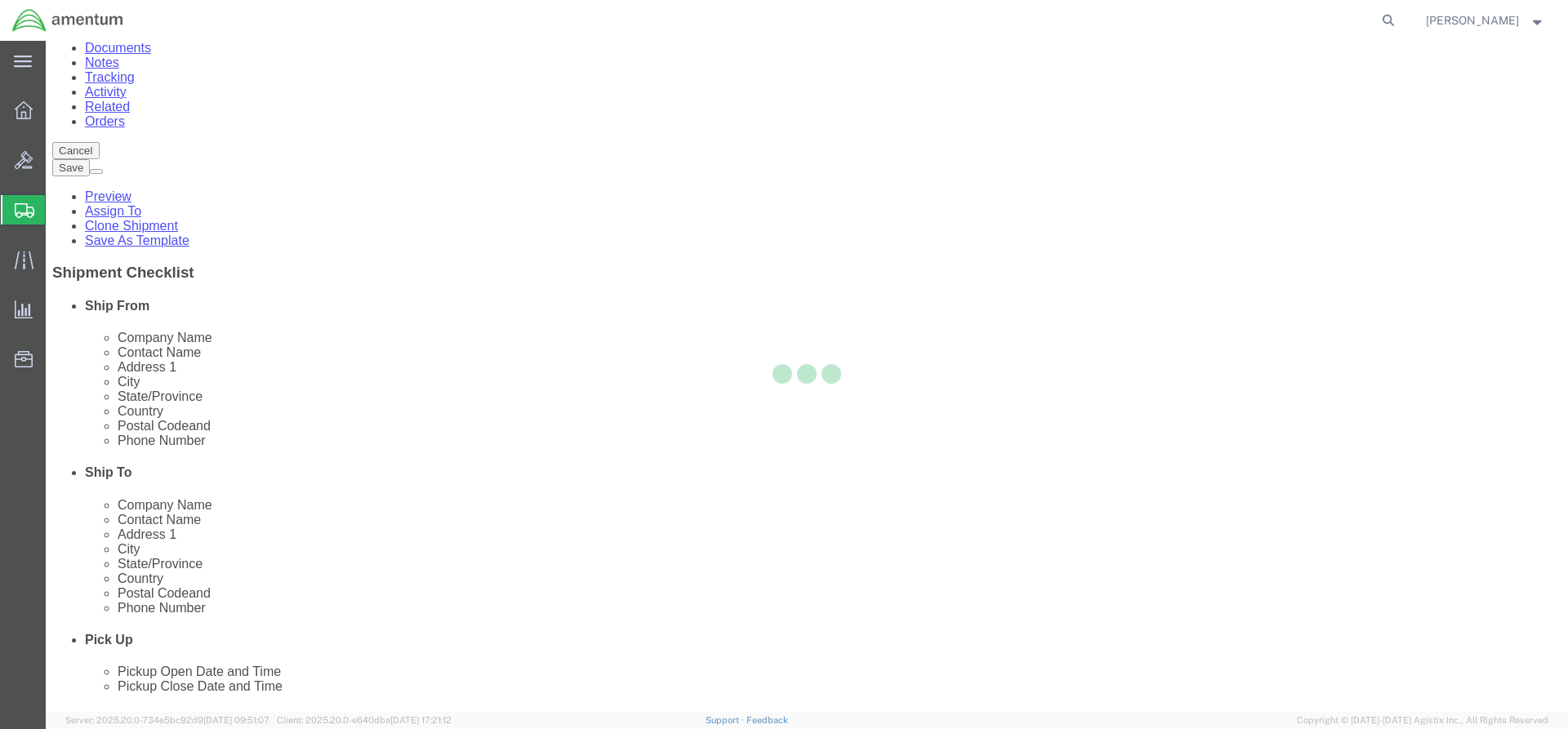
scroll to position [0, 0]
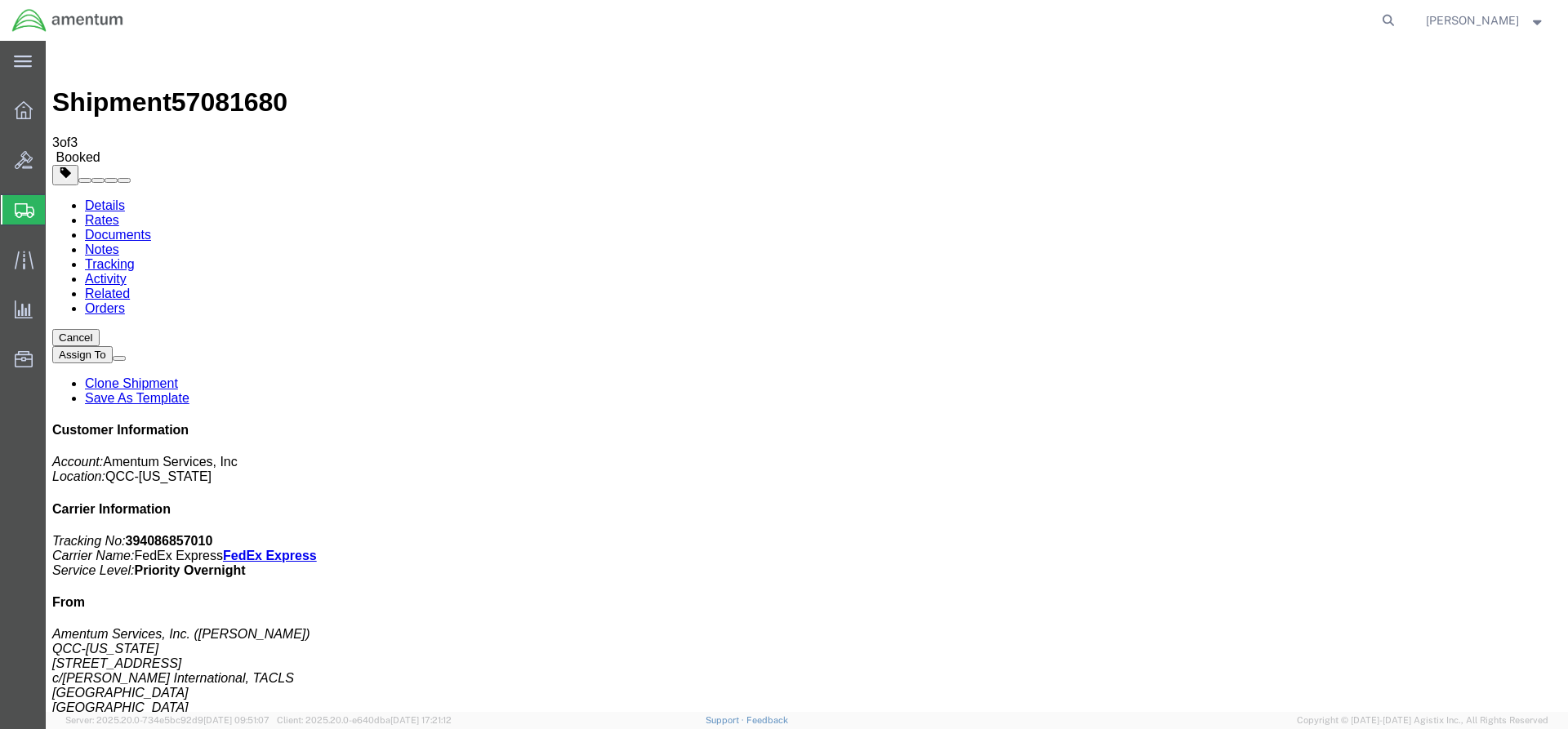
drag, startPoint x: 584, startPoint y: 294, endPoint x: 652, endPoint y: 294, distance: 68.0
copy td "394086857010"
drag, startPoint x: 68, startPoint y: 422, endPoint x: 680, endPoint y: 291, distance: 625.9
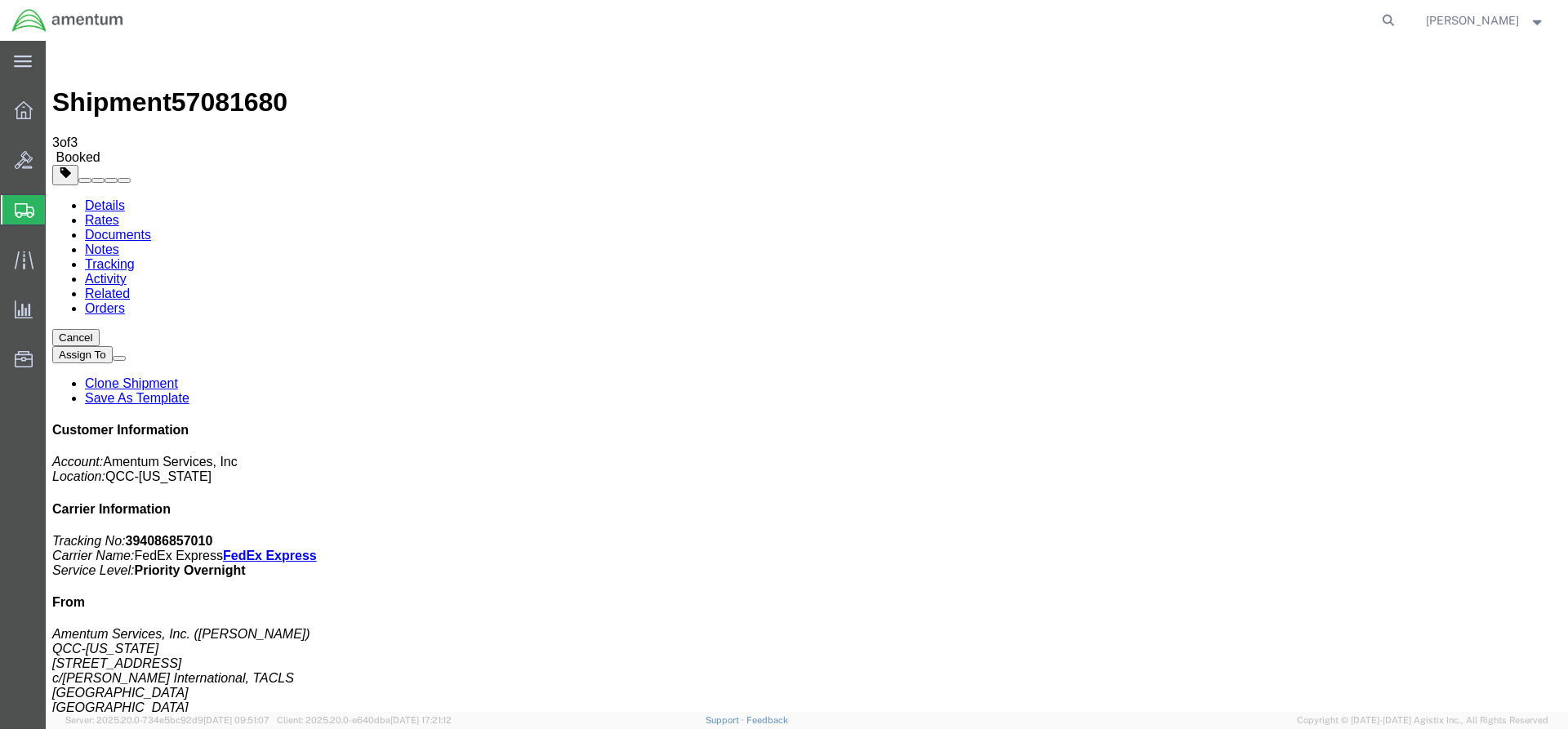
click at [26, 107] on icon at bounding box center [23, 109] width 18 height 18
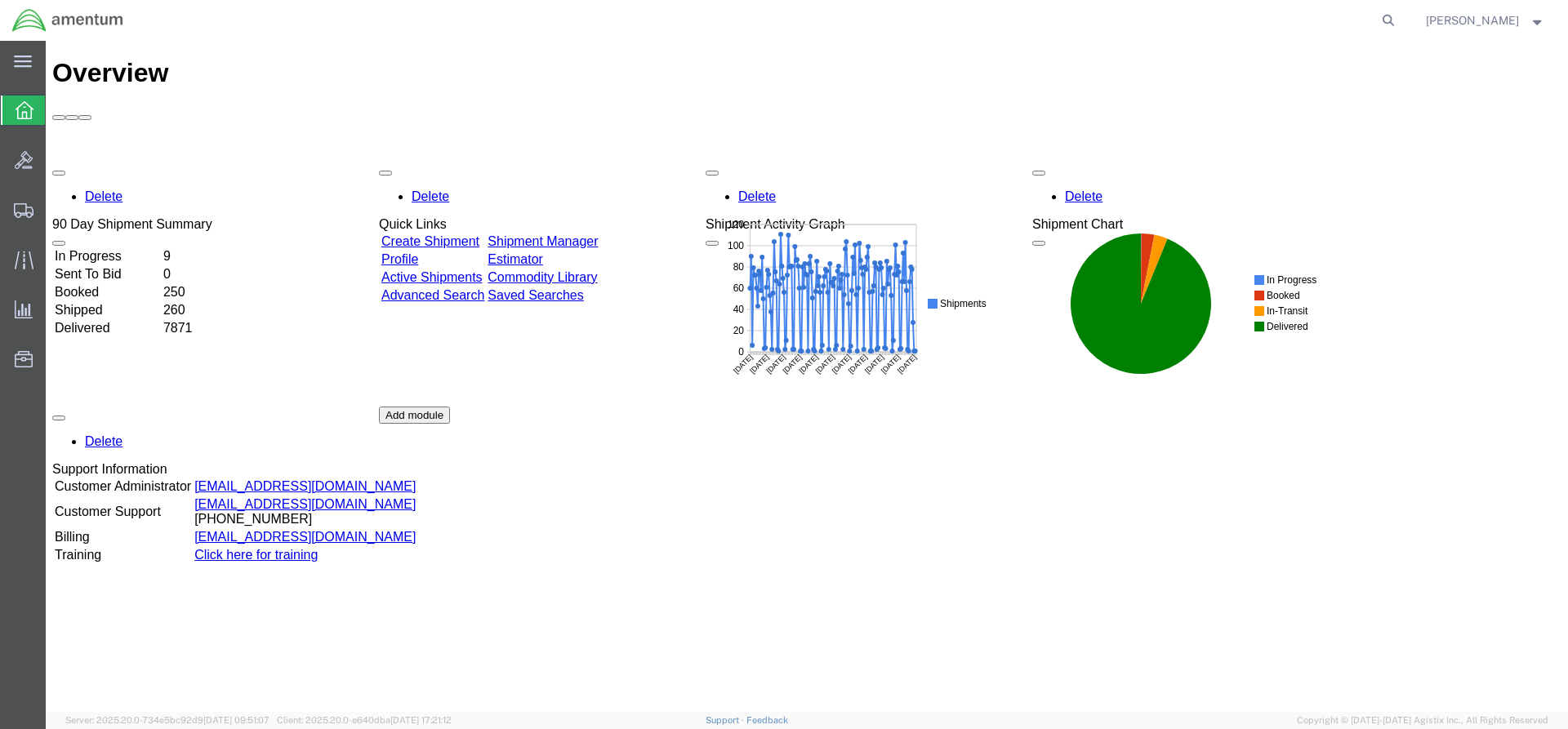
click at [597, 234] on link "Shipment Manager" at bounding box center [543, 241] width 110 height 14
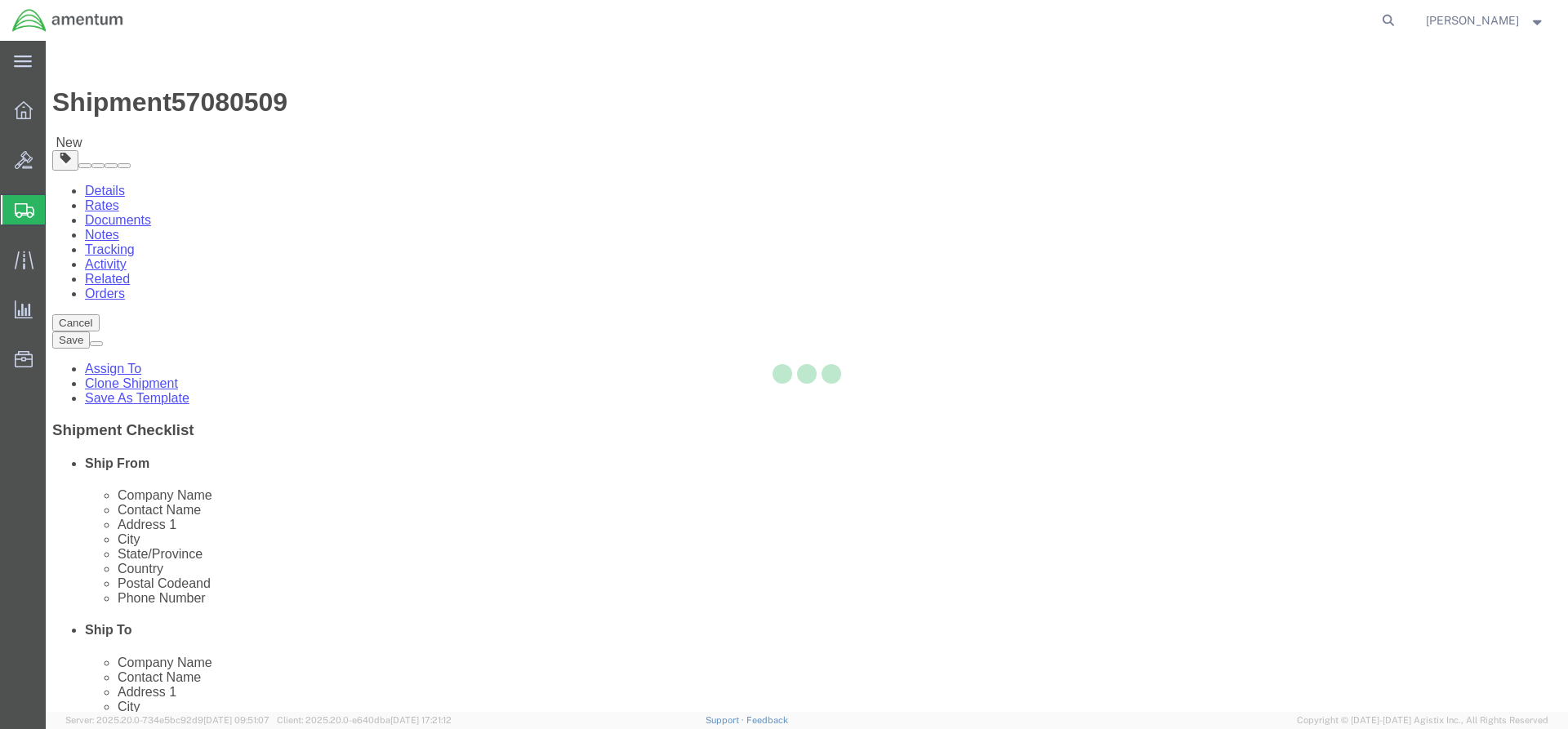
select select "42668"
select select "60371"
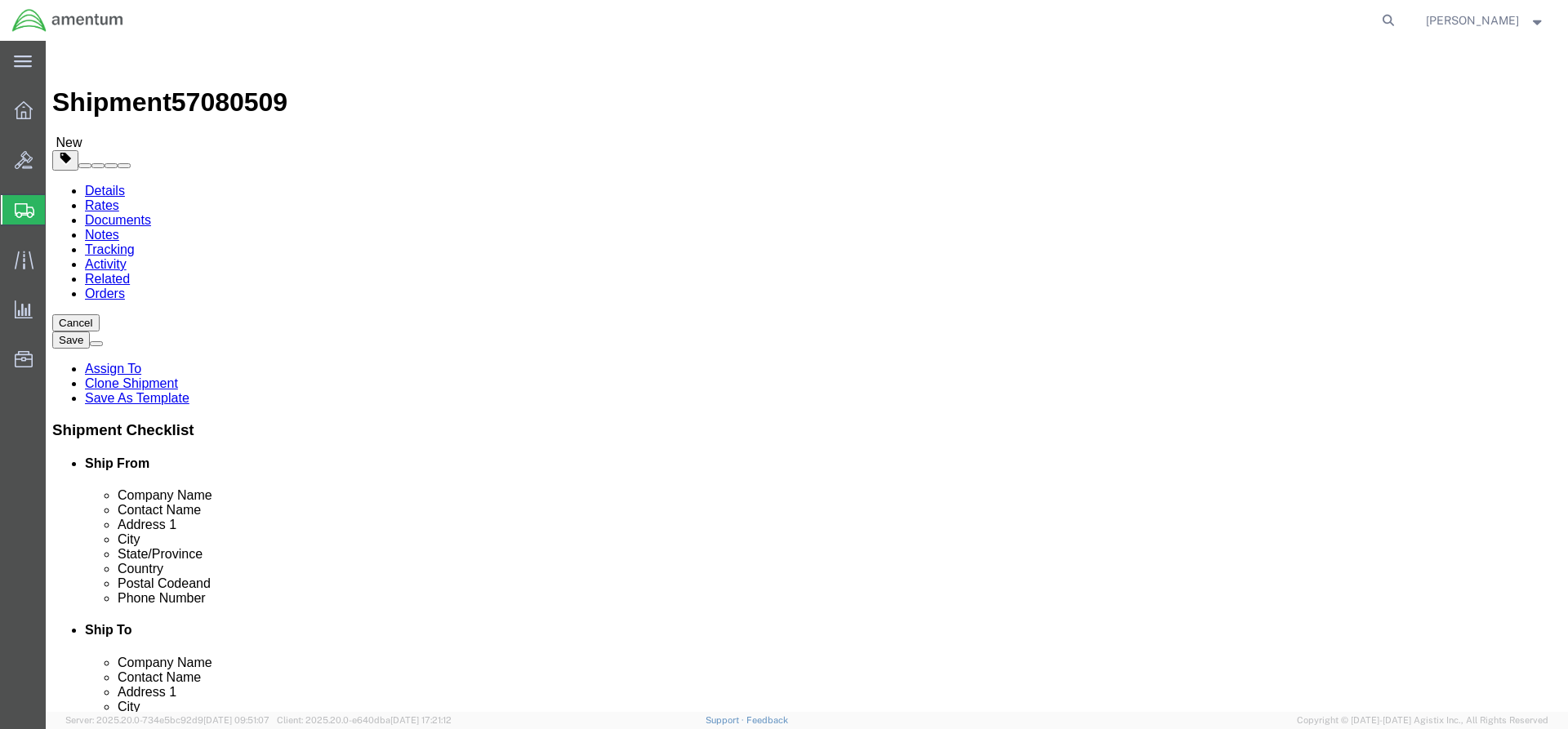
click link "Special Services"
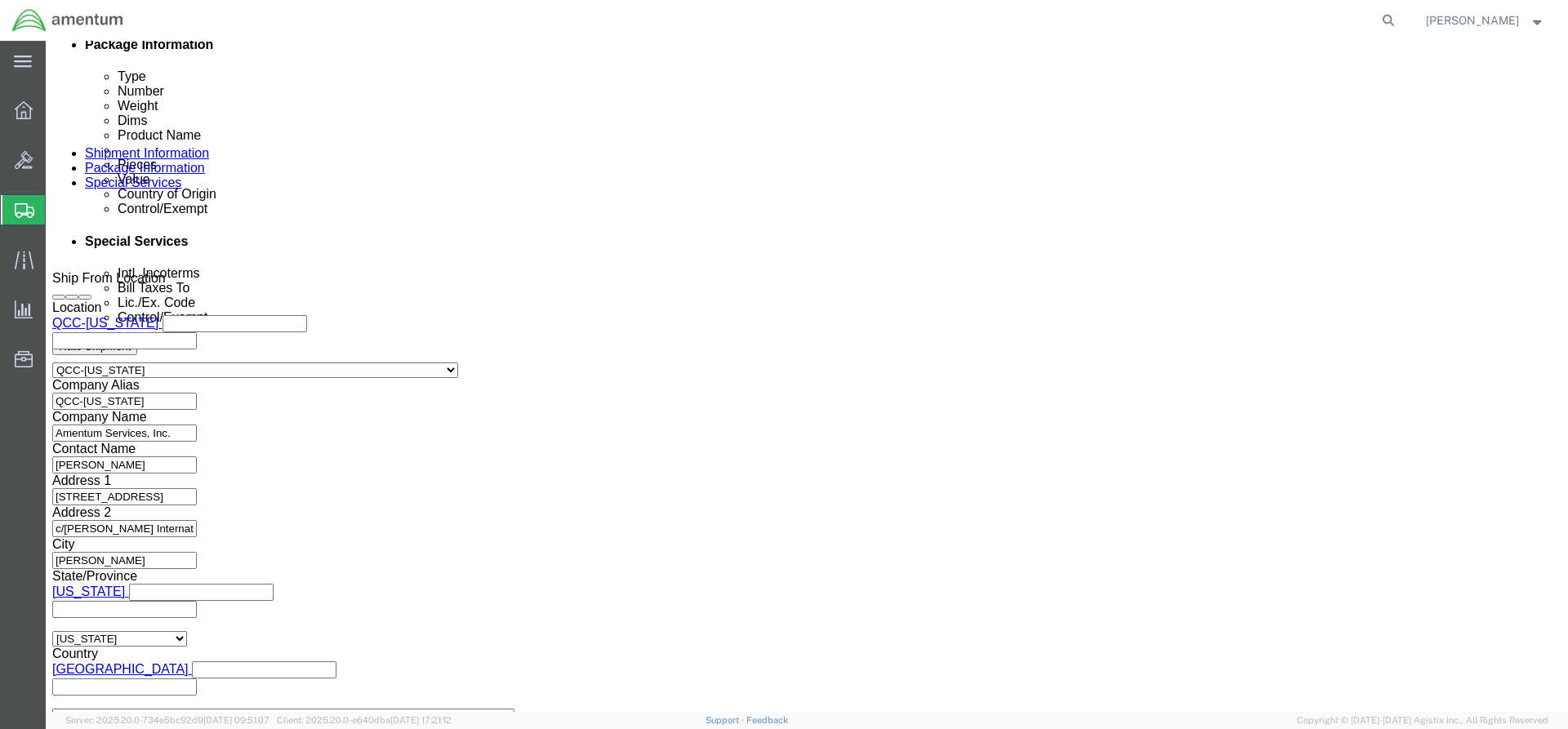
scroll to position [980, 0]
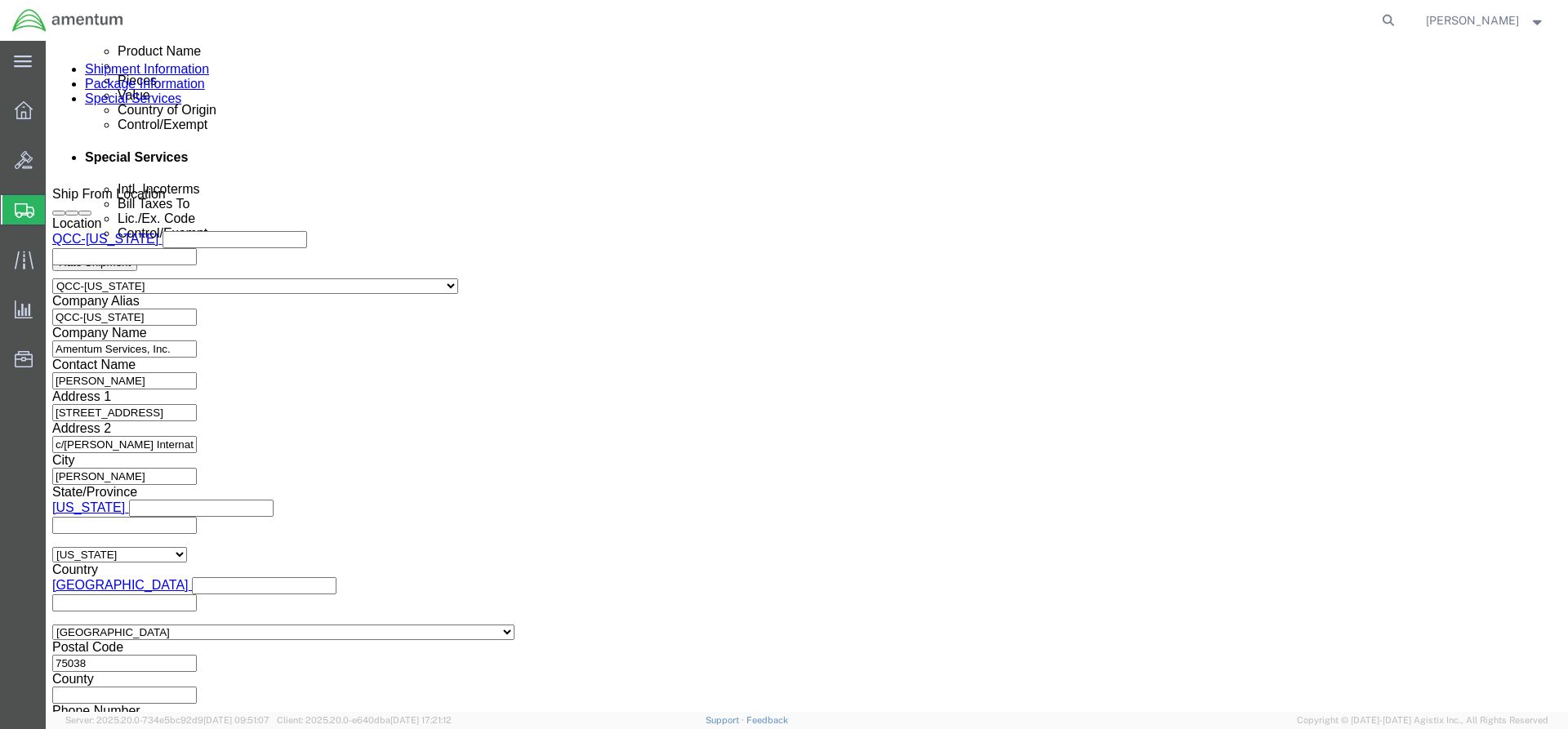
click select "Select AES-Direct EEI Carrier File EEI EEI Exempt"
select select "AESD"
click select "Select AES-Direct EEI Carrier File EEI EEI Exempt"
click button "Rate Shipment"
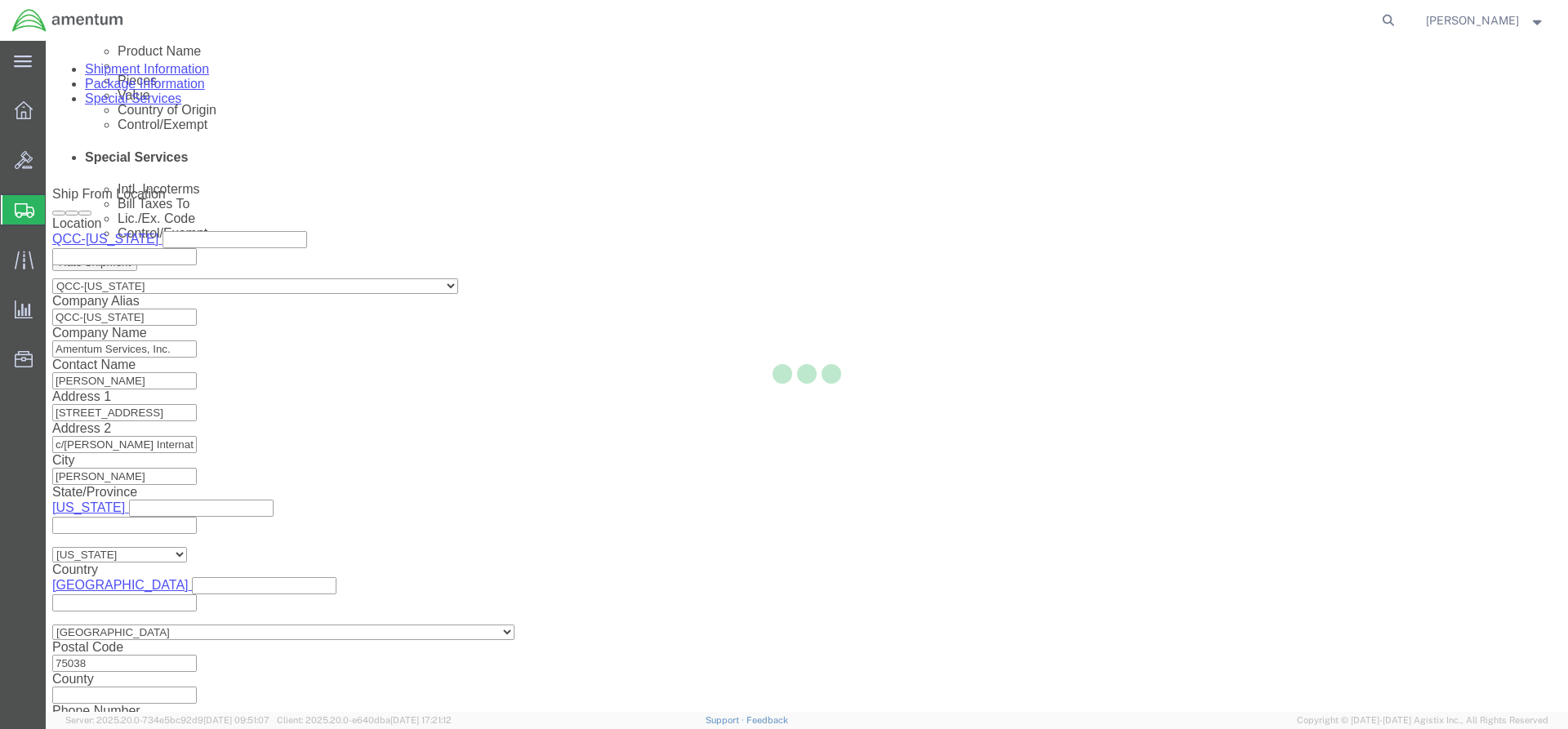
scroll to position [0, 0]
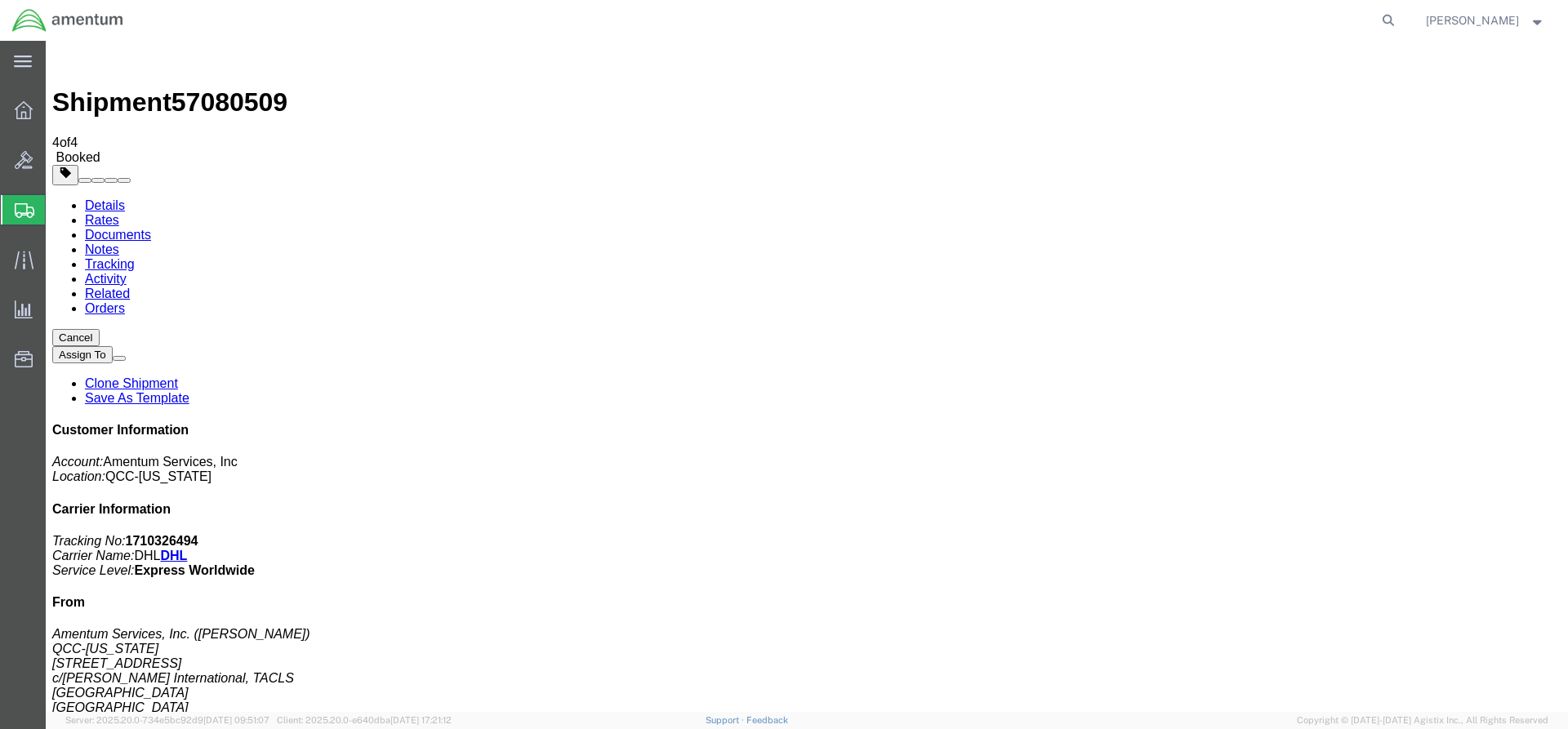
drag, startPoint x: 72, startPoint y: 509, endPoint x: 684, endPoint y: 327, distance: 638.5
